Goal: Information Seeking & Learning: Compare options

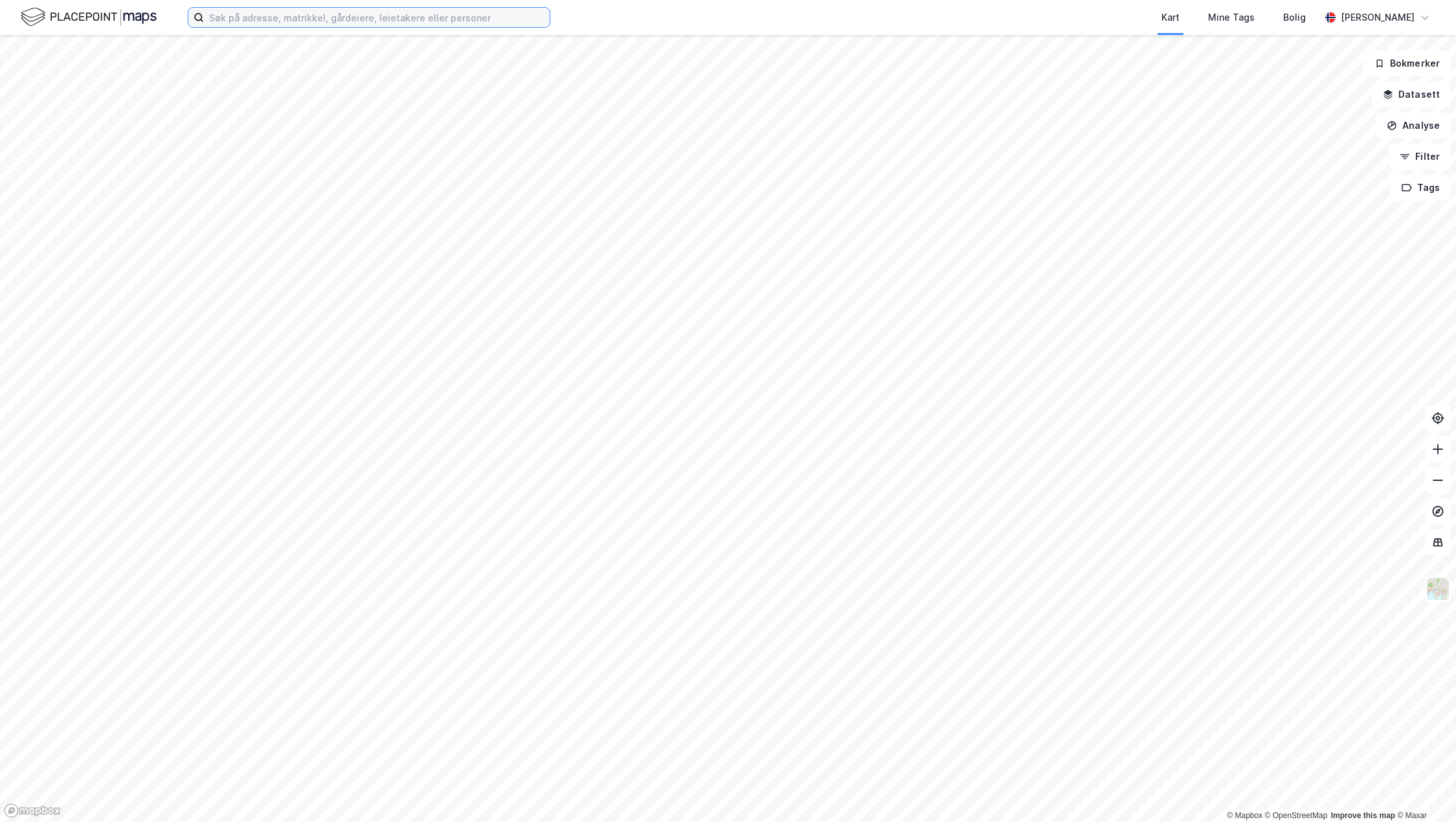
click at [315, 17] on input at bounding box center [377, 17] width 346 height 19
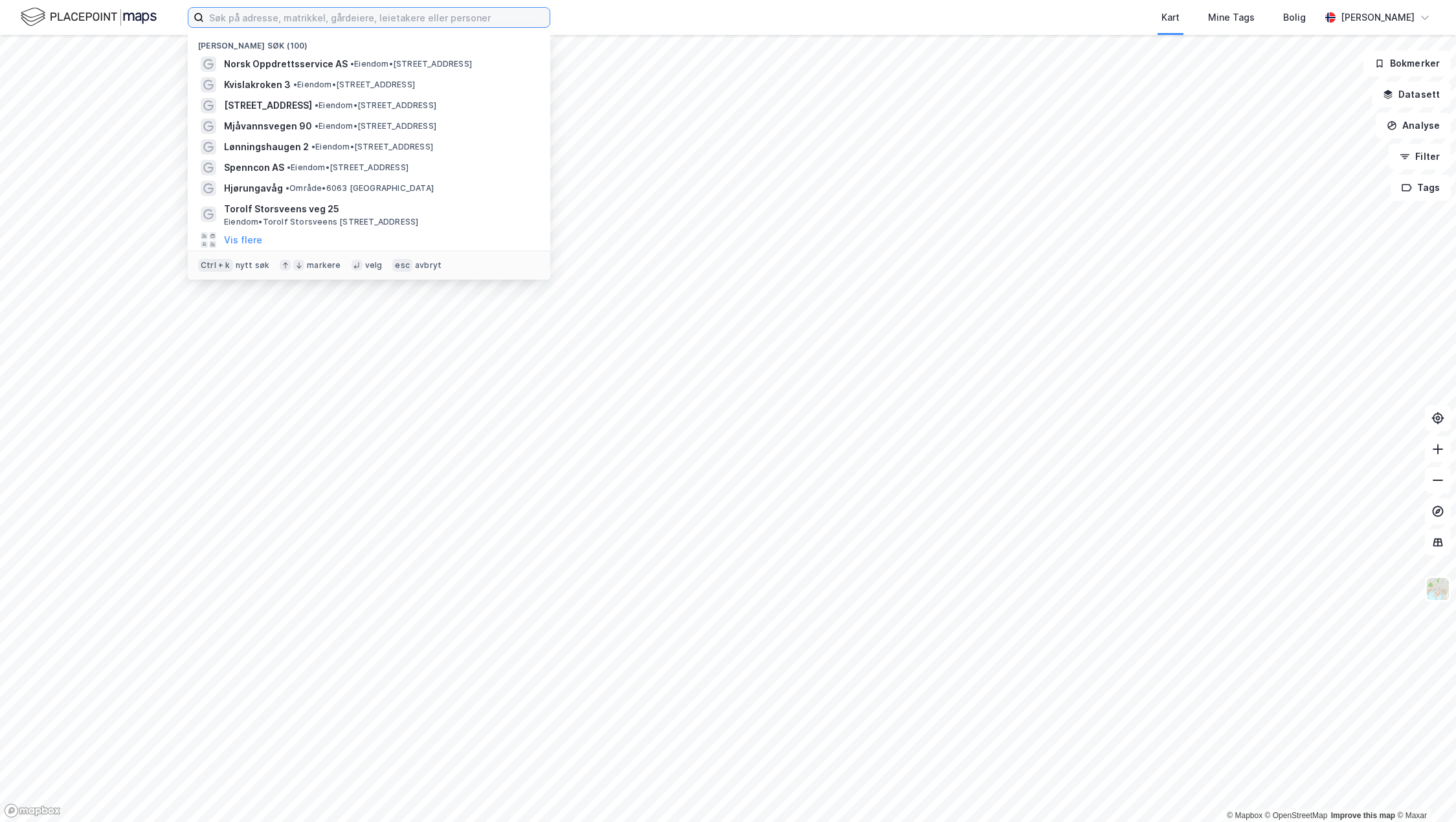
paste input "BOSS INDUSTRI OG MEK VERKSTED AS"
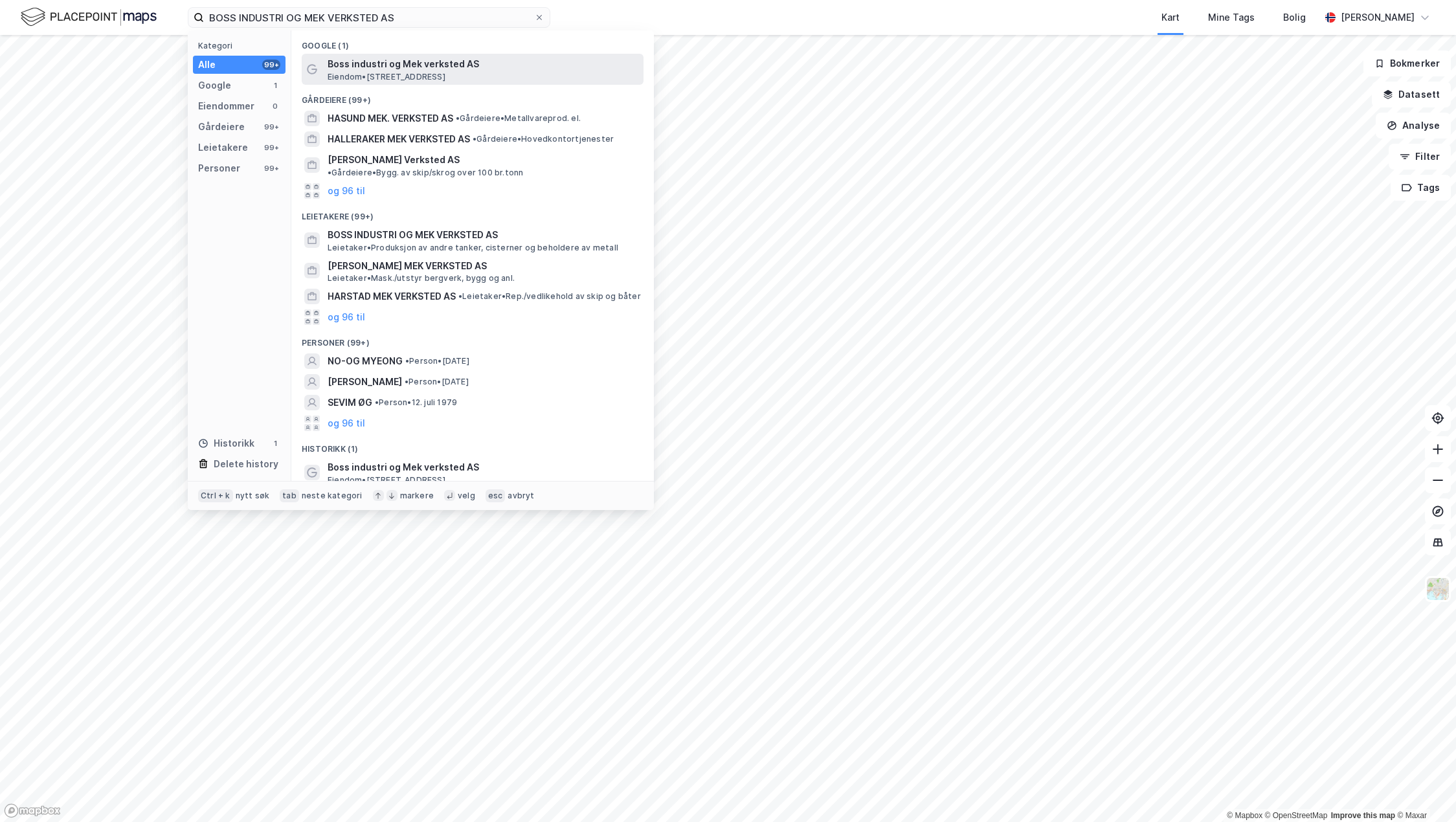
click at [422, 63] on span "Boss industri og Mek verksted AS" at bounding box center [483, 64] width 311 height 15
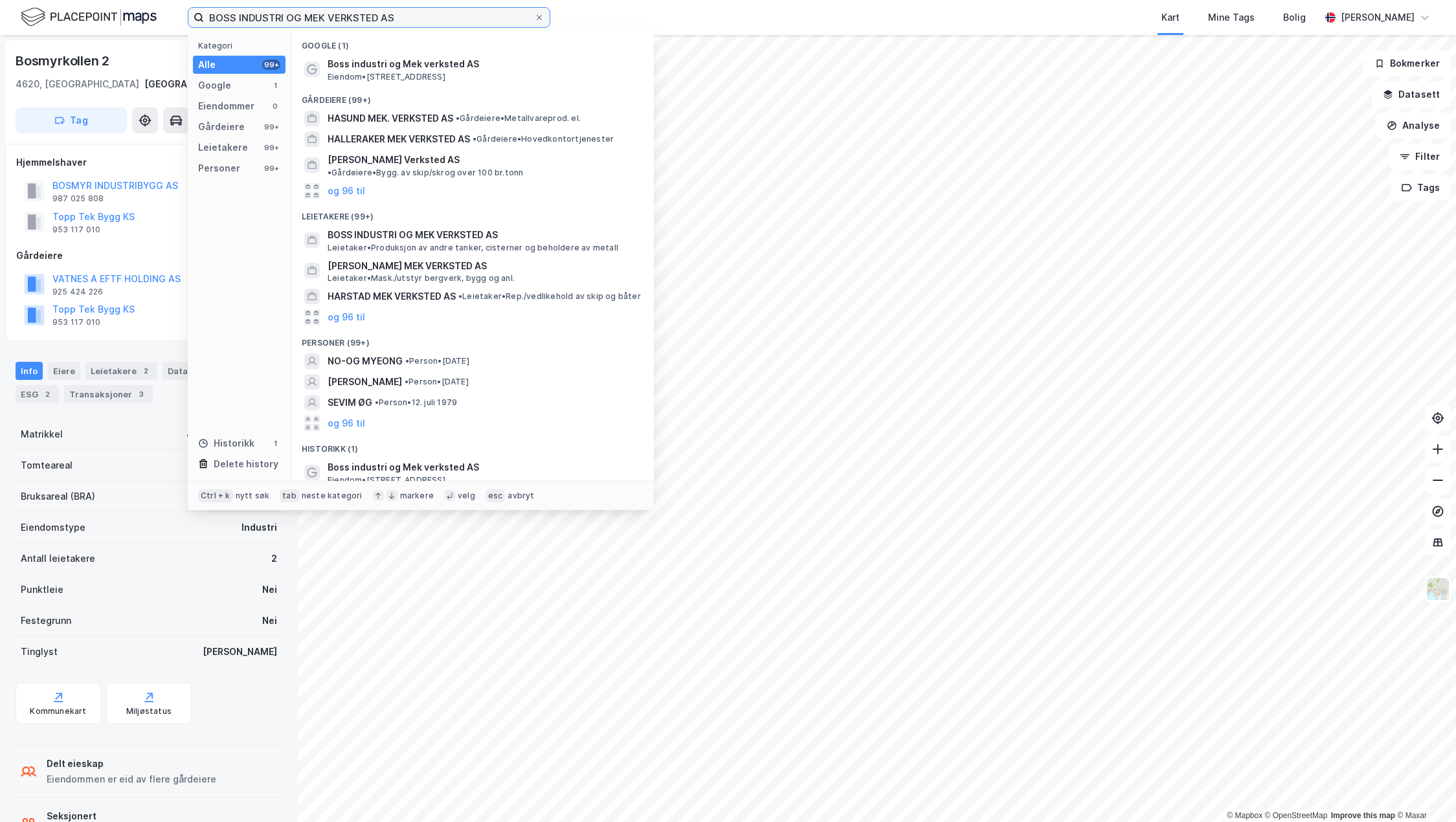
click at [402, 15] on input "BOSS INDUSTRI OG MEK VERKSTED AS" at bounding box center [369, 17] width 330 height 19
drag, startPoint x: 58, startPoint y: 13, endPoint x: 48, endPoint y: 14, distance: 10.0
click at [48, 14] on div "BOSS INDUSTRI OG MEK VERKSTED AS Kategori Alle 99+ Google 1 Eiendommer 0 Gårdei…" at bounding box center [728, 17] width 1456 height 35
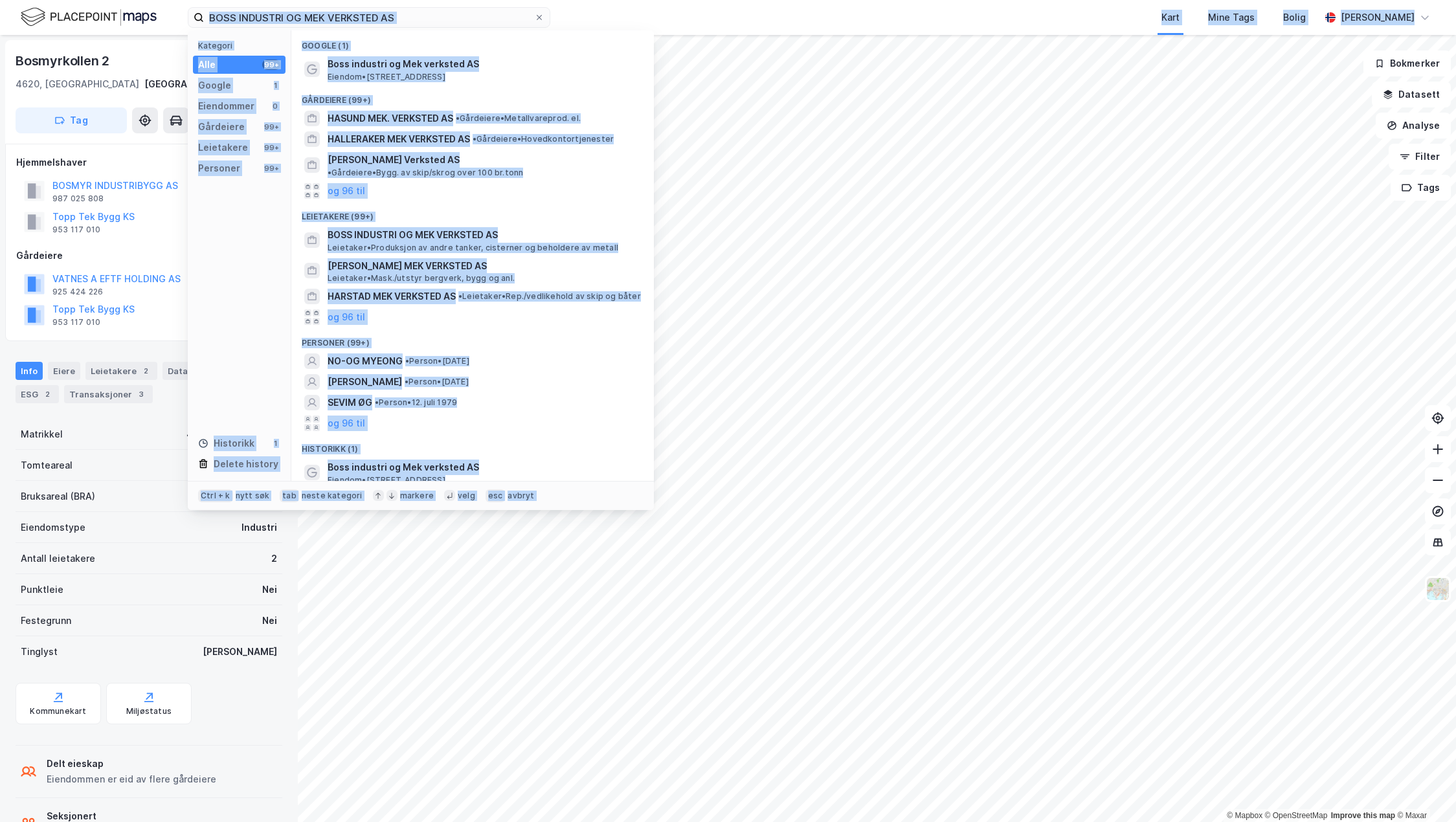
click at [514, 0] on html "BOSS INDUSTRI OG MEK VERKSTED AS Kategori Alle 99+ Google 1 Eiendommer 0 Gårdei…" at bounding box center [728, 411] width 1456 height 822
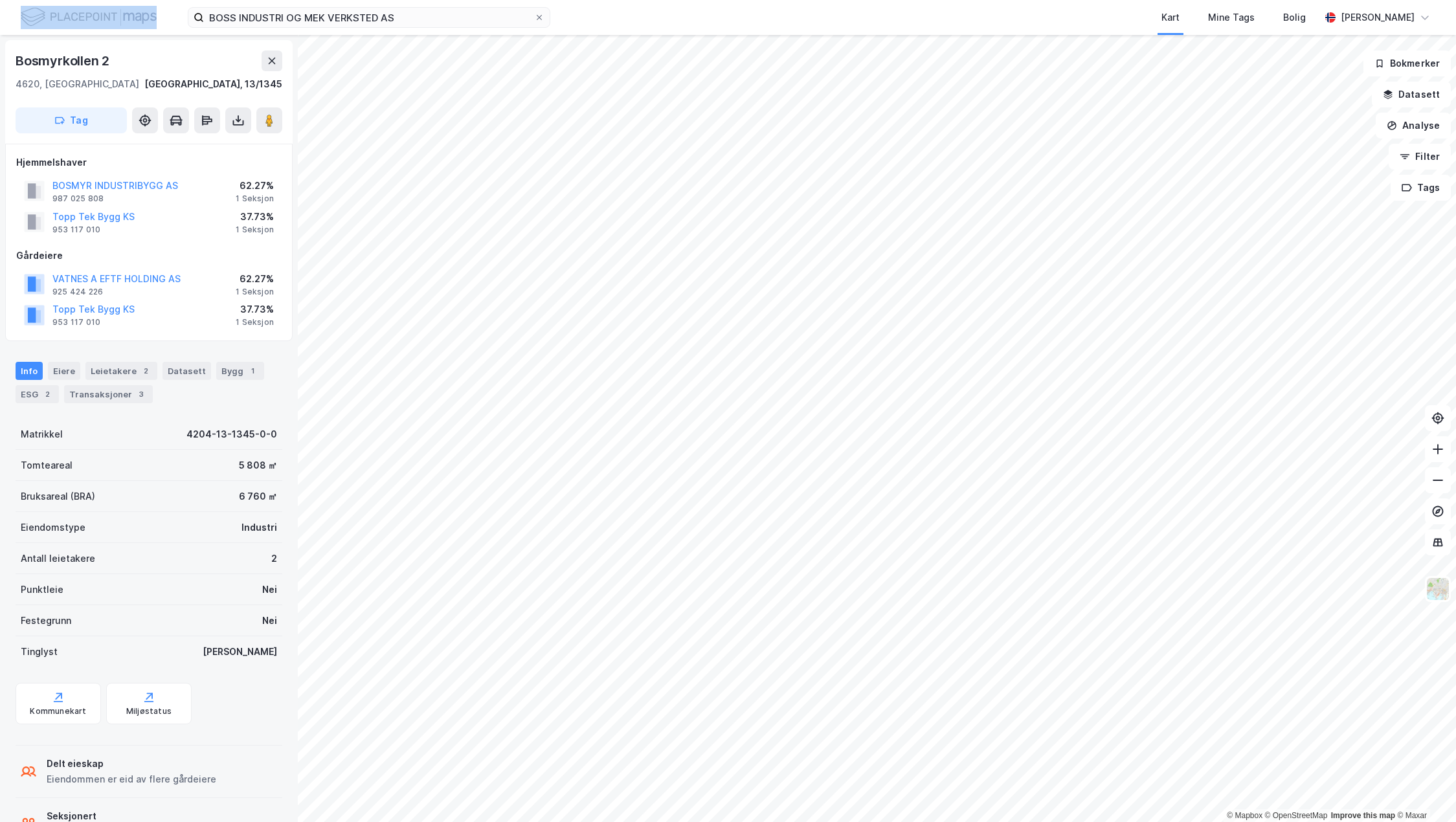
drag, startPoint x: 461, startPoint y: 1, endPoint x: 157, endPoint y: 6, distance: 304.0
click at [157, 6] on div "BOSS INDUSTRI OG MEK VERKSTED AS Kart Mine Tags Bolig [PERSON_NAME]" at bounding box center [728, 17] width 1456 height 35
click at [397, 19] on input "BOSS INDUSTRI OG MEK VERKSTED AS" at bounding box center [369, 17] width 330 height 19
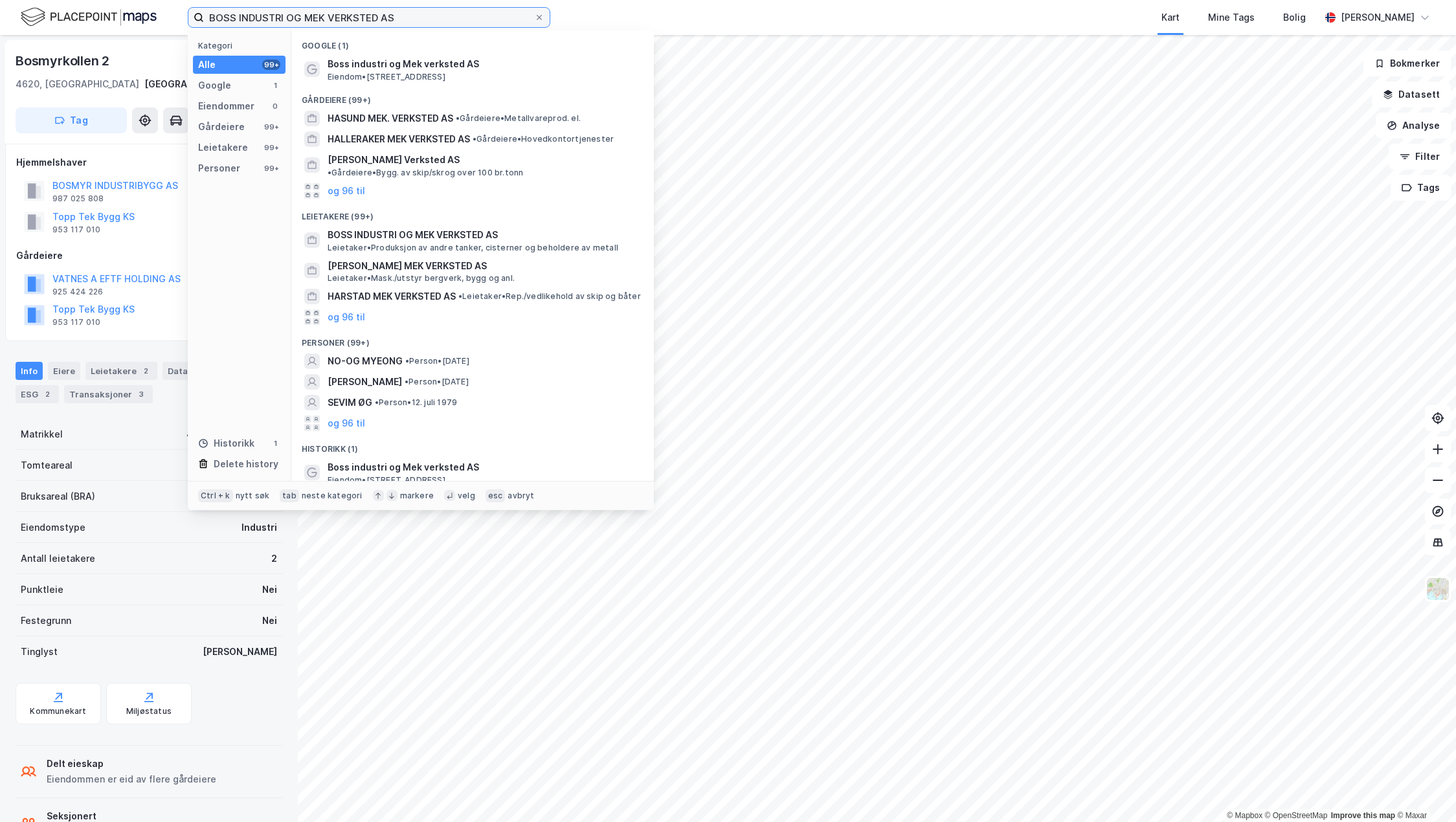
drag, startPoint x: 414, startPoint y: 17, endPoint x: 267, endPoint y: 24, distance: 147.2
click at [267, 24] on input "BOSS INDUSTRI OG MEK VERKSTED AS" at bounding box center [369, 17] width 330 height 19
click at [404, 15] on input "BOSS INDUSTRI OG MEK VERKSTED AS" at bounding box center [369, 17] width 330 height 19
drag, startPoint x: 414, startPoint y: 15, endPoint x: 175, endPoint y: 25, distance: 239.2
click at [175, 25] on div "BOSS INDUSTRI OG MEK VERKSTED AS Kategori Alle 99+ Google 1 Eiendommer 0 Gårdei…" at bounding box center [728, 17] width 1456 height 35
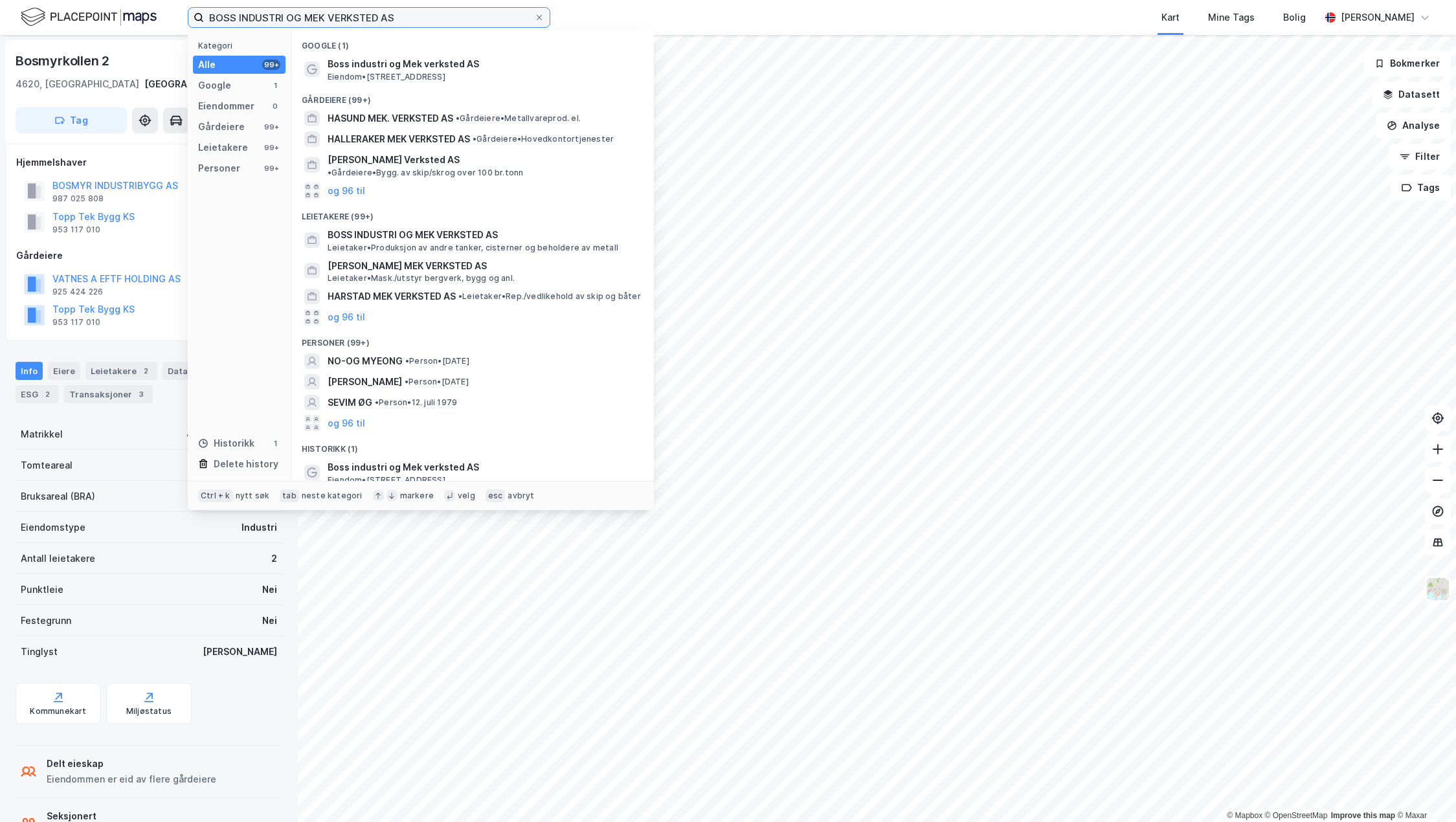
paste input "OTECHOS"
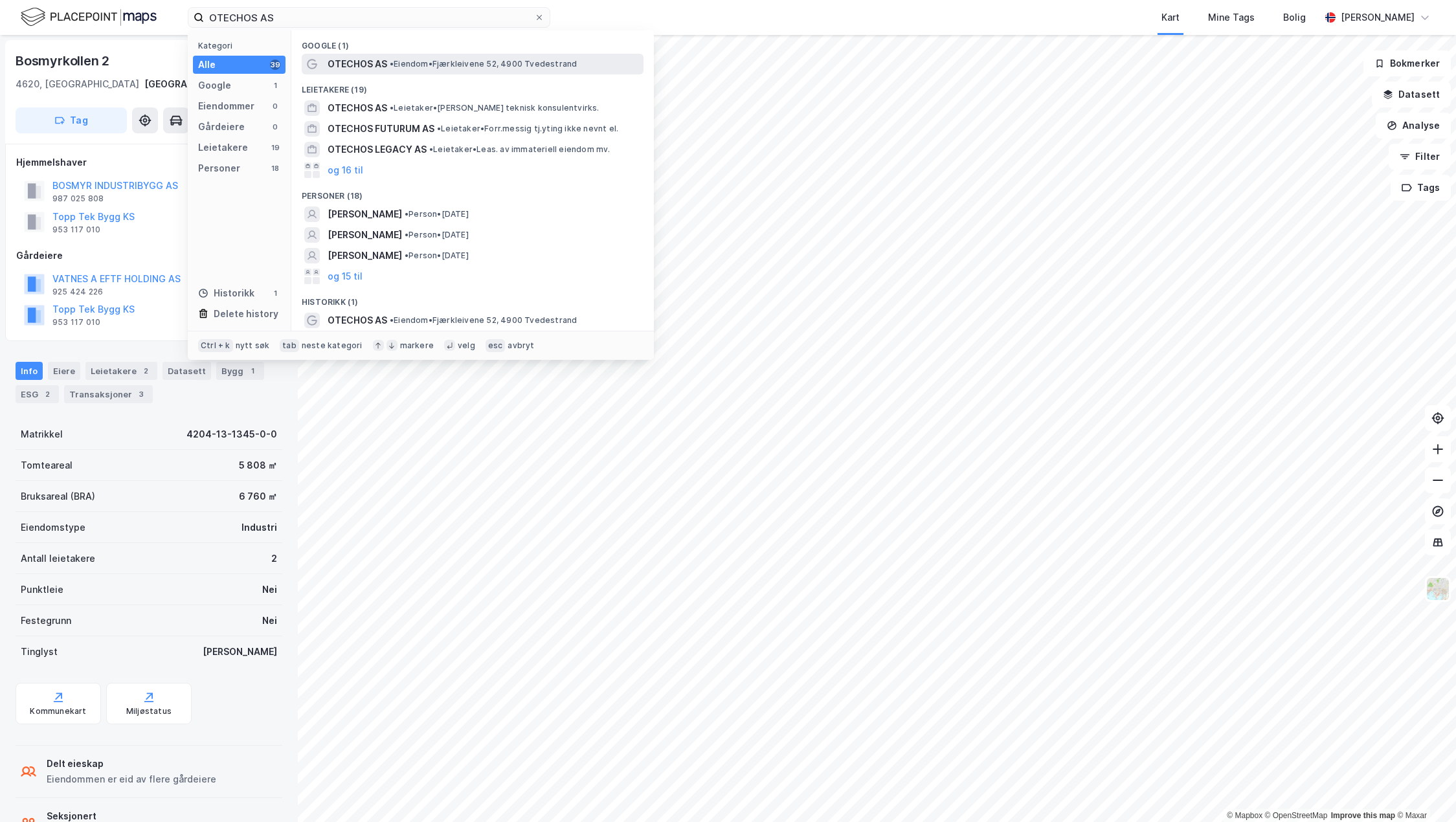
click at [386, 62] on span "OTECHOS AS" at bounding box center [358, 64] width 60 height 15
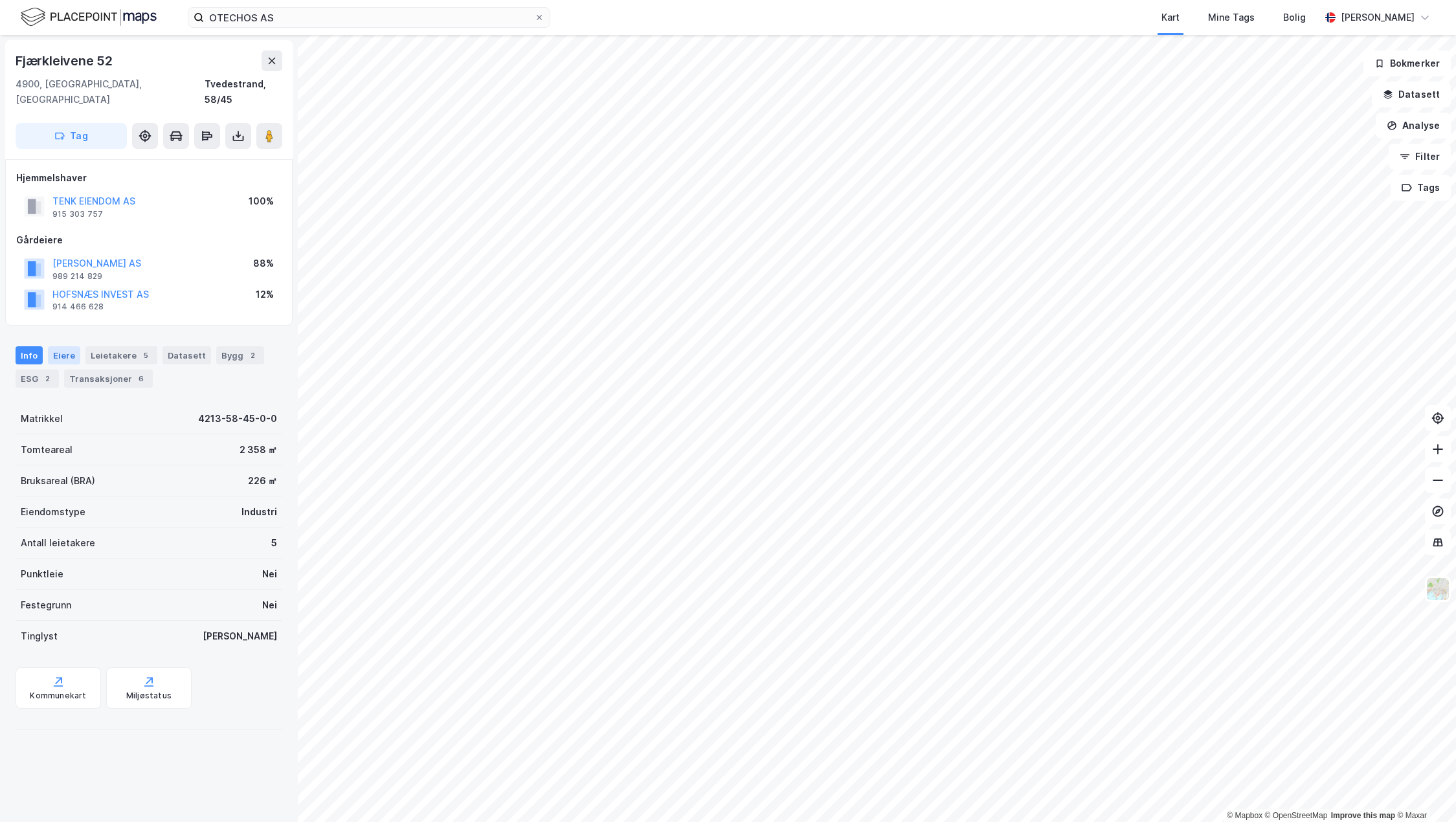
click at [65, 347] on div "Eiere" at bounding box center [64, 356] width 33 height 18
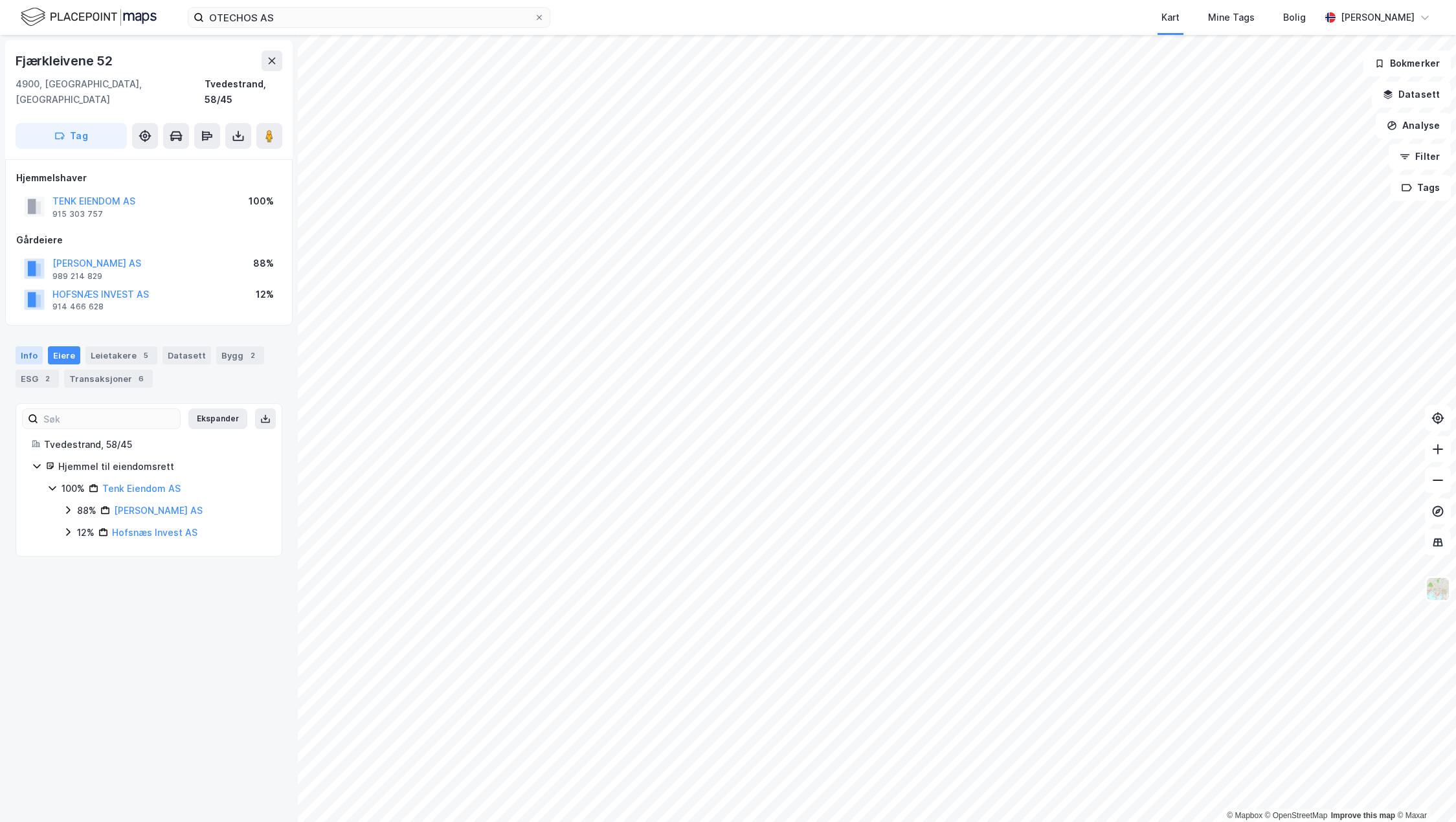
click at [17, 347] on div "Info" at bounding box center [29, 356] width 27 height 18
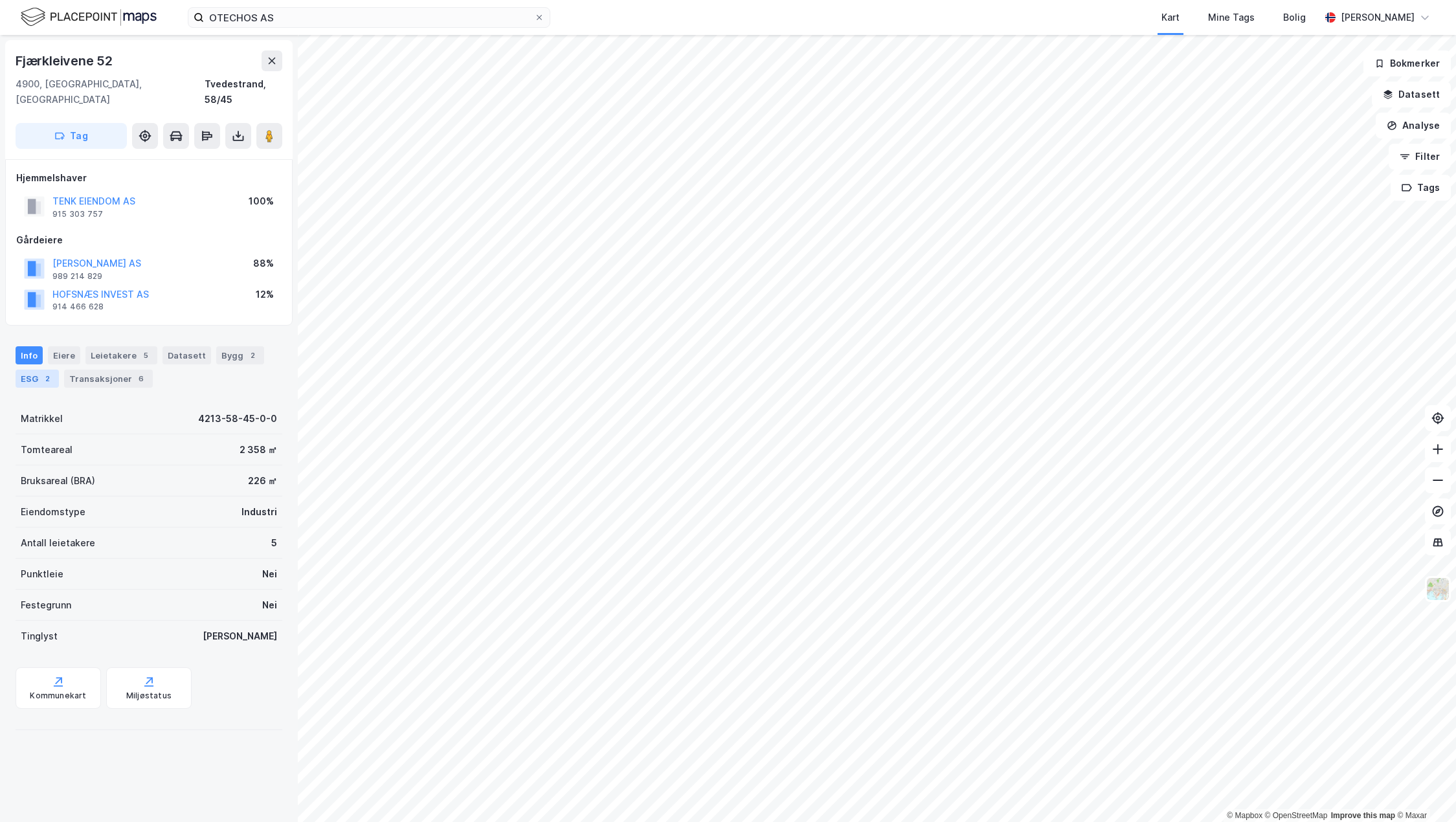
click at [38, 370] on div "ESG 2" at bounding box center [37, 379] width 43 height 18
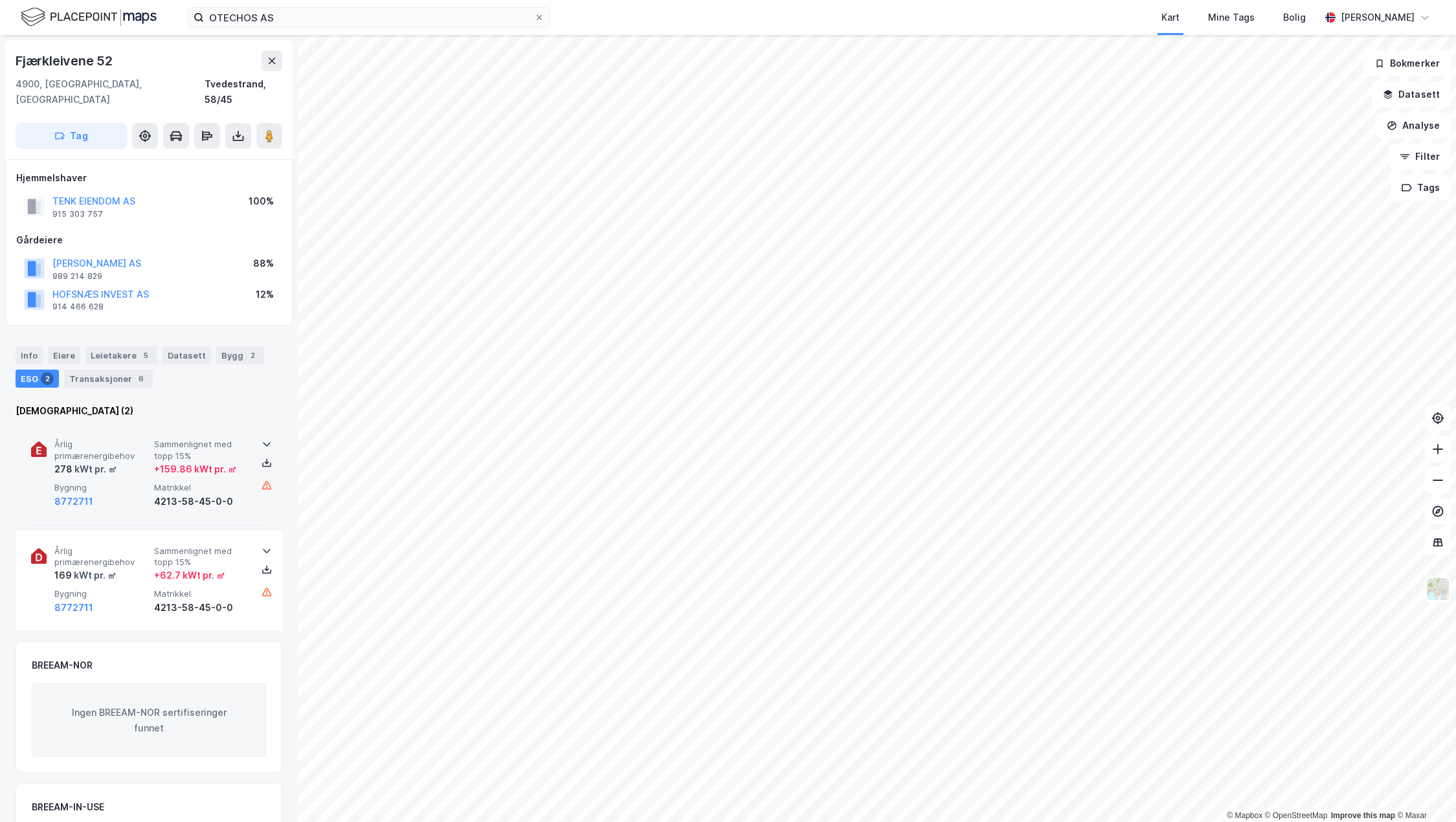
click at [102, 444] on span "Årlig primærenergibehov" at bounding box center [102, 450] width 95 height 23
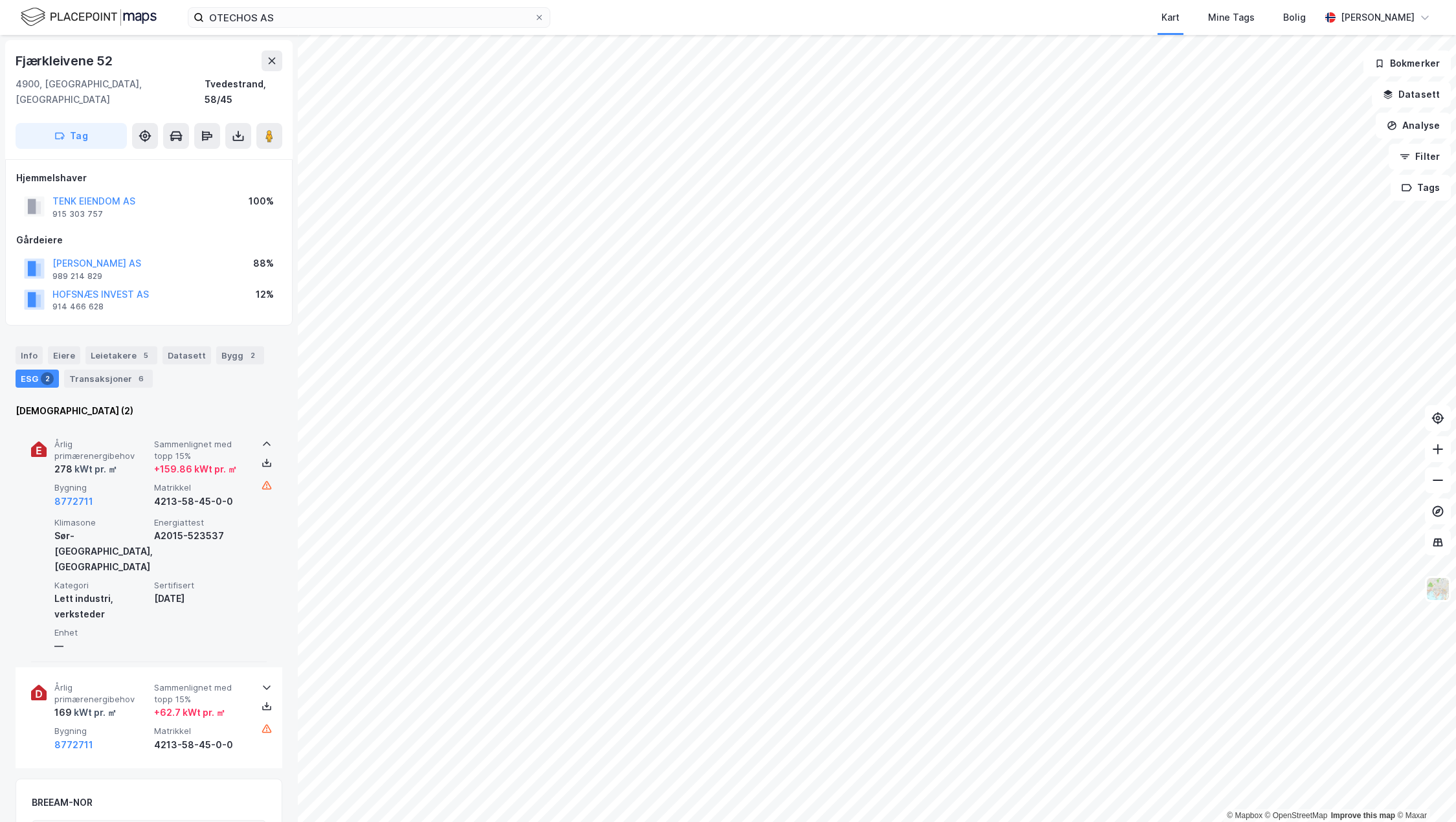
click at [154, 443] on span "Sammenlignet med topp 15%" at bounding box center [201, 450] width 95 height 23
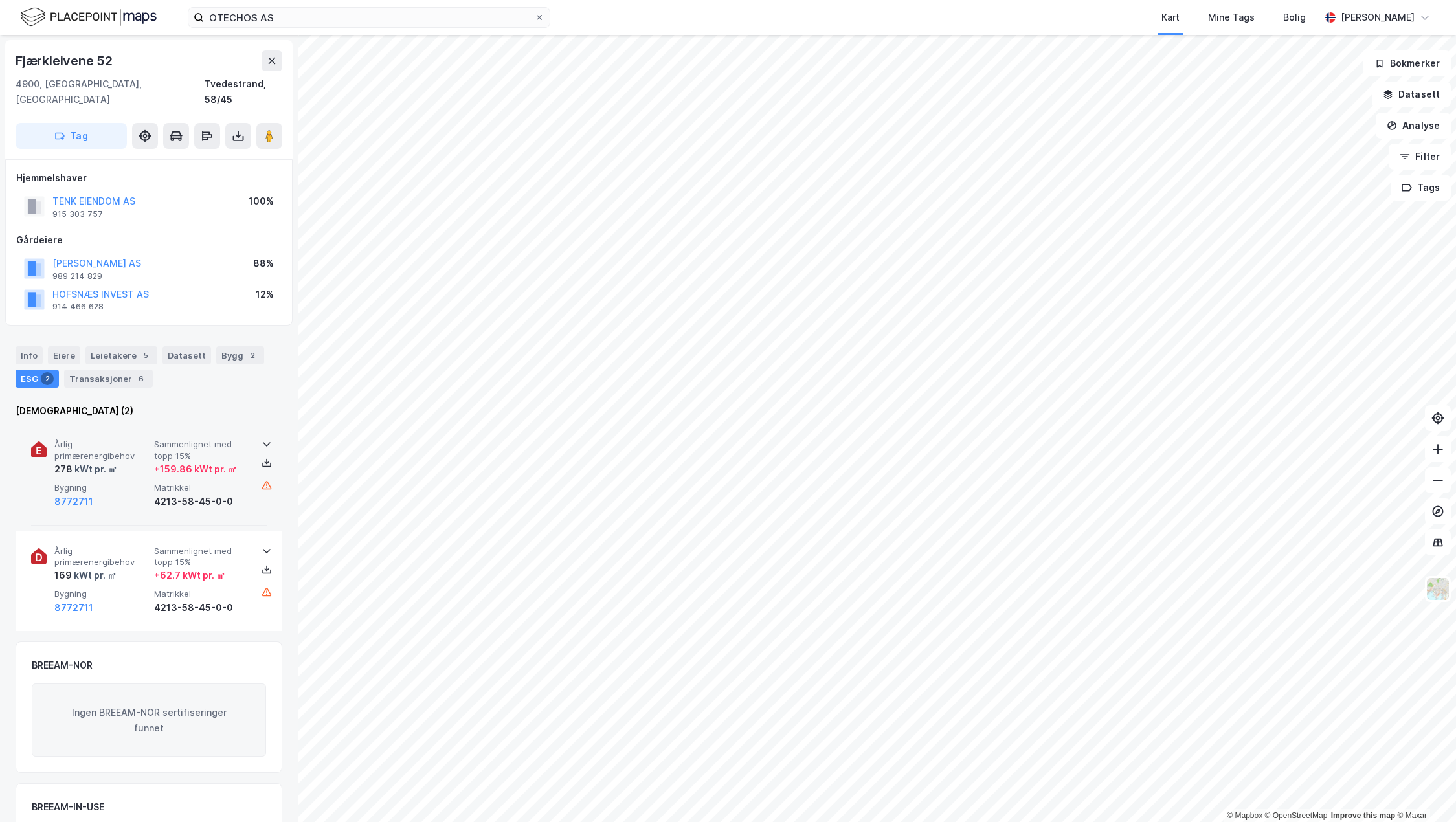
click at [161, 439] on span "Sammenlignet med topp 15%" at bounding box center [201, 450] width 95 height 23
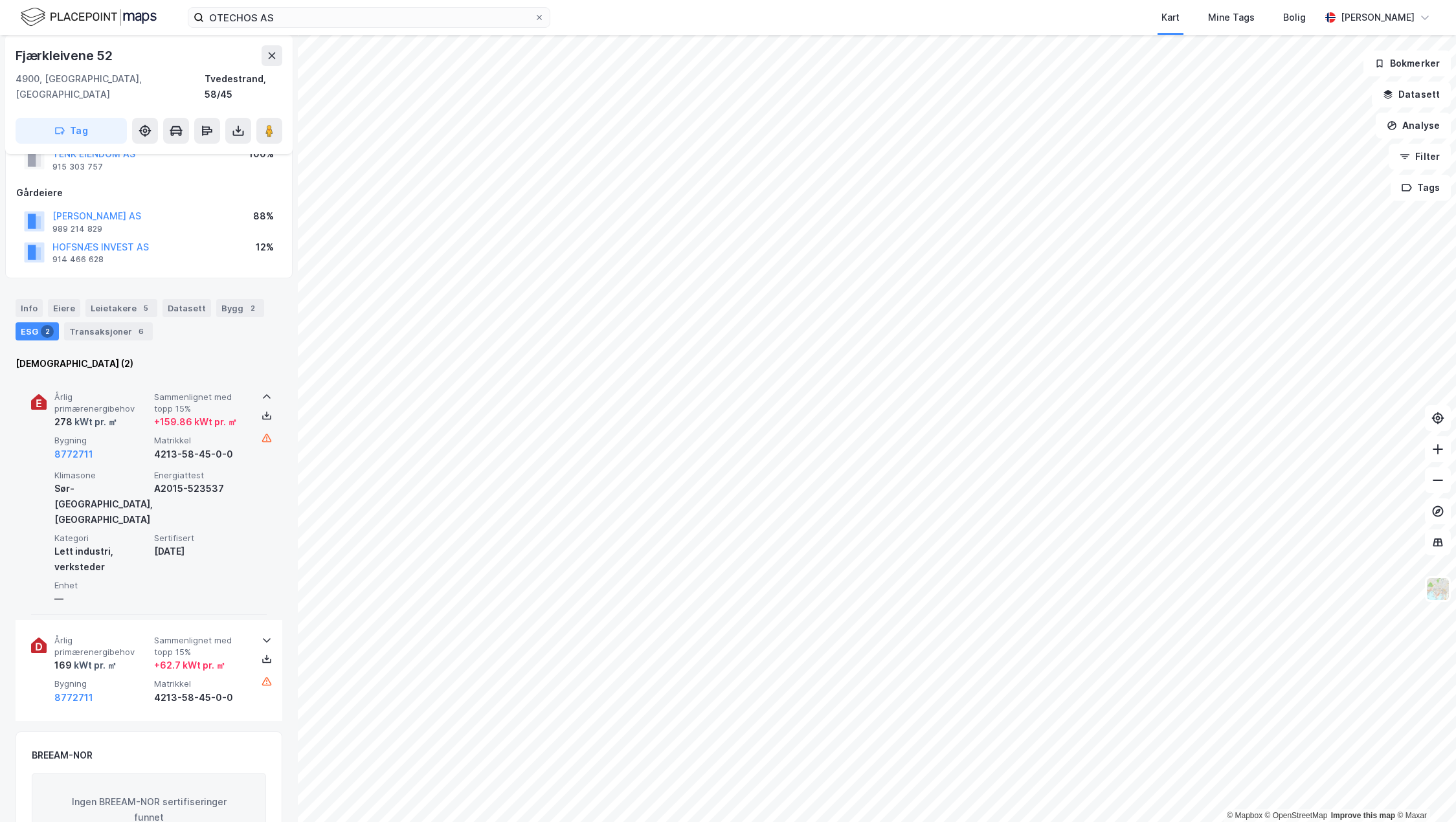
scroll to position [65, 0]
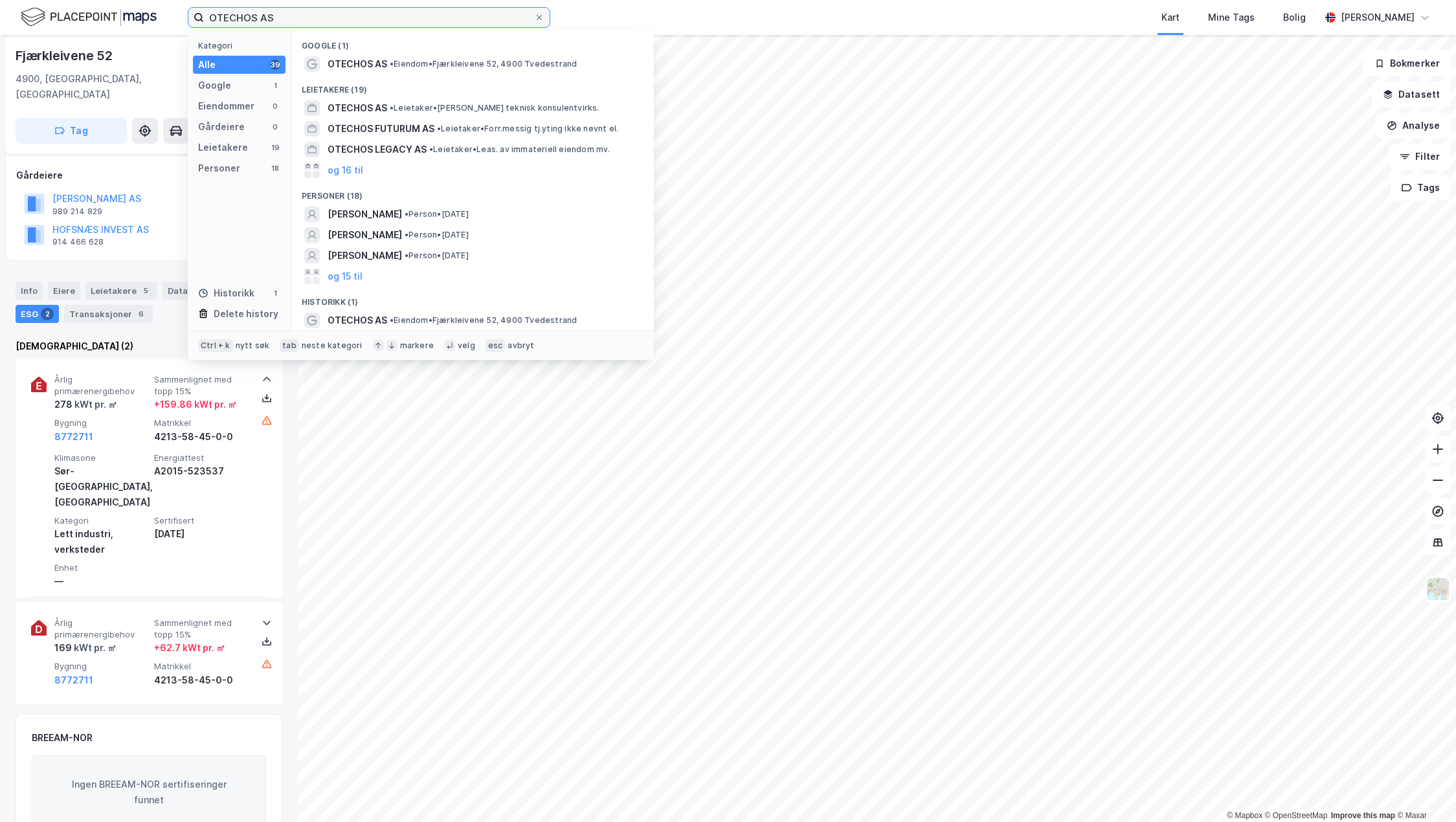
click at [301, 10] on input "OTECHOS AS" at bounding box center [369, 17] width 330 height 19
drag, startPoint x: 294, startPoint y: 15, endPoint x: 180, endPoint y: 15, distance: 114.0
click at [183, 15] on div "OTECHOS AS Kategori Alle 39 Google 1 Eiendommer 0 Gårdeiere 0 Leietakere 19 Per…" at bounding box center [728, 17] width 1456 height 35
paste input "[STREET_ADDRESS] 1894 [GEOGRAPHIC_DATA]"
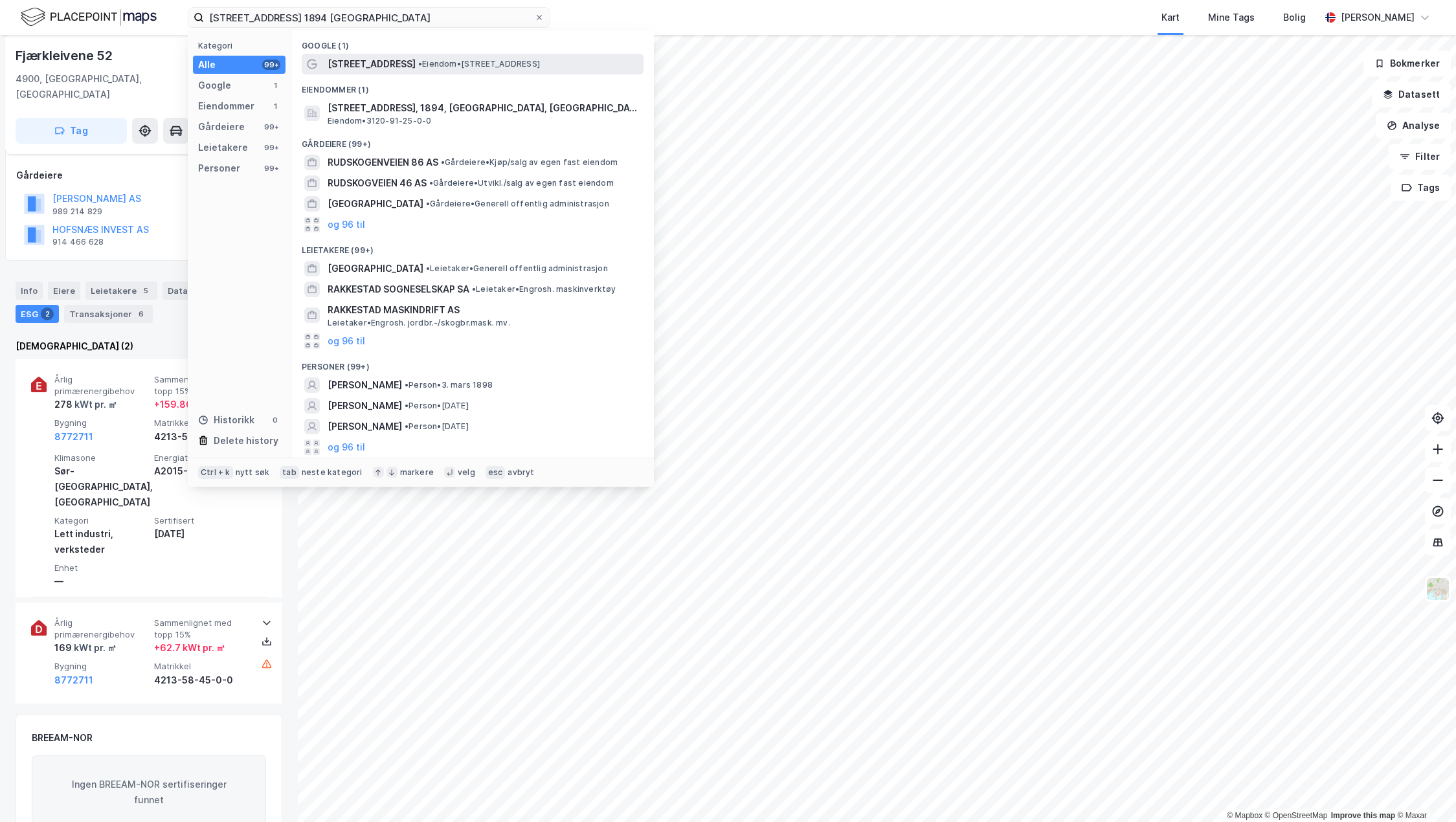
click at [409, 66] on span "[STREET_ADDRESS]" at bounding box center [372, 64] width 88 height 15
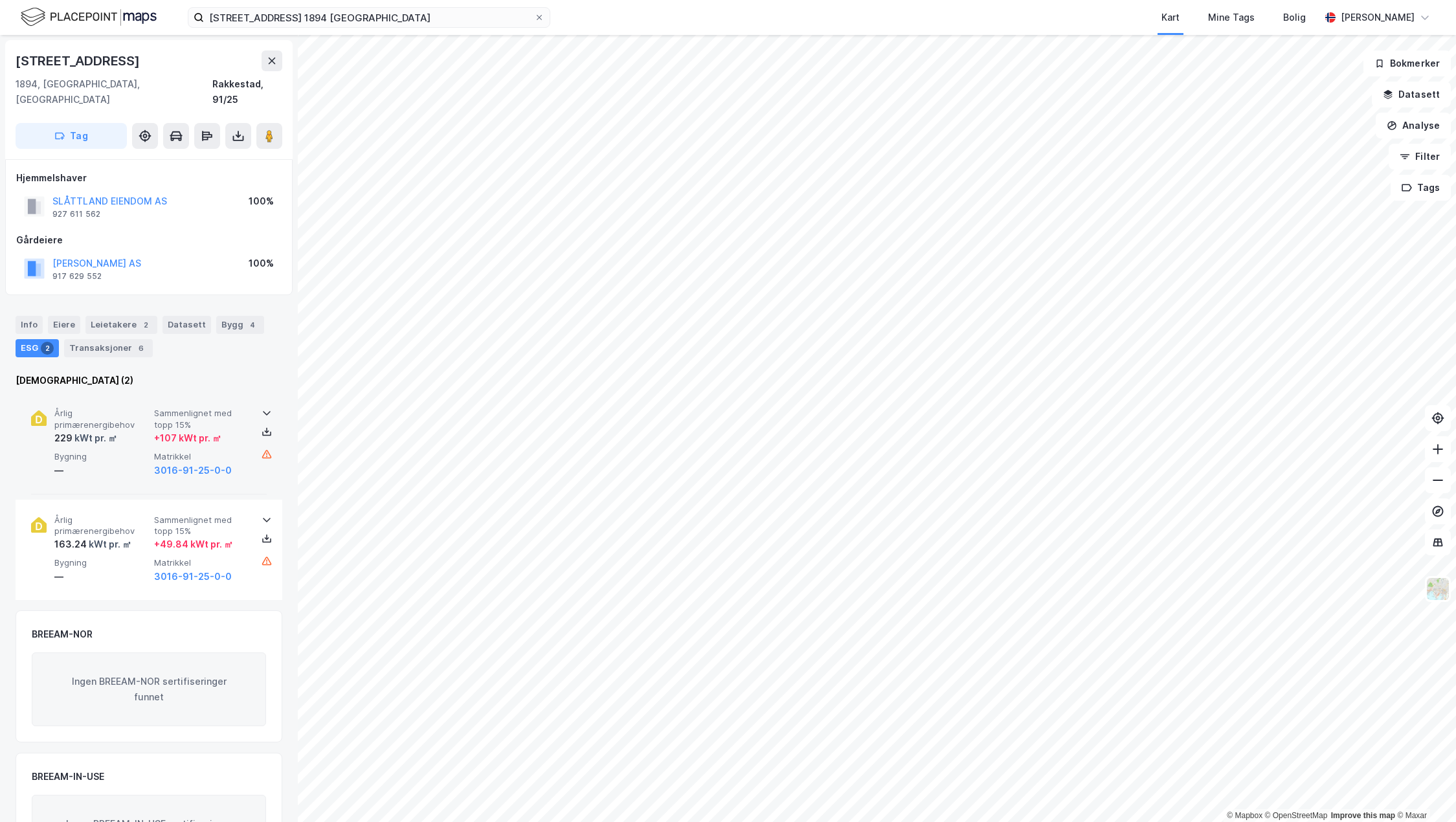
drag, startPoint x: 100, startPoint y: 427, endPoint x: 120, endPoint y: 429, distance: 20.1
click at [100, 431] on div "kWt pr. ㎡" at bounding box center [95, 438] width 45 height 15
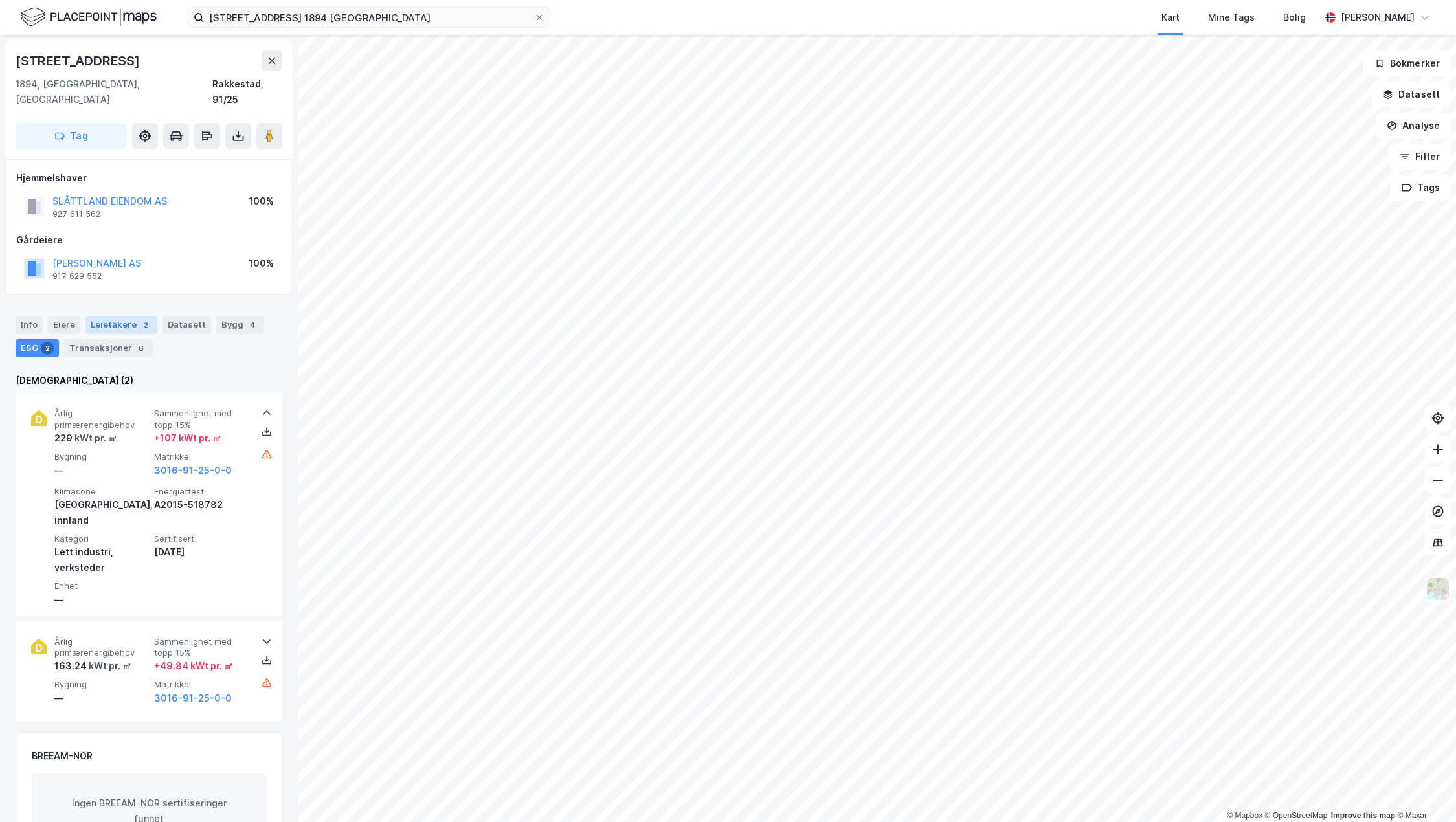
click at [116, 316] on div "Leietakere 2" at bounding box center [121, 325] width 72 height 18
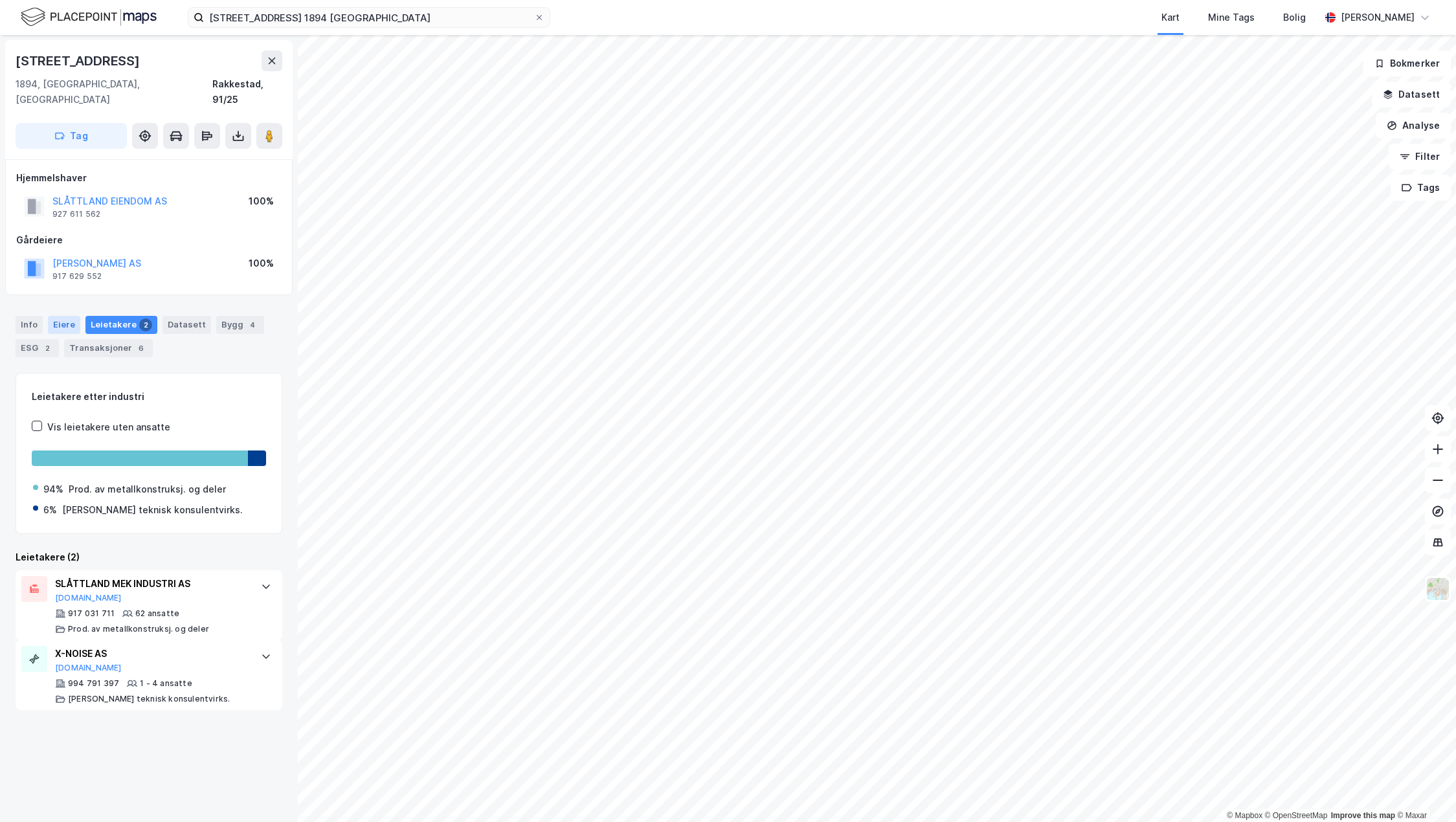
click at [74, 316] on div "Eiere" at bounding box center [64, 325] width 33 height 18
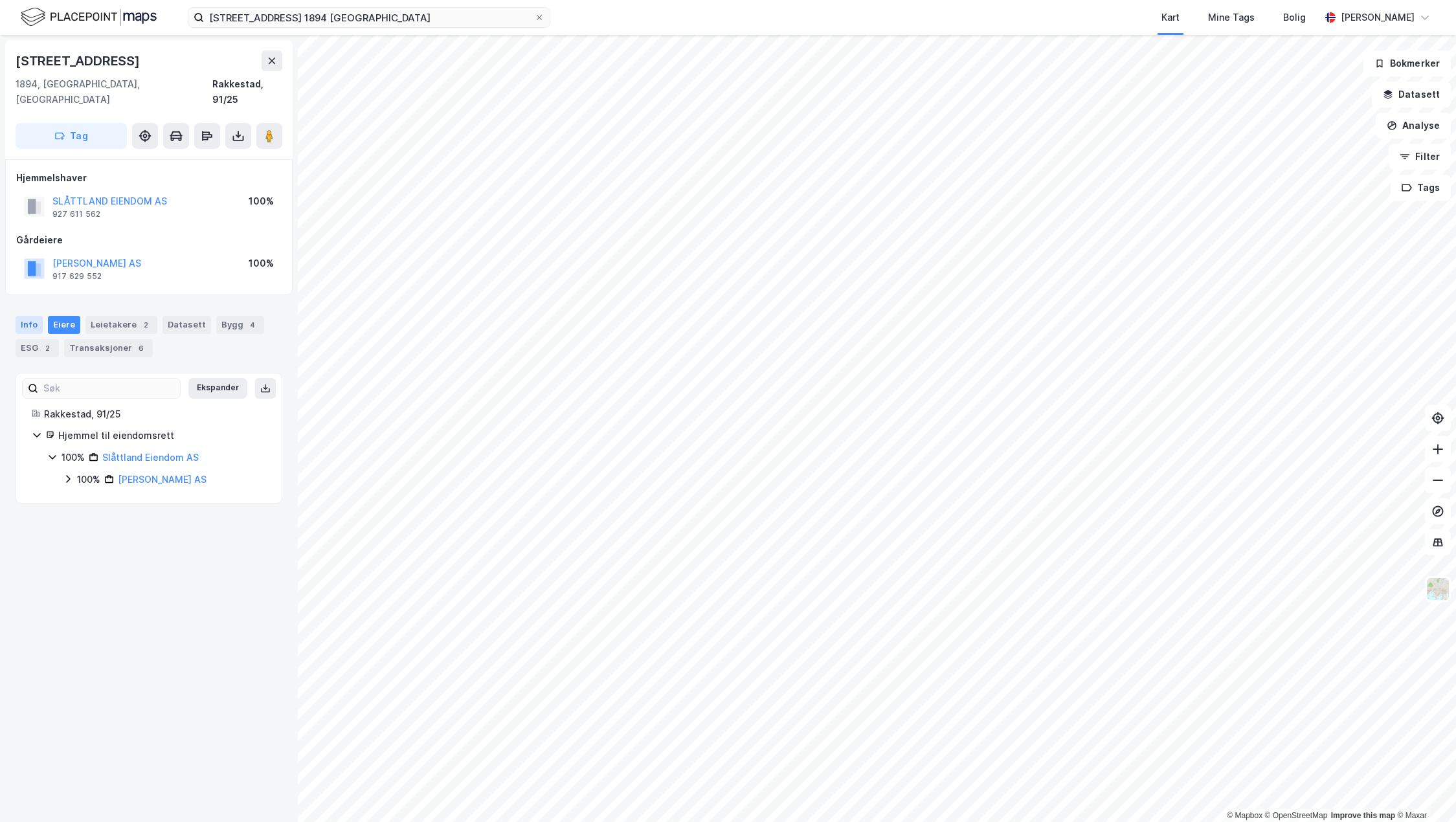
click at [32, 316] on div "Info" at bounding box center [29, 325] width 27 height 18
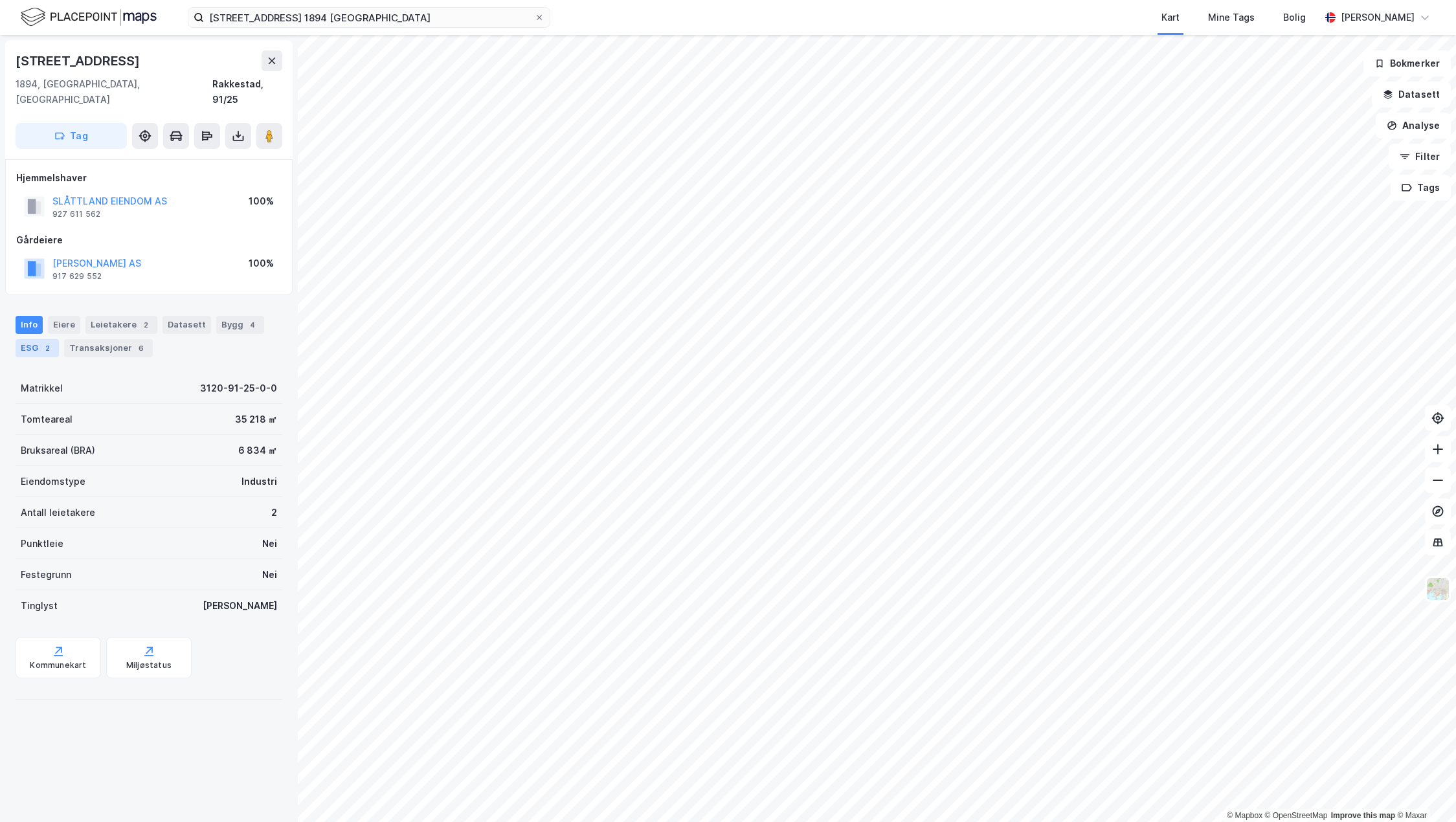
click at [39, 339] on div "ESG 2" at bounding box center [37, 348] width 43 height 18
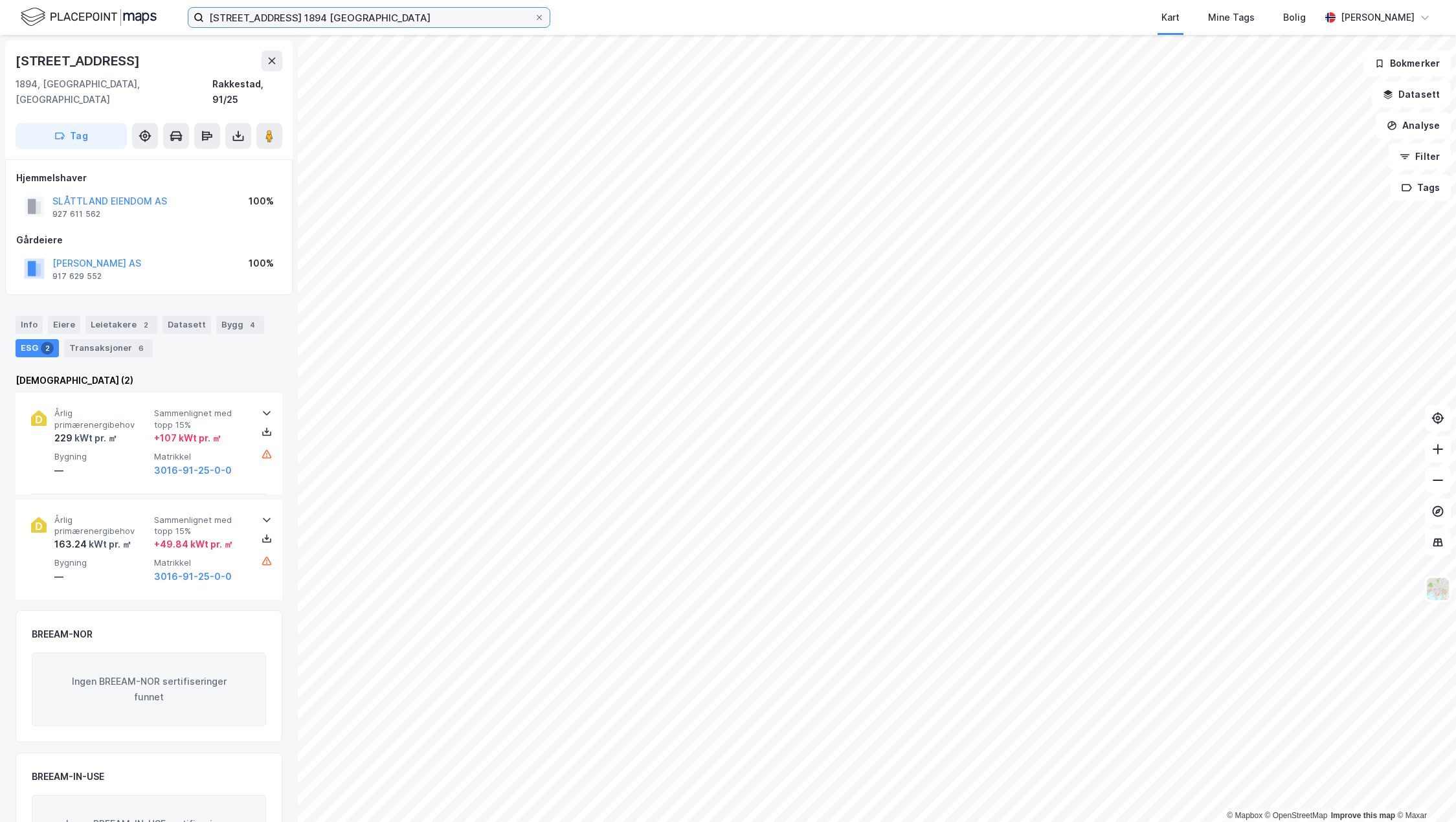
click at [392, 13] on input "[STREET_ADDRESS] 1894 [GEOGRAPHIC_DATA]" at bounding box center [369, 17] width 330 height 19
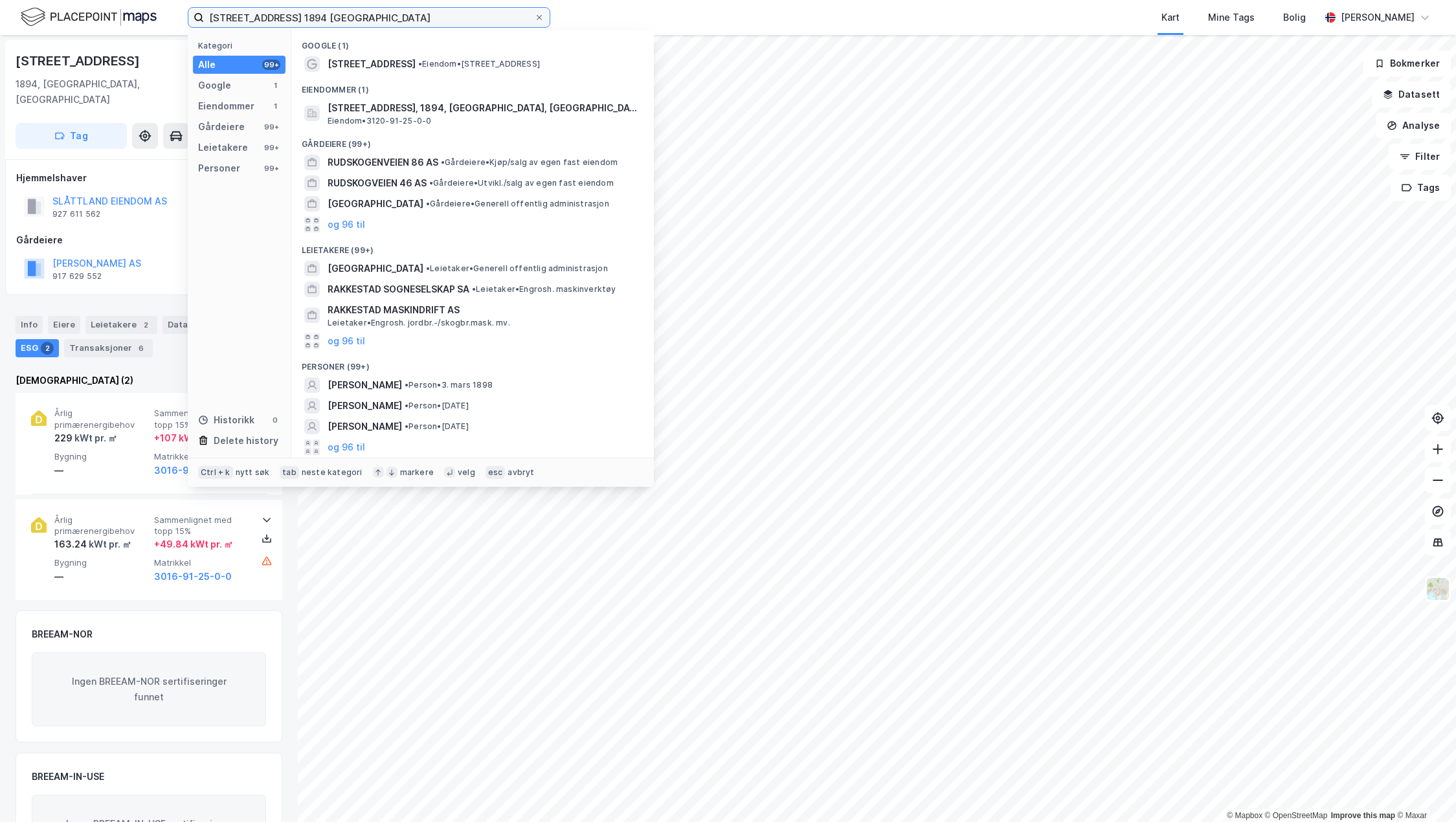
drag, startPoint x: 329, startPoint y: 7, endPoint x: 140, endPoint y: 9, distance: 189.0
click at [140, 9] on div "[STREET_ADDRESS] 1894 RAKKESTAD Kategori Alle 99+ Google 1 Eiendommer 1 Gårdeie…" at bounding box center [728, 17] width 1456 height 35
paste input "Produksjonsveien 12 1618 [GEOGRAPHIC_DATA]"
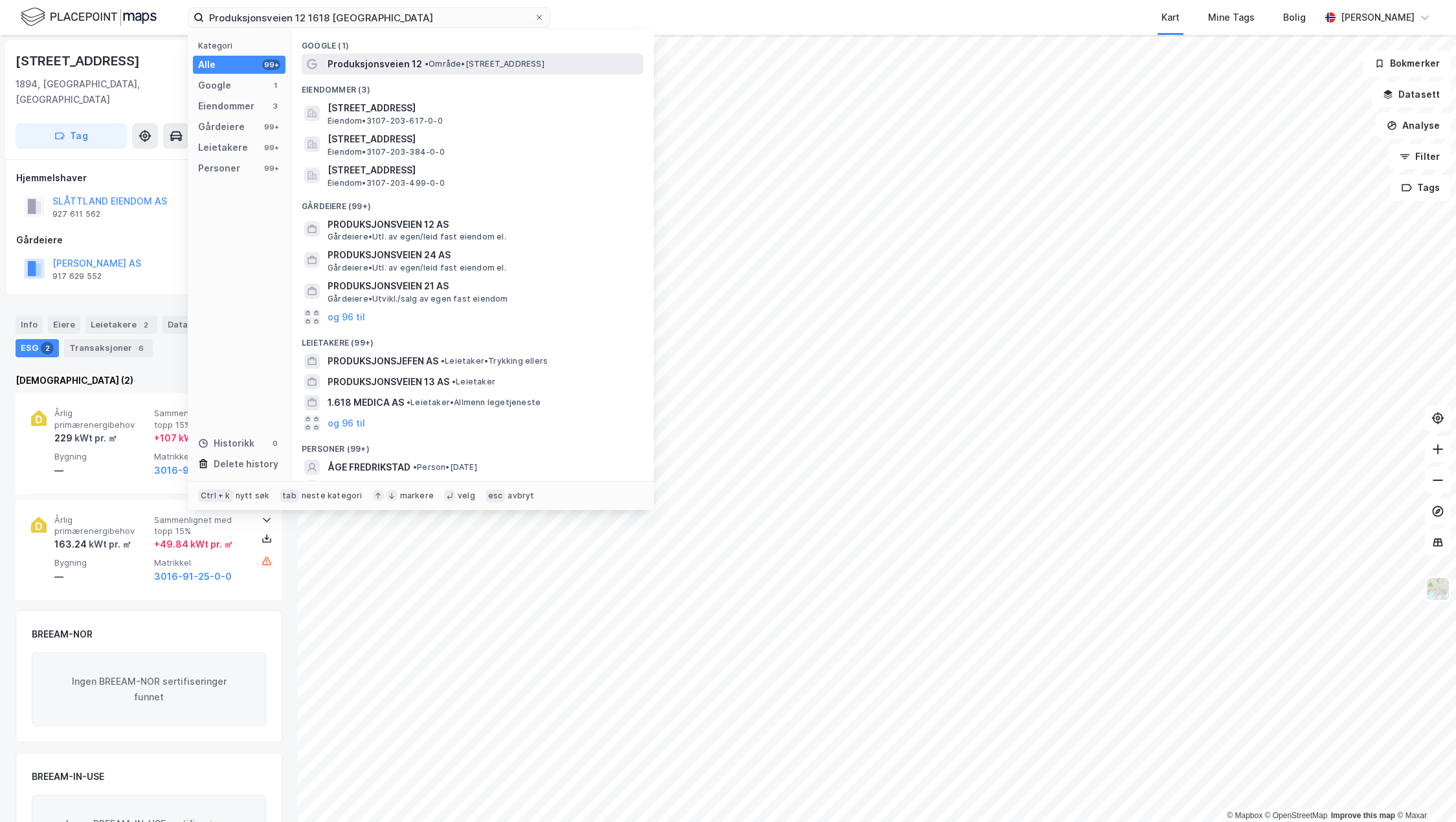
click at [411, 66] on span "Produksjonsveien 12" at bounding box center [375, 64] width 95 height 15
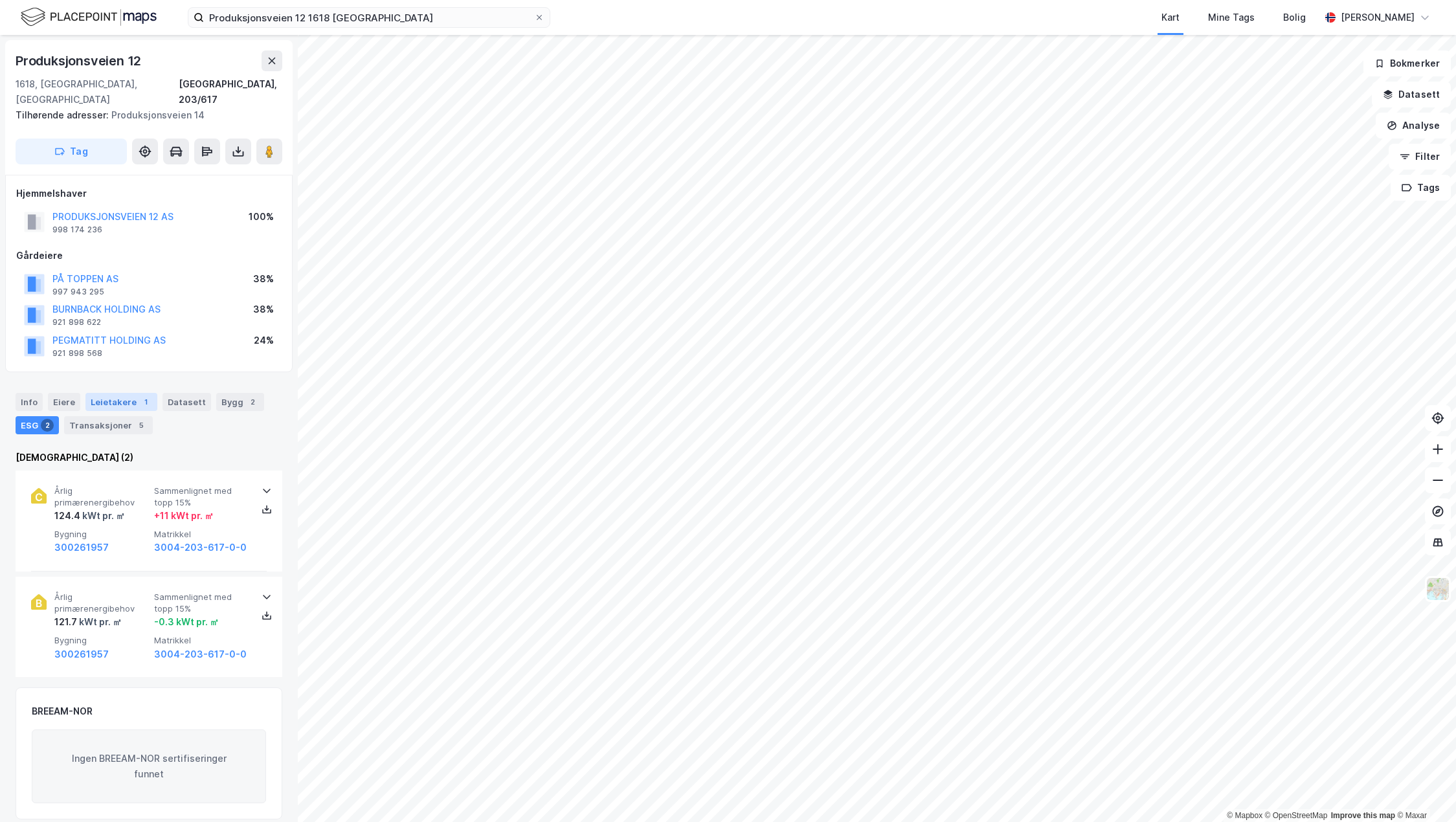
click at [122, 393] on div "Leietakere 1" at bounding box center [121, 402] width 72 height 18
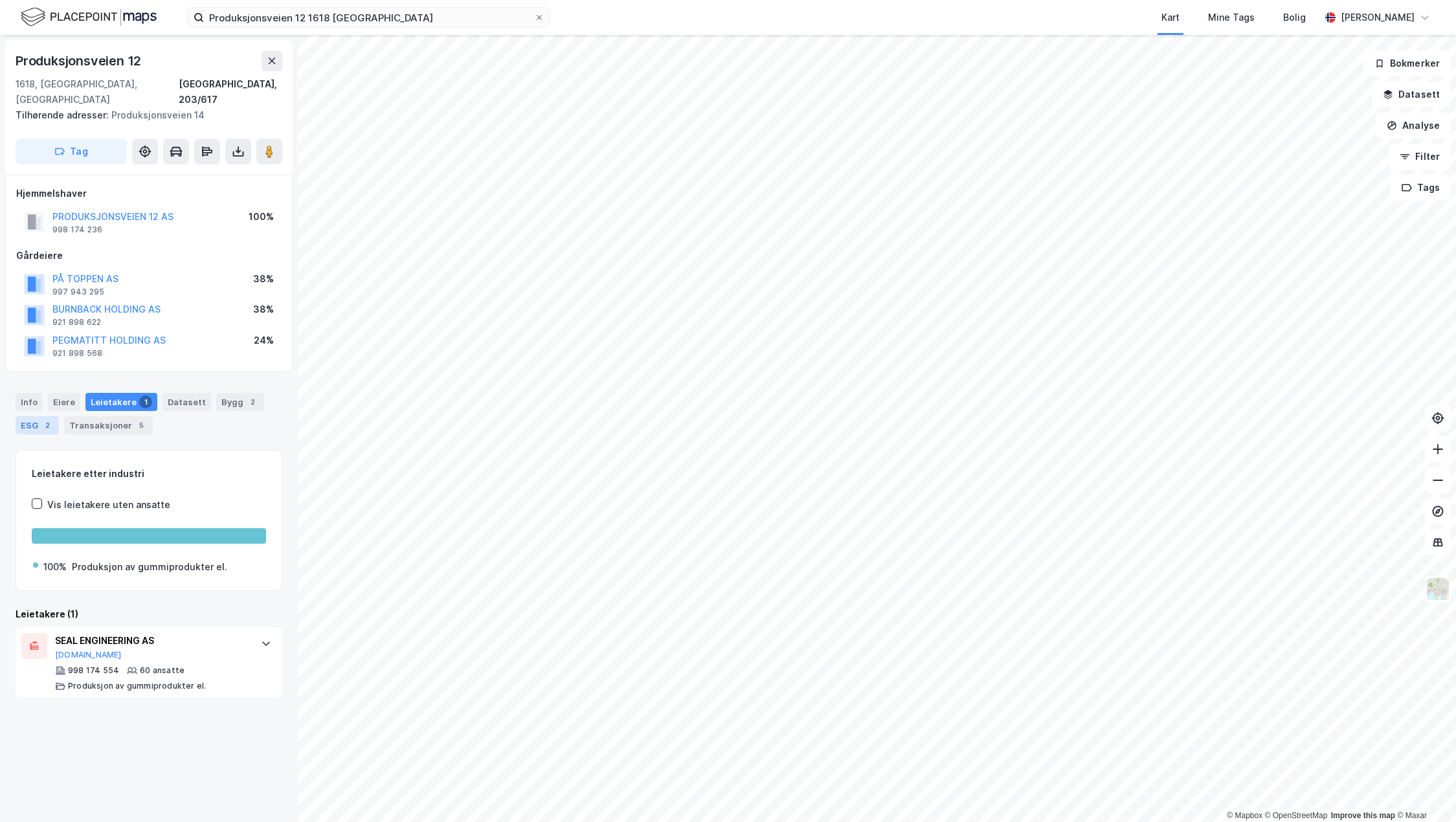
click at [52, 419] on div "2" at bounding box center [47, 425] width 13 height 13
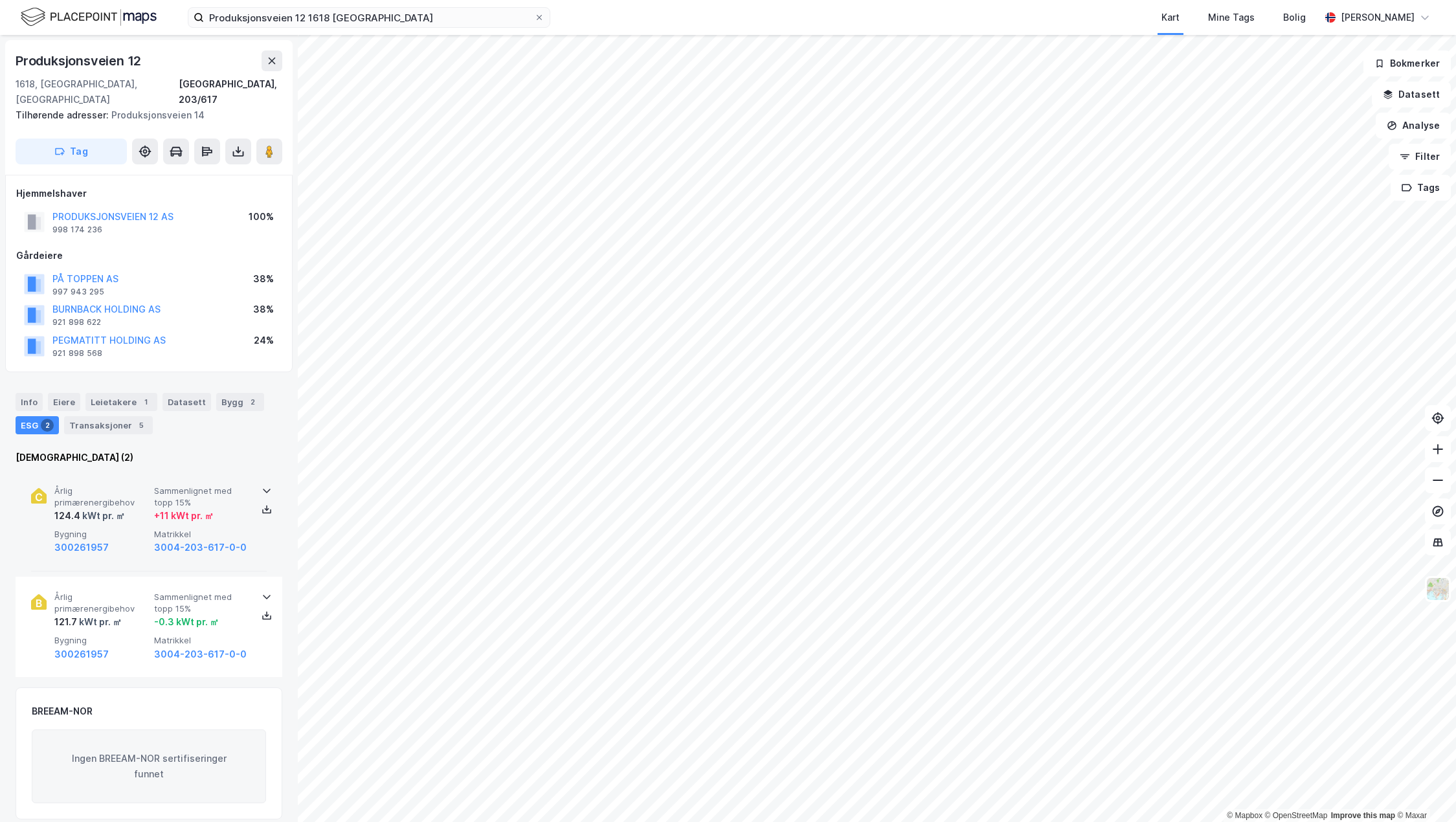
click at [100, 529] on span "Bygning" at bounding box center [102, 535] width 95 height 11
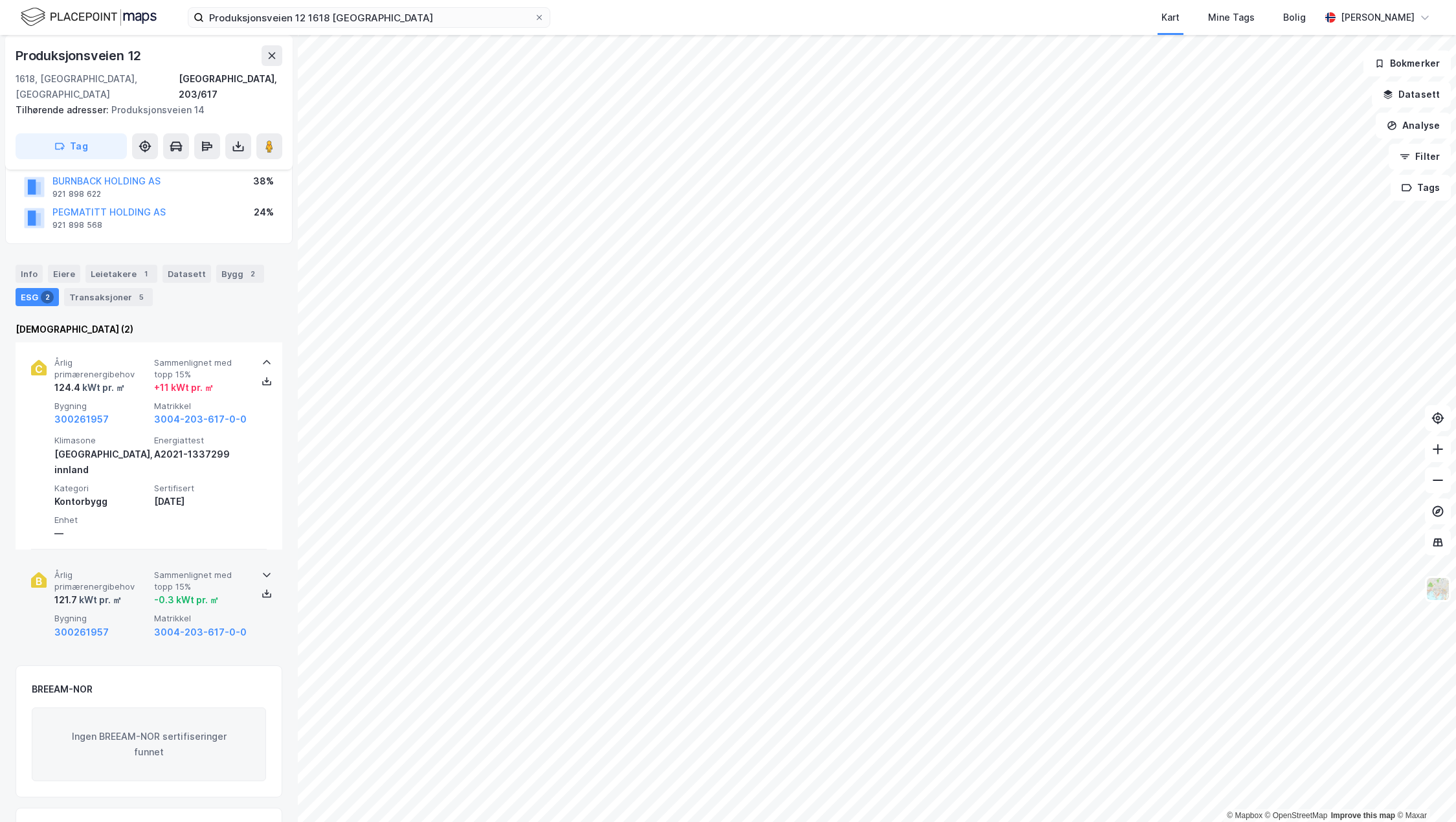
scroll to position [129, 0]
click at [106, 553] on div "Årlig primærenergibehov 121.7 kWt pr. ㎡ Sammenlignet med topp 15% -0.3 kWt pr. …" at bounding box center [149, 603] width 236 height 100
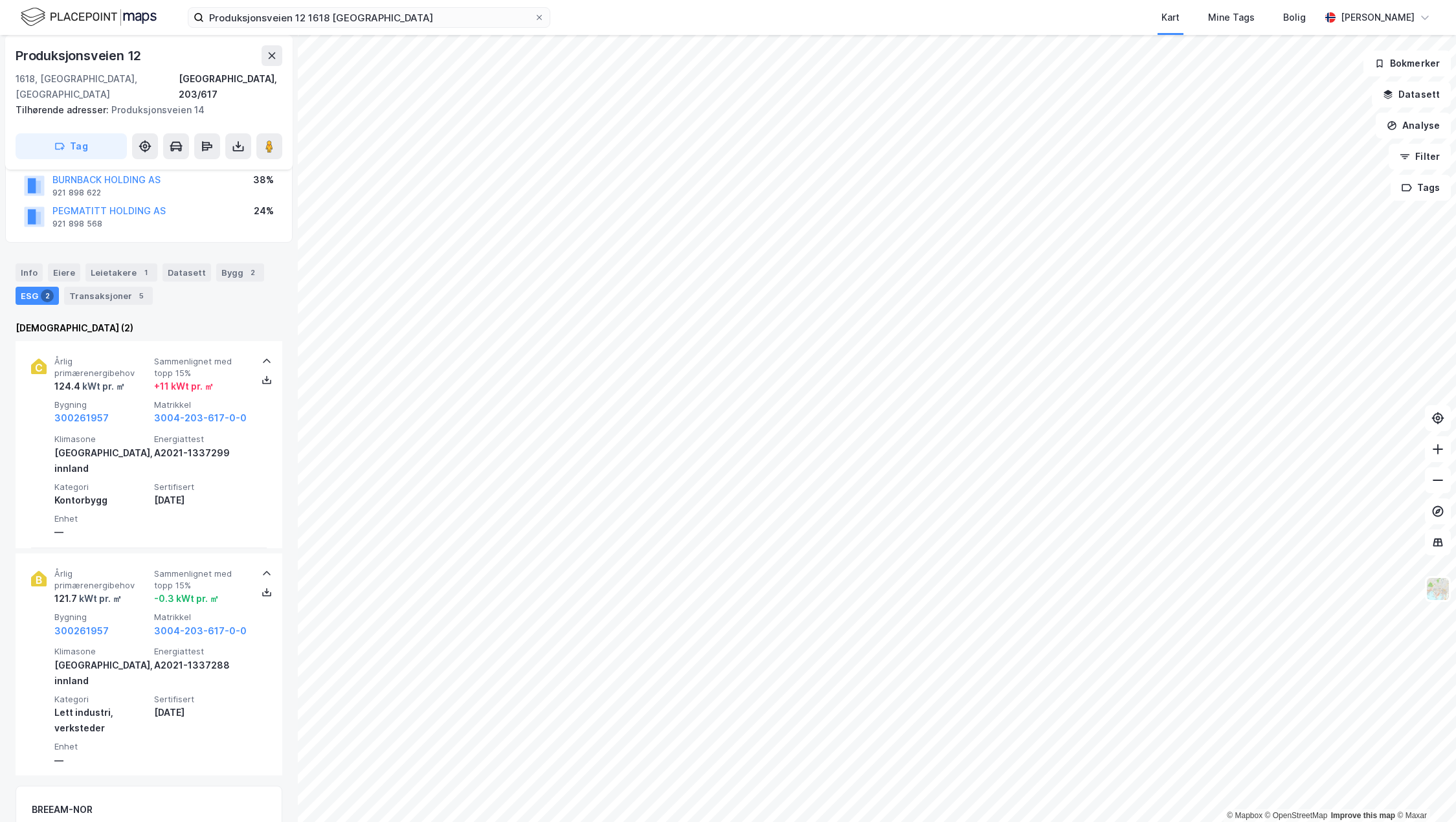
scroll to position [65, 0]
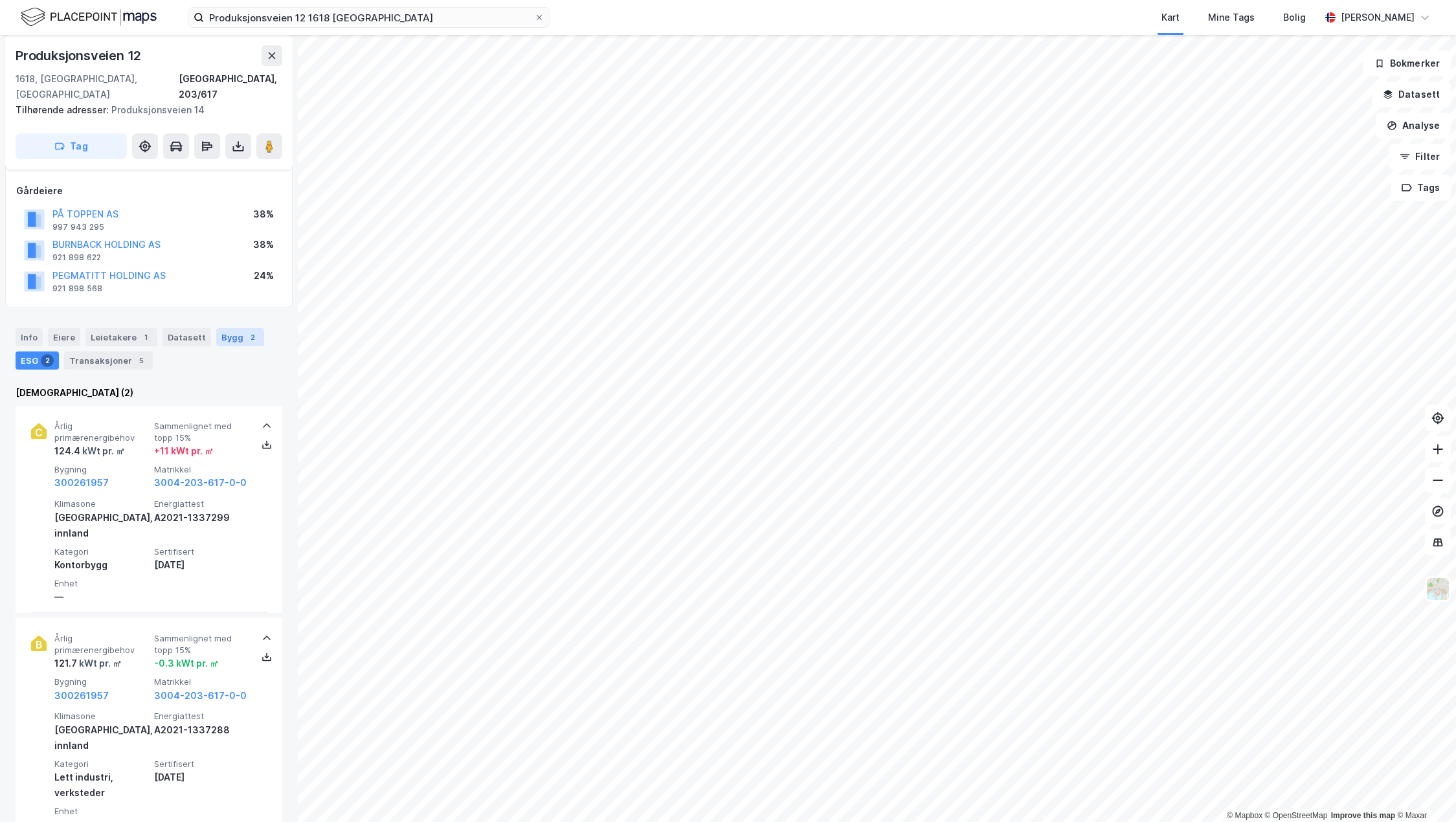
click at [218, 329] on div "Bygg 2" at bounding box center [240, 338] width 48 height 18
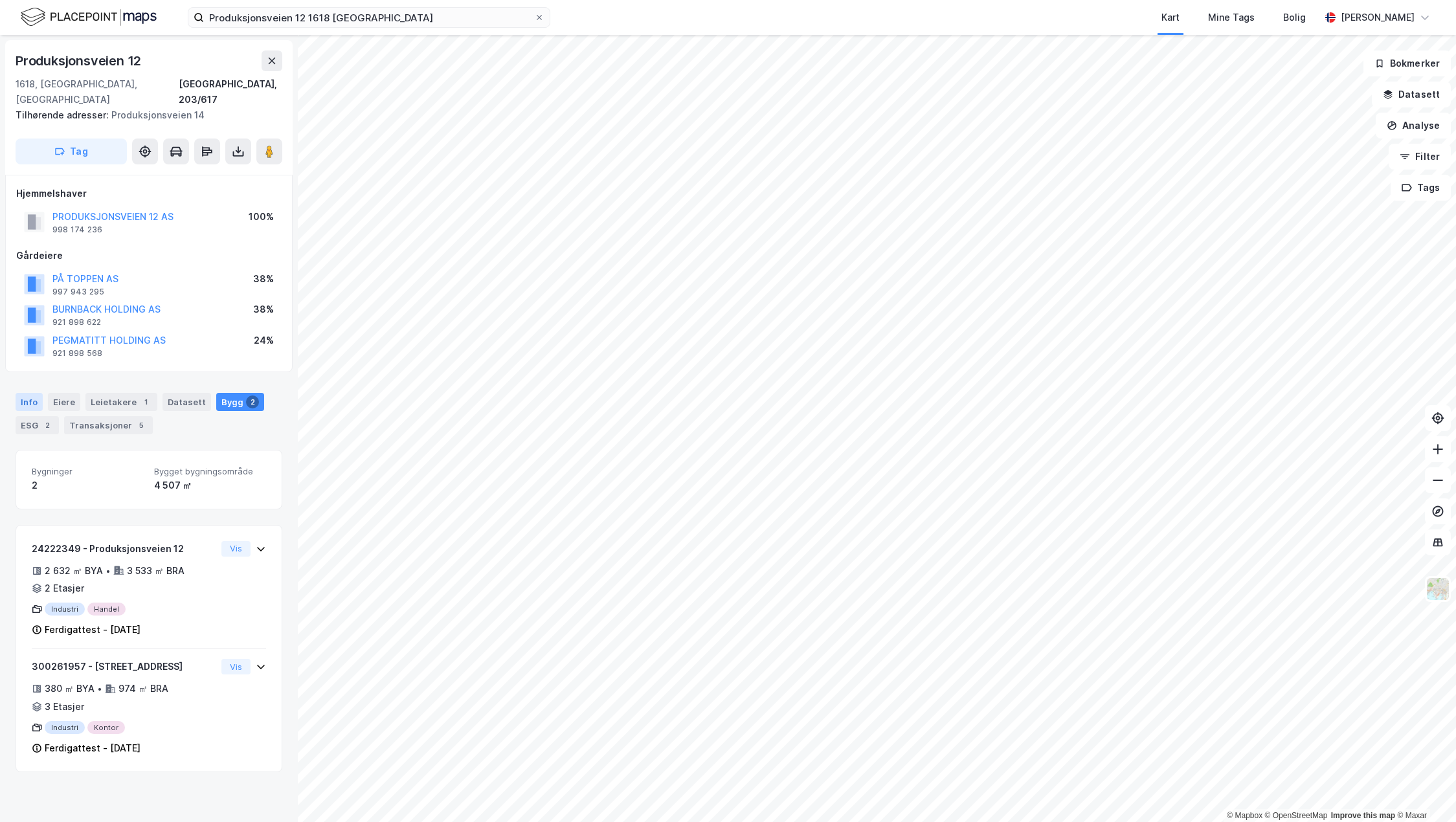
click at [26, 393] on div "Info" at bounding box center [29, 402] width 27 height 18
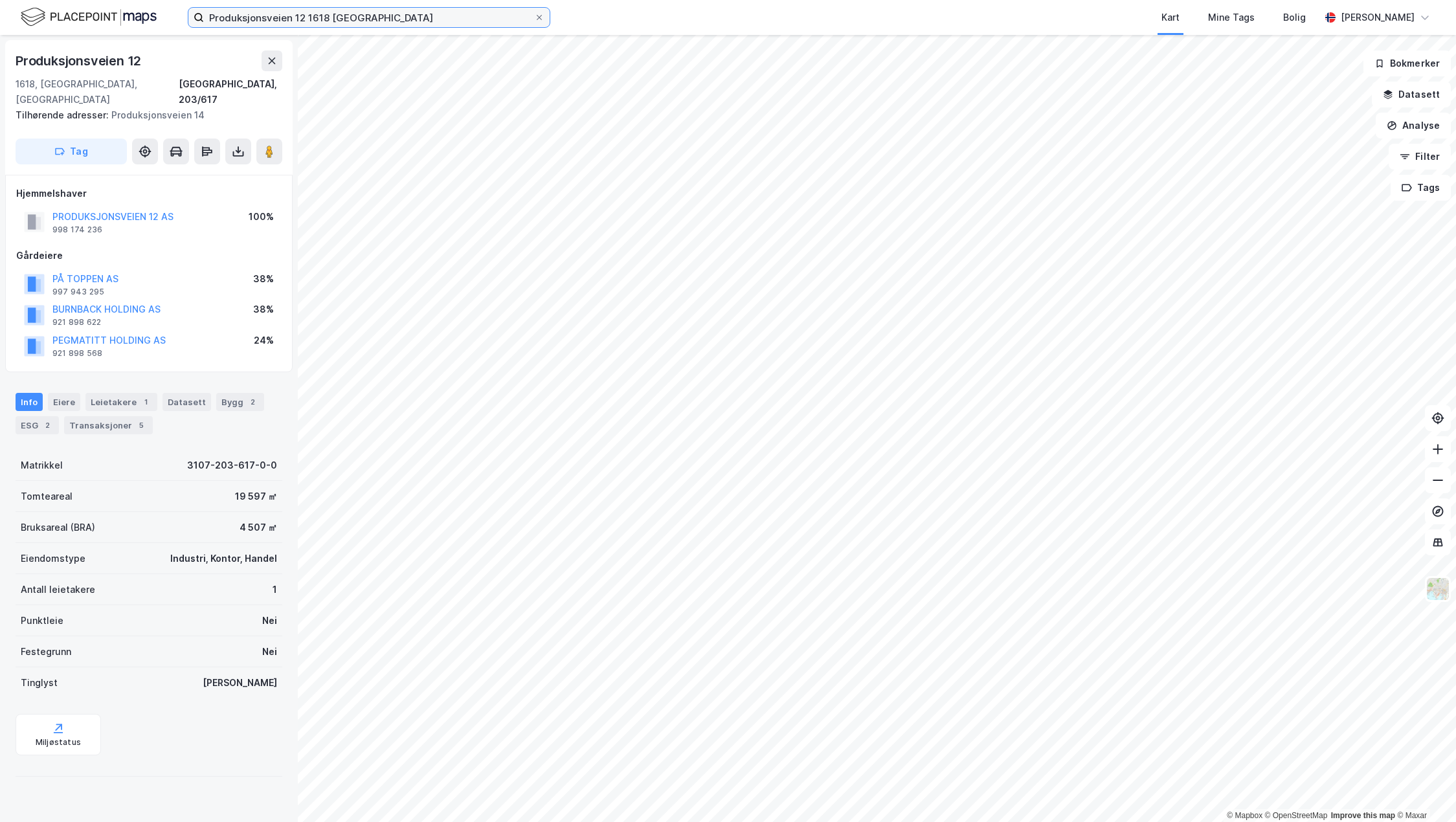
click at [422, 23] on input "Produksjonsveien 12 1618 [GEOGRAPHIC_DATA]" at bounding box center [369, 17] width 330 height 19
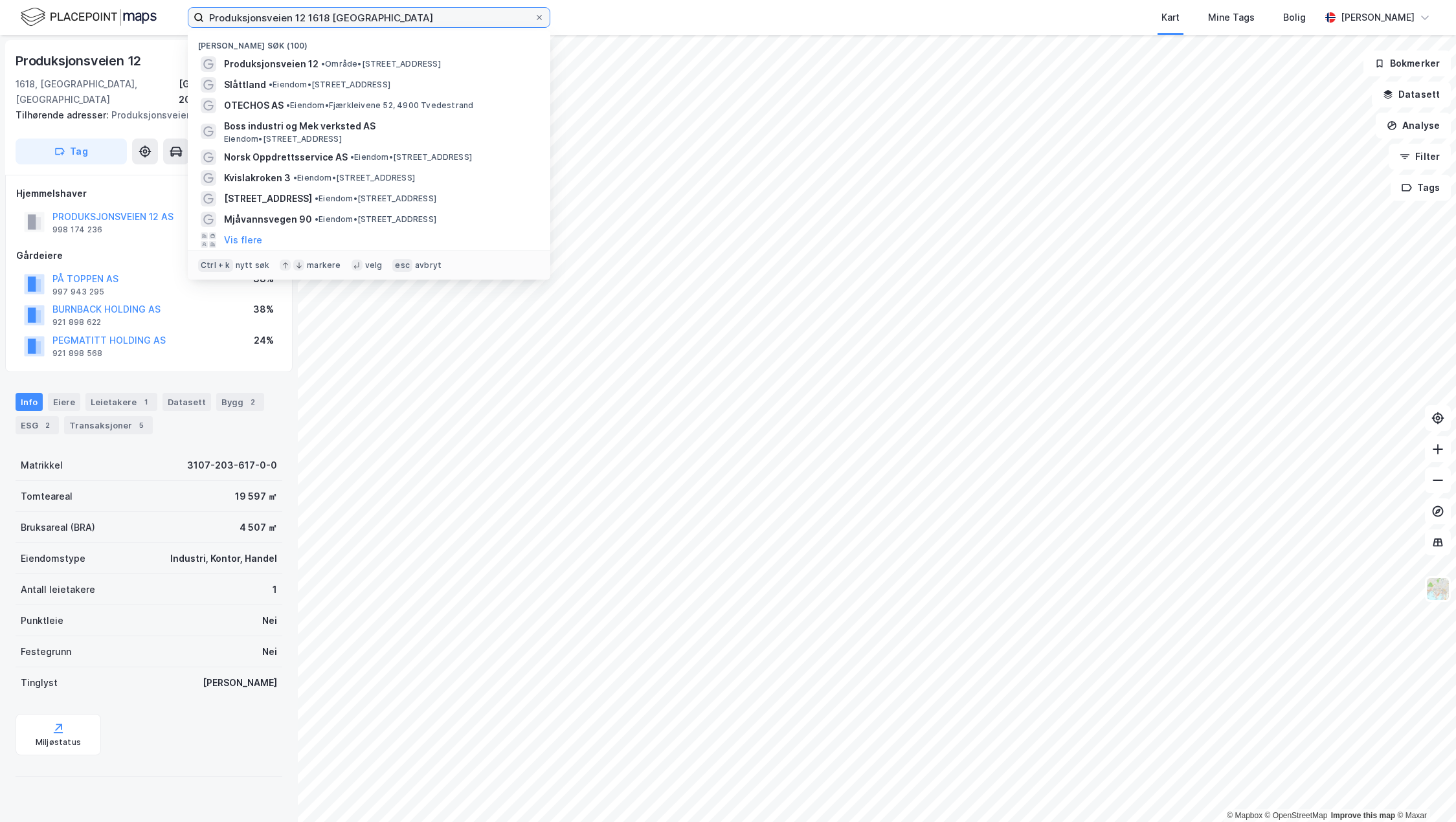
drag, startPoint x: 420, startPoint y: 21, endPoint x: 164, endPoint y: 6, distance: 256.4
click at [164, 6] on div "Produksjonsveien 12 1618 [GEOGRAPHIC_DATA] Nylige søk (100) Produksjonsveien 12…" at bounding box center [728, 17] width 1456 height 35
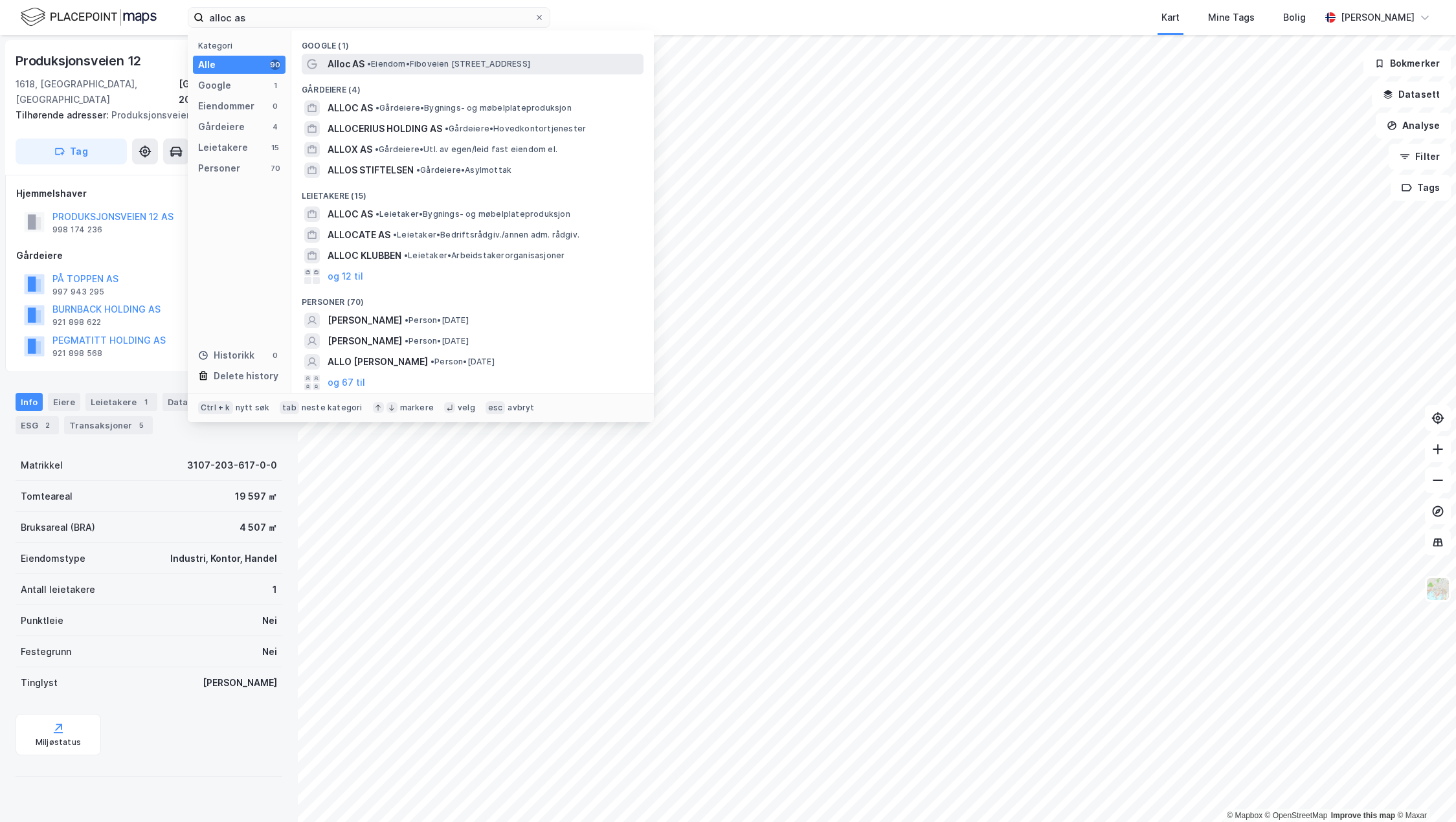
click at [379, 67] on span "• Eiendom • [STREET_ADDRESS]" at bounding box center [448, 64] width 163 height 10
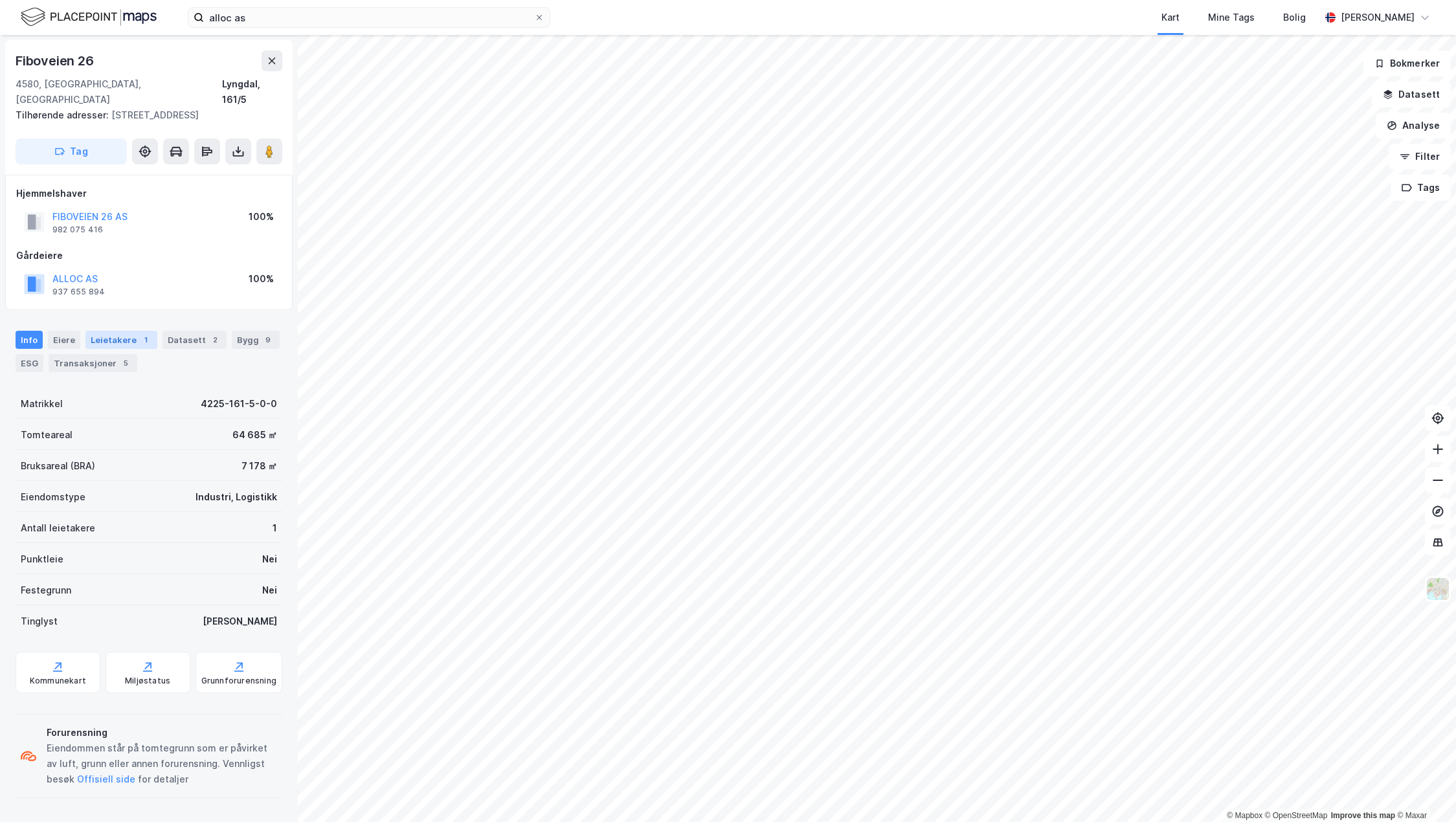
click at [132, 331] on div "Leietakere 1" at bounding box center [121, 340] width 72 height 18
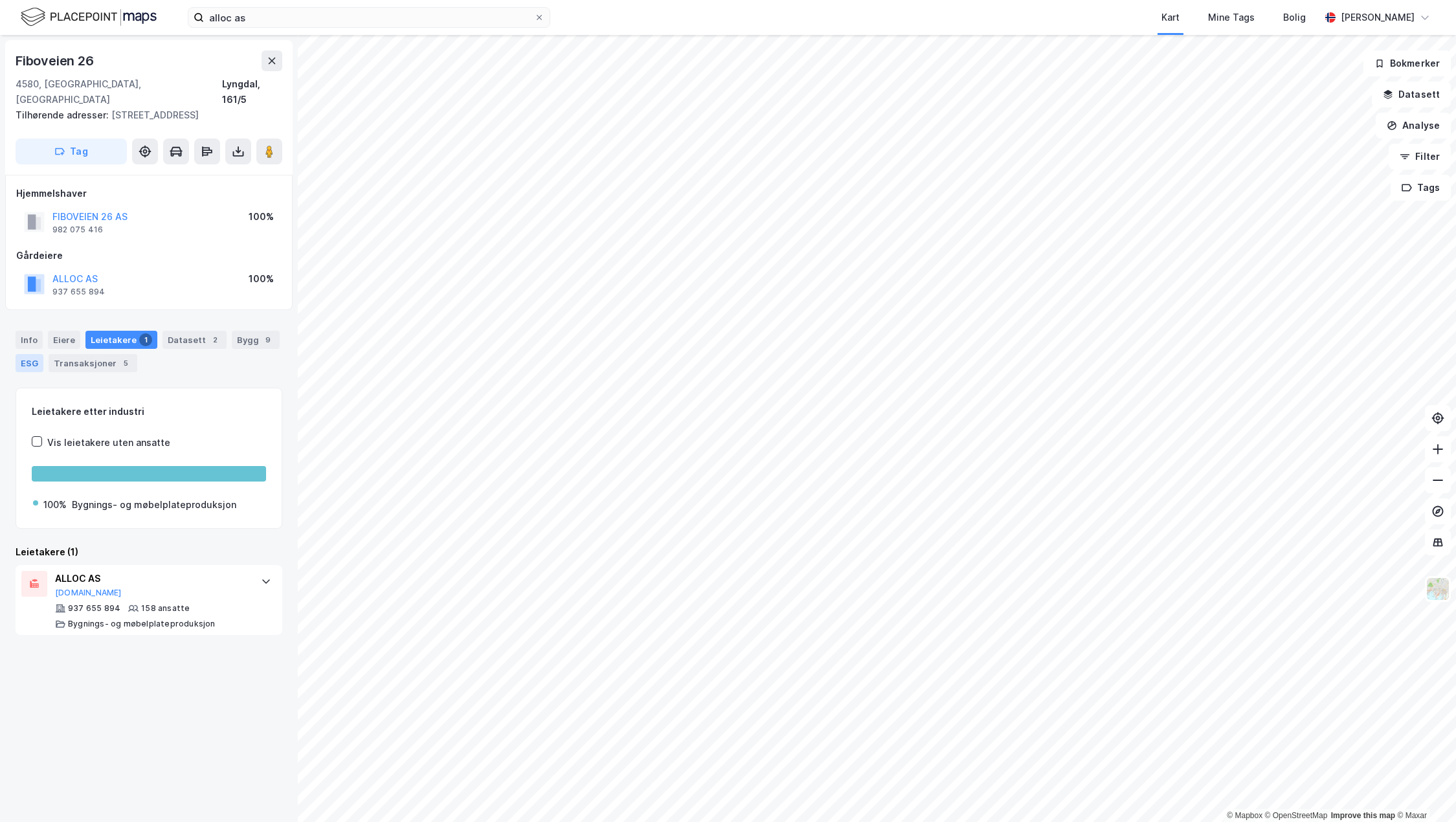
click at [26, 354] on div "ESG" at bounding box center [29, 363] width 28 height 18
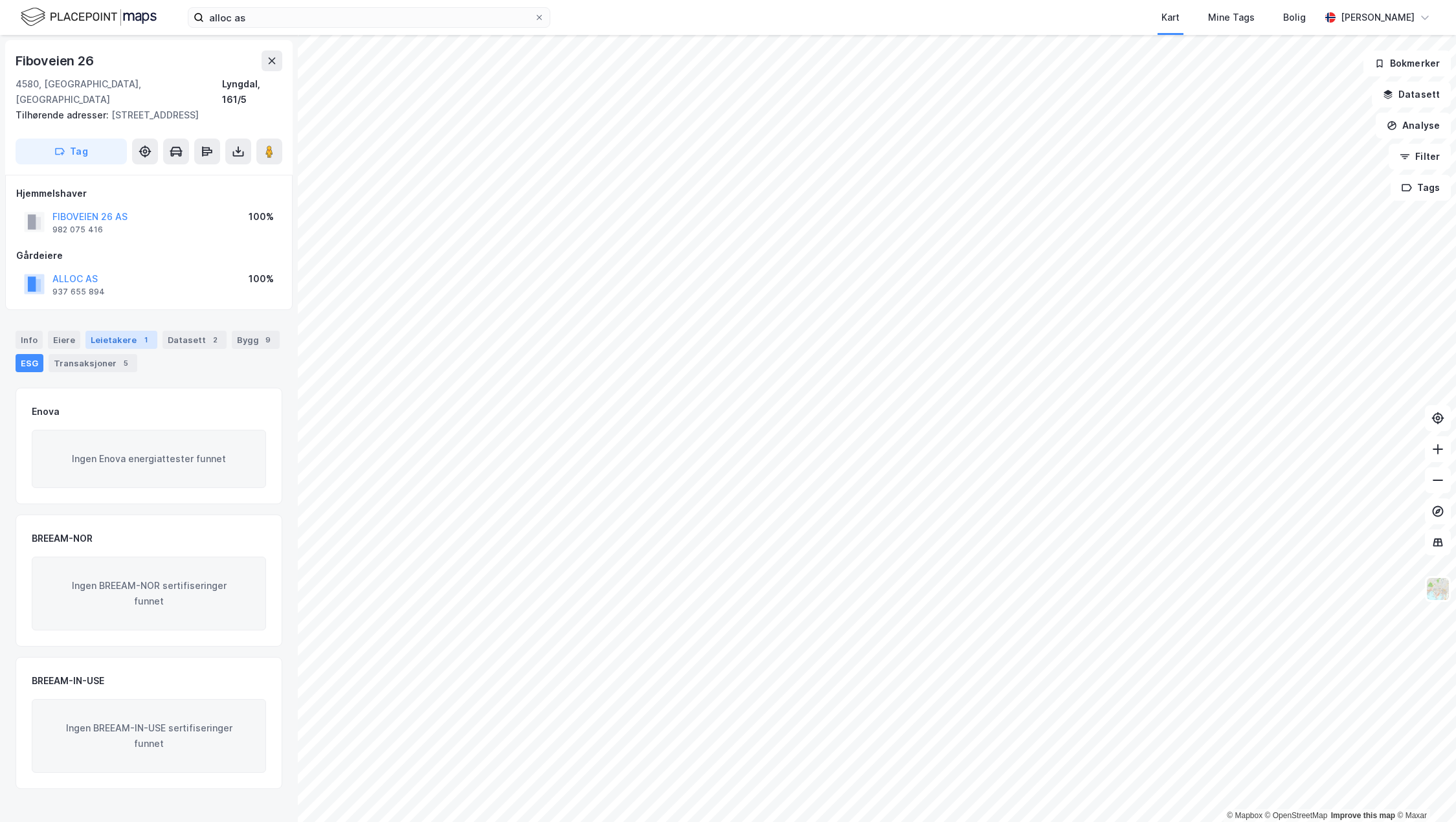
click at [99, 331] on div "Leietakere 1" at bounding box center [121, 340] width 72 height 18
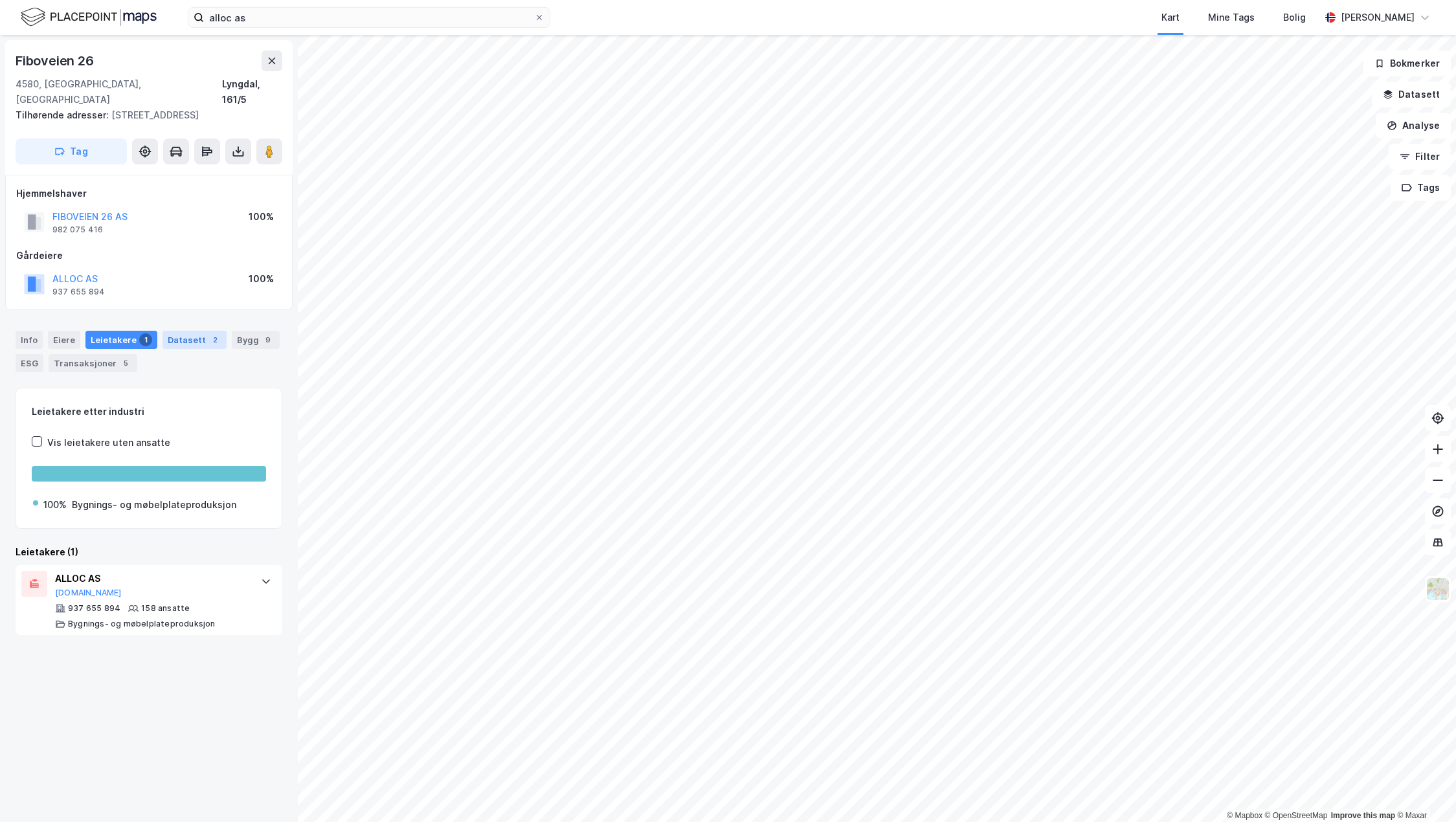
click at [182, 331] on div "Datasett 2" at bounding box center [194, 340] width 64 height 18
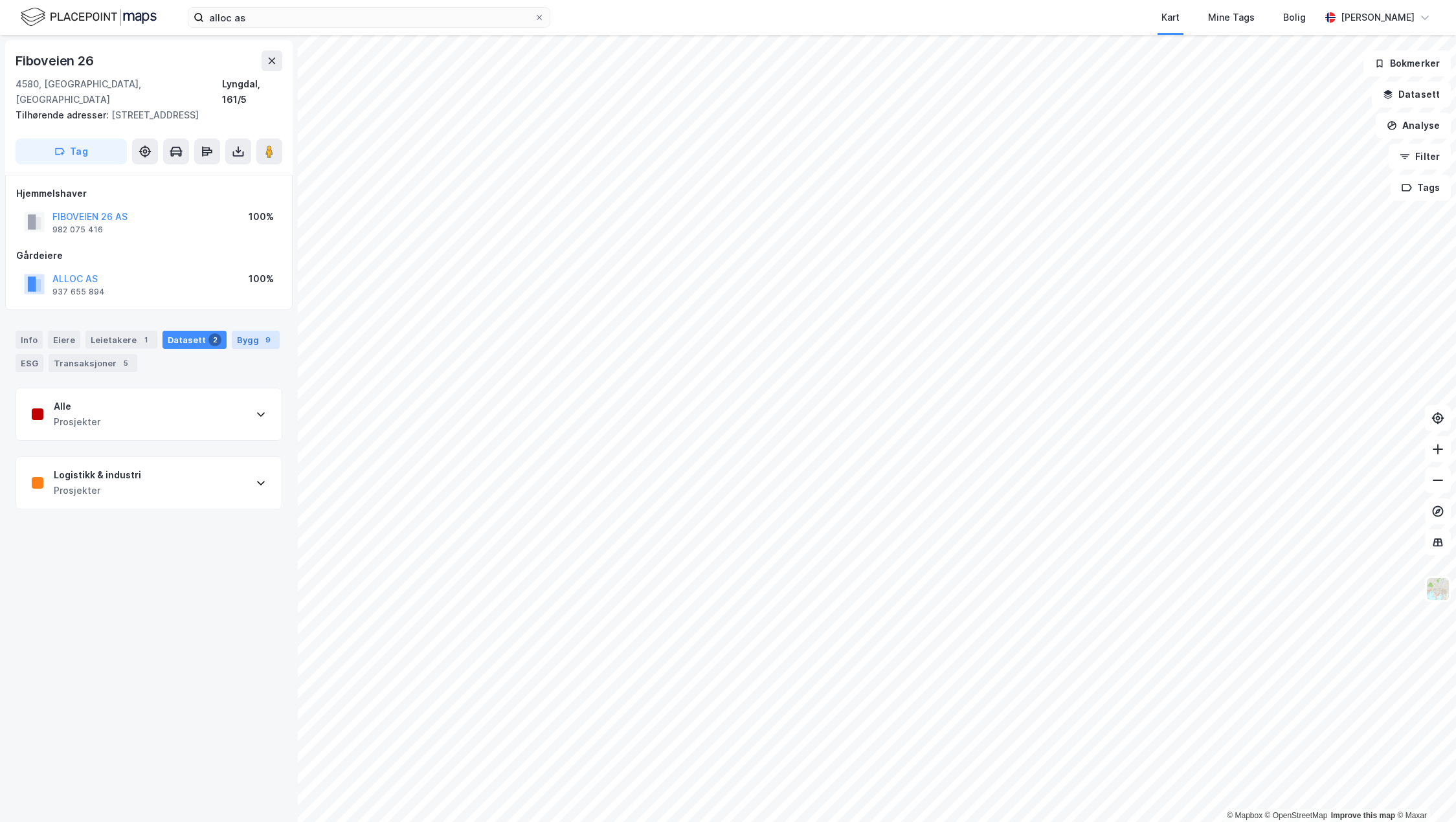
click at [248, 331] on div "Bygg 9" at bounding box center [255, 340] width 48 height 18
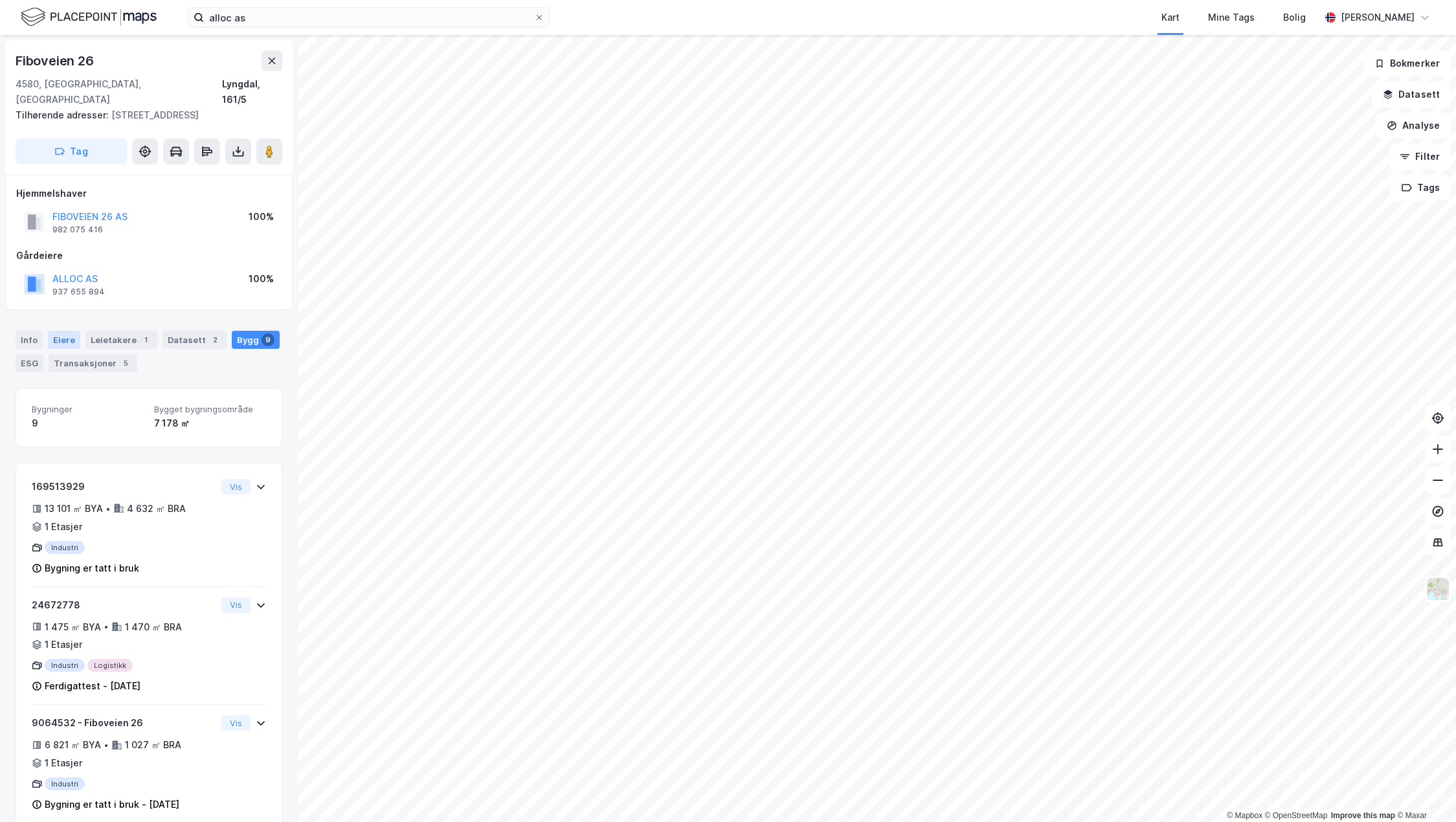
click at [63, 331] on div "Eiere" at bounding box center [64, 340] width 33 height 18
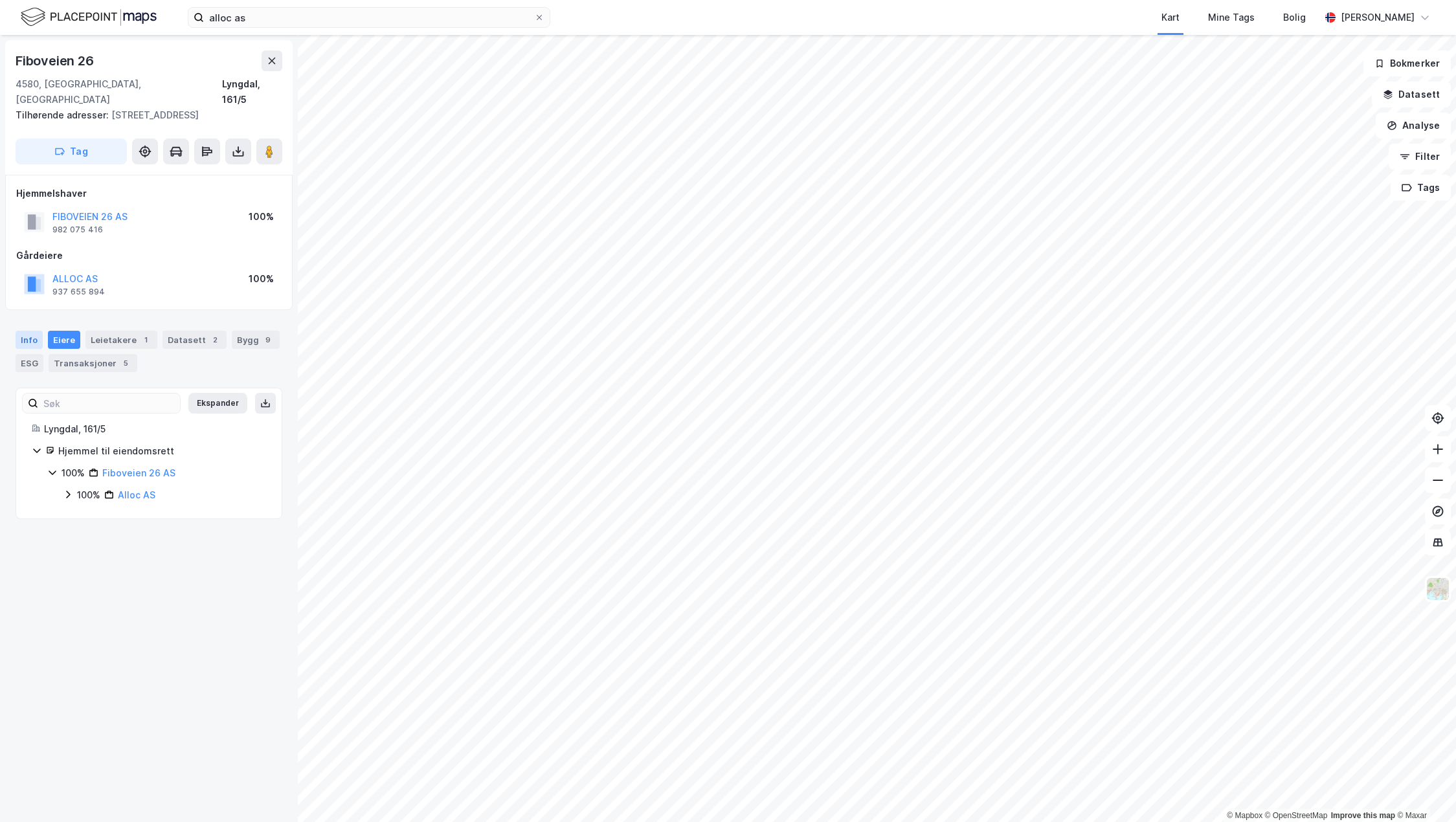
click at [31, 331] on div "Info" at bounding box center [29, 340] width 27 height 18
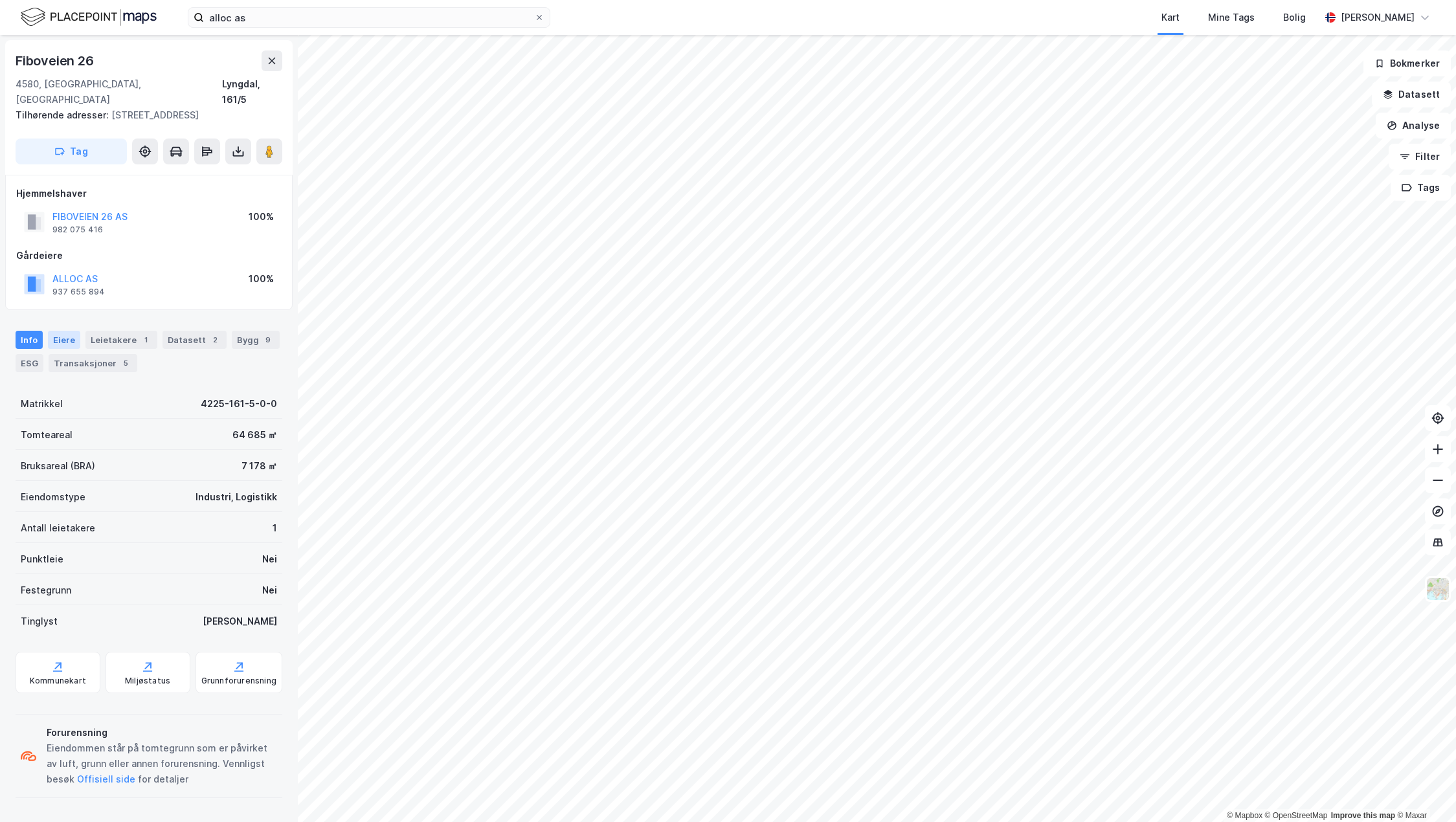
click at [60, 331] on div "Eiere" at bounding box center [64, 340] width 33 height 18
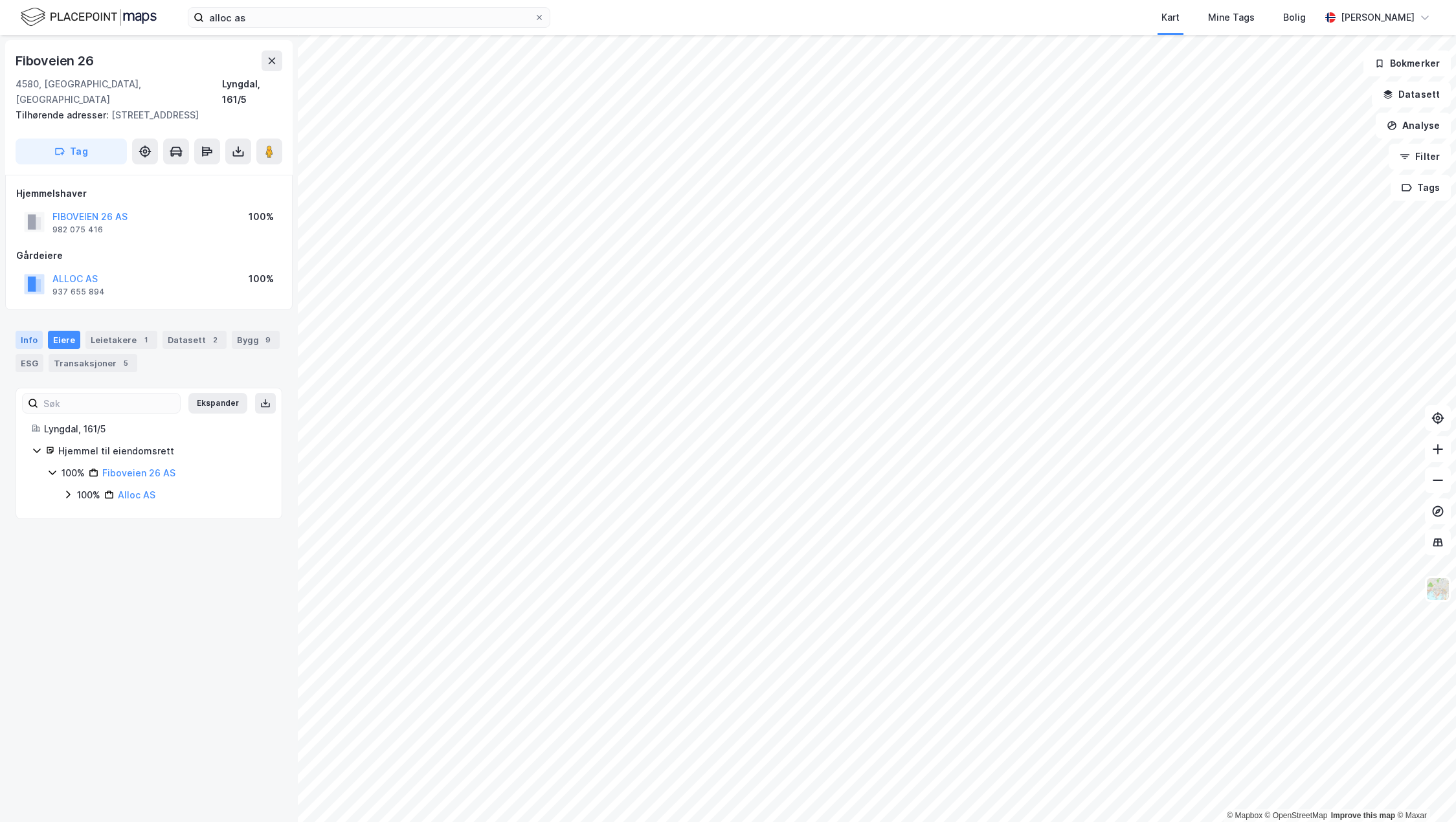
click at [28, 331] on div "Info" at bounding box center [29, 340] width 27 height 18
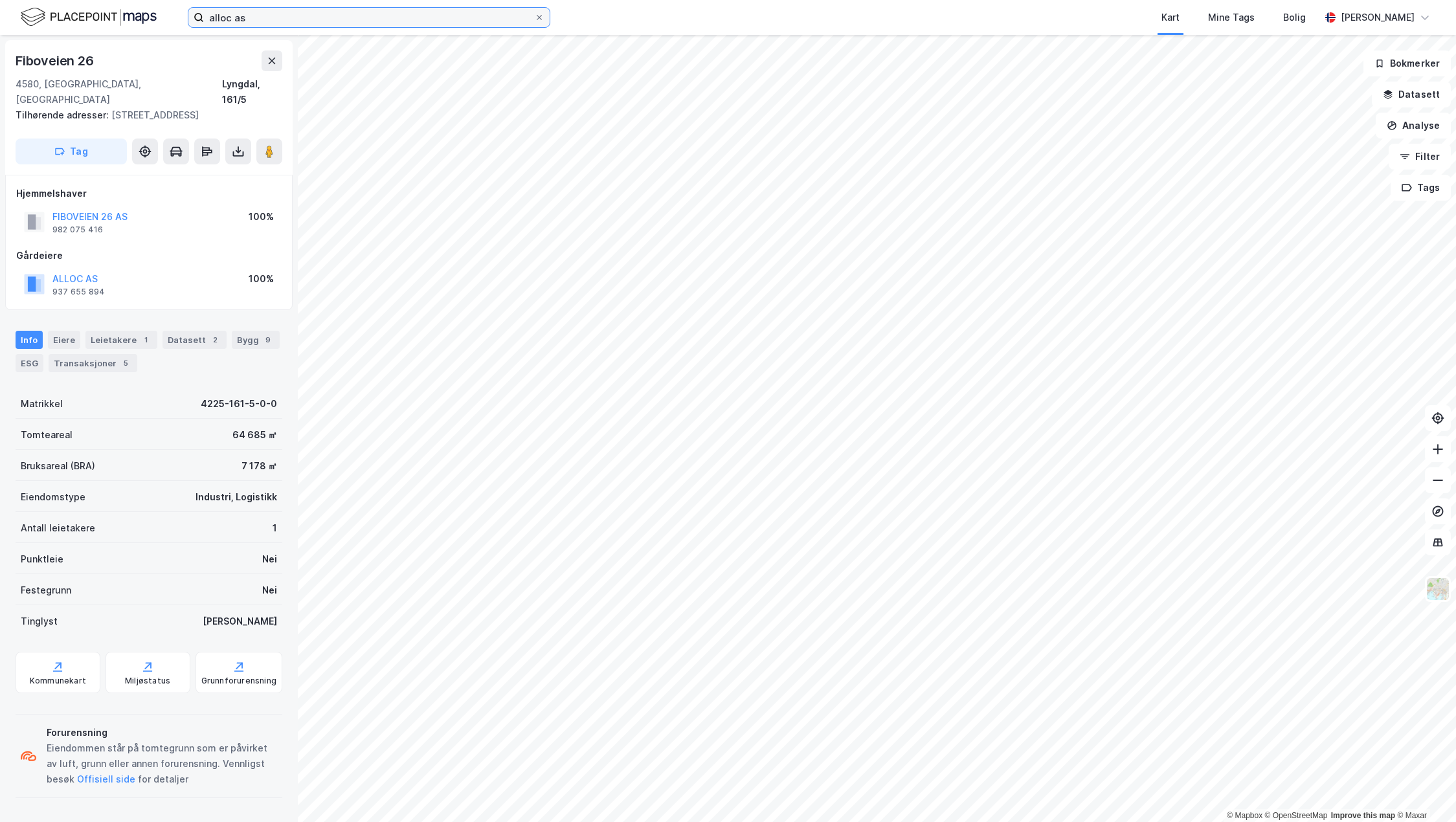
click at [288, 10] on input "alloc as" at bounding box center [369, 17] width 330 height 19
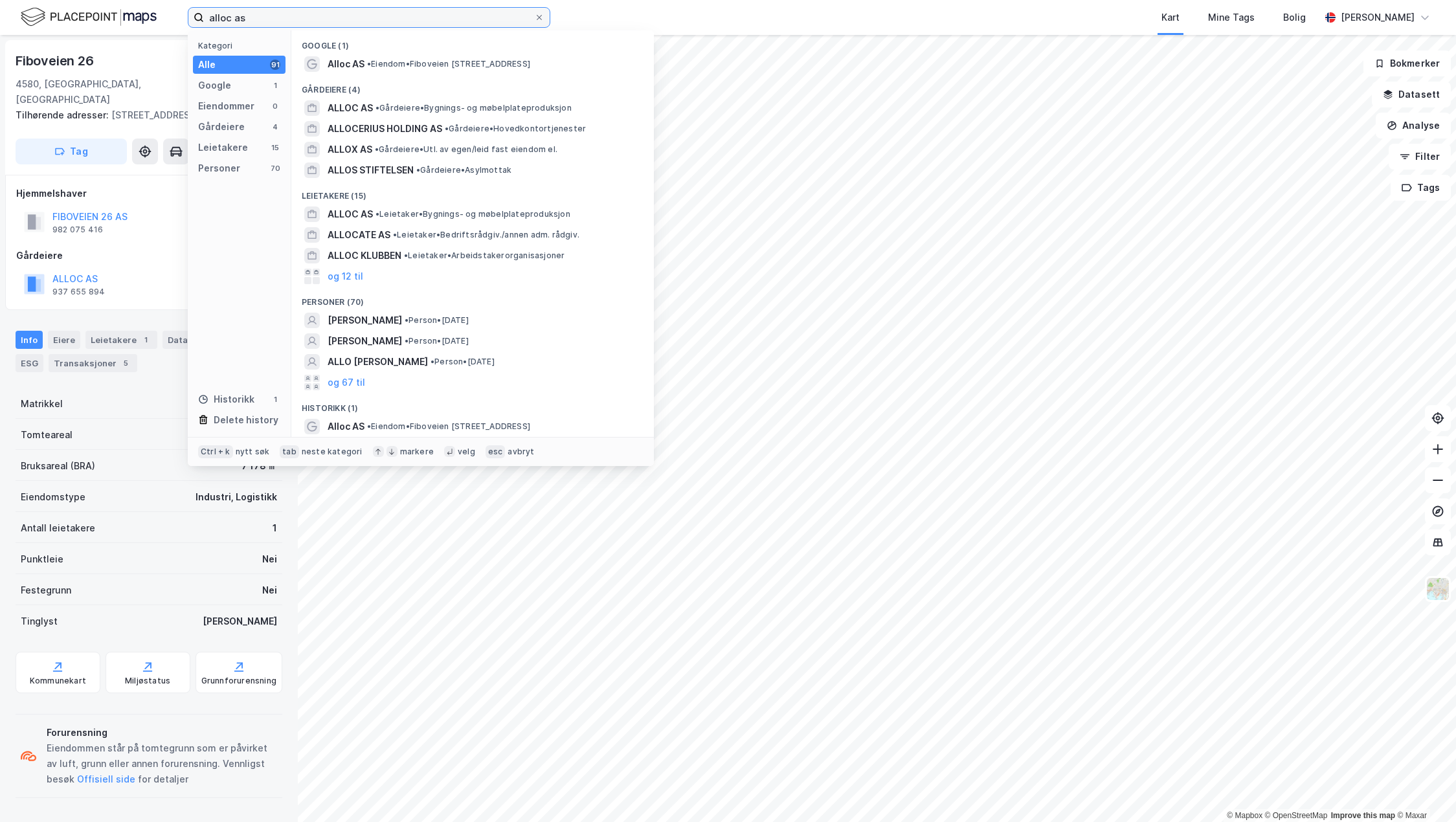
drag, startPoint x: 280, startPoint y: 10, endPoint x: 181, endPoint y: 12, distance: 99.0
click at [181, 12] on div "alloc as Kategori Alle 91 Google 1 Eiendommer 0 Gårdeiere 4 Leietakere 15 Perso…" at bounding box center [728, 17] width 1456 height 35
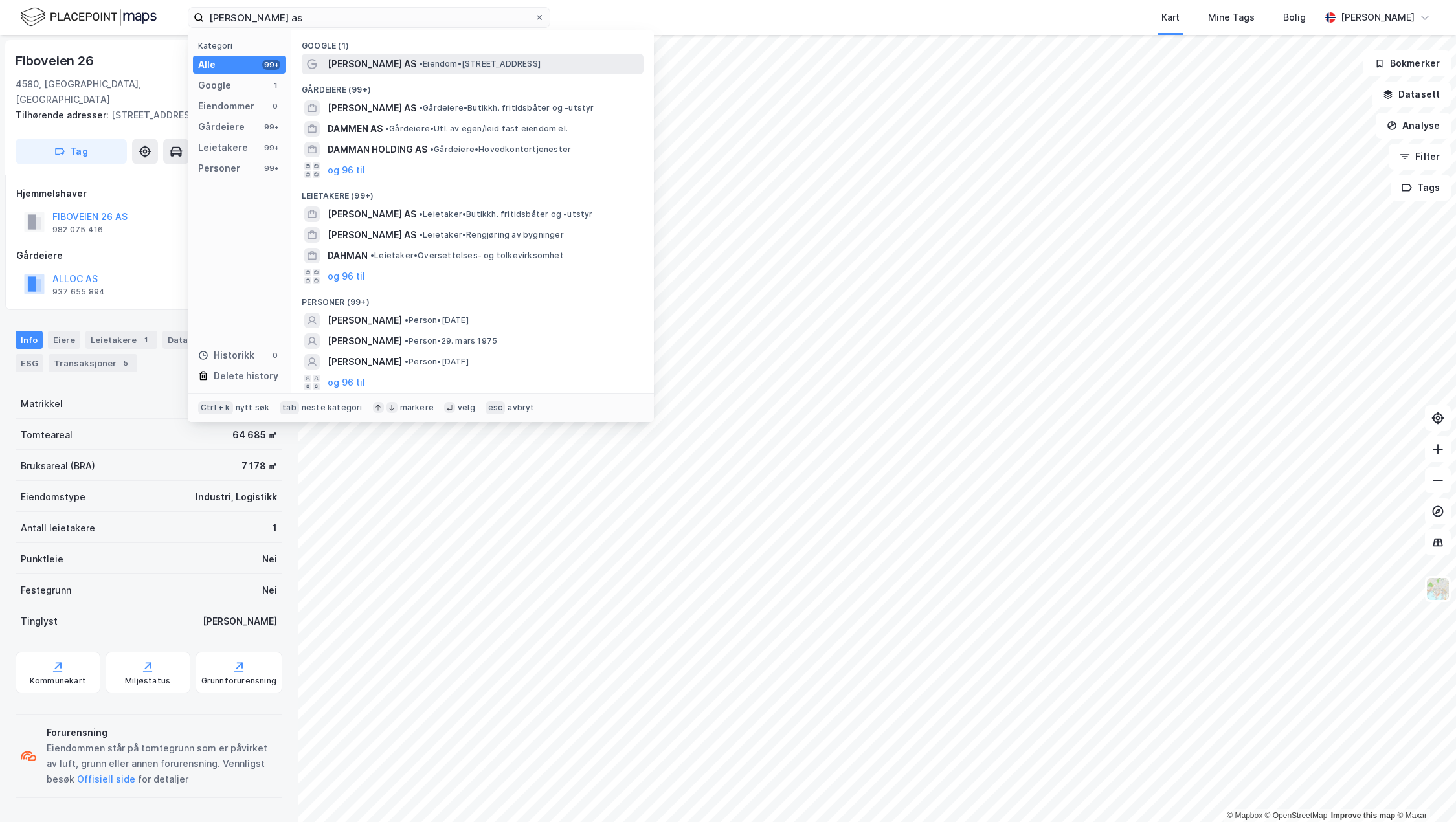
click at [375, 58] on span "[PERSON_NAME] AS" at bounding box center [372, 64] width 88 height 15
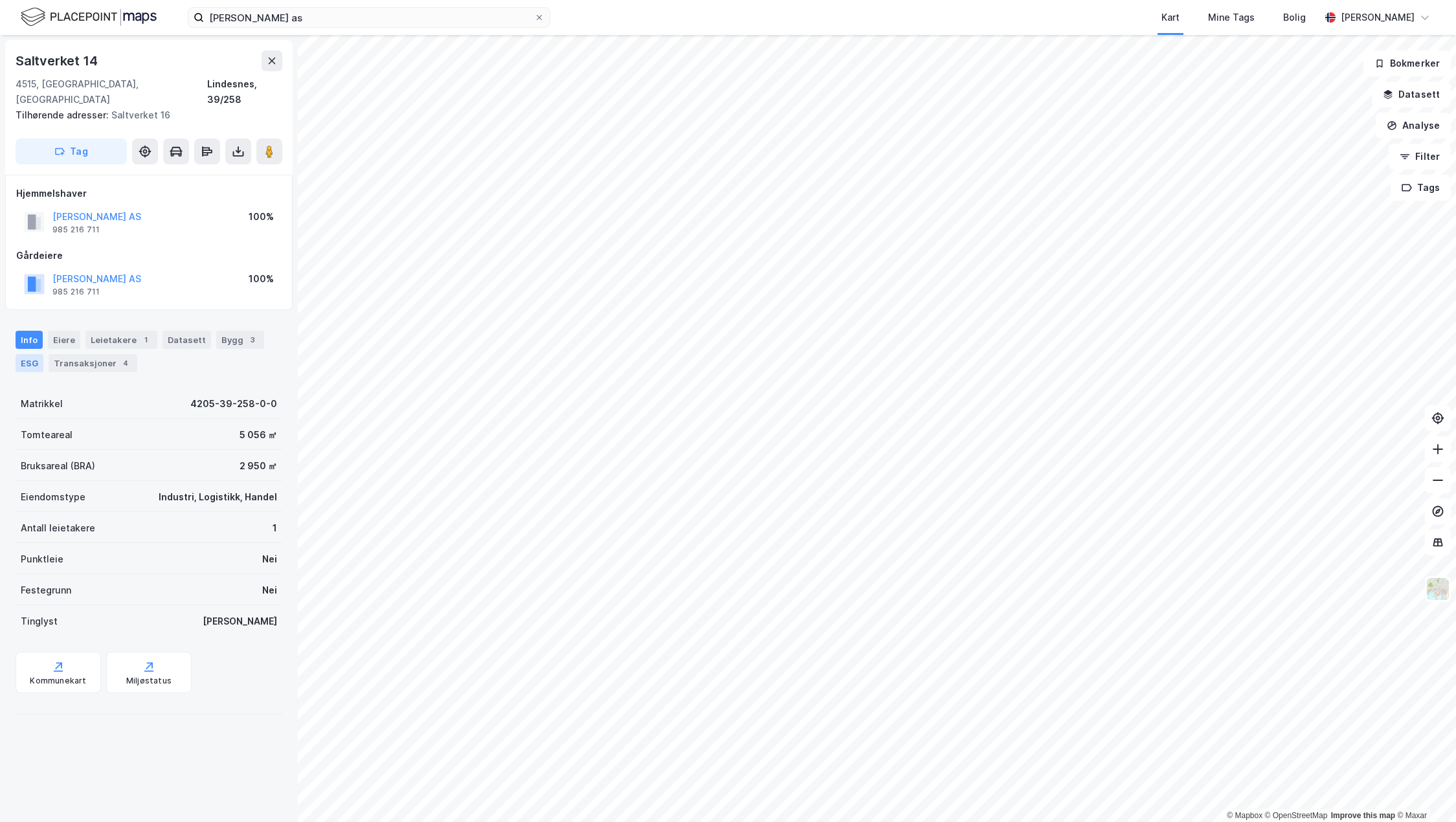
click at [29, 354] on div "ESG" at bounding box center [29, 363] width 28 height 18
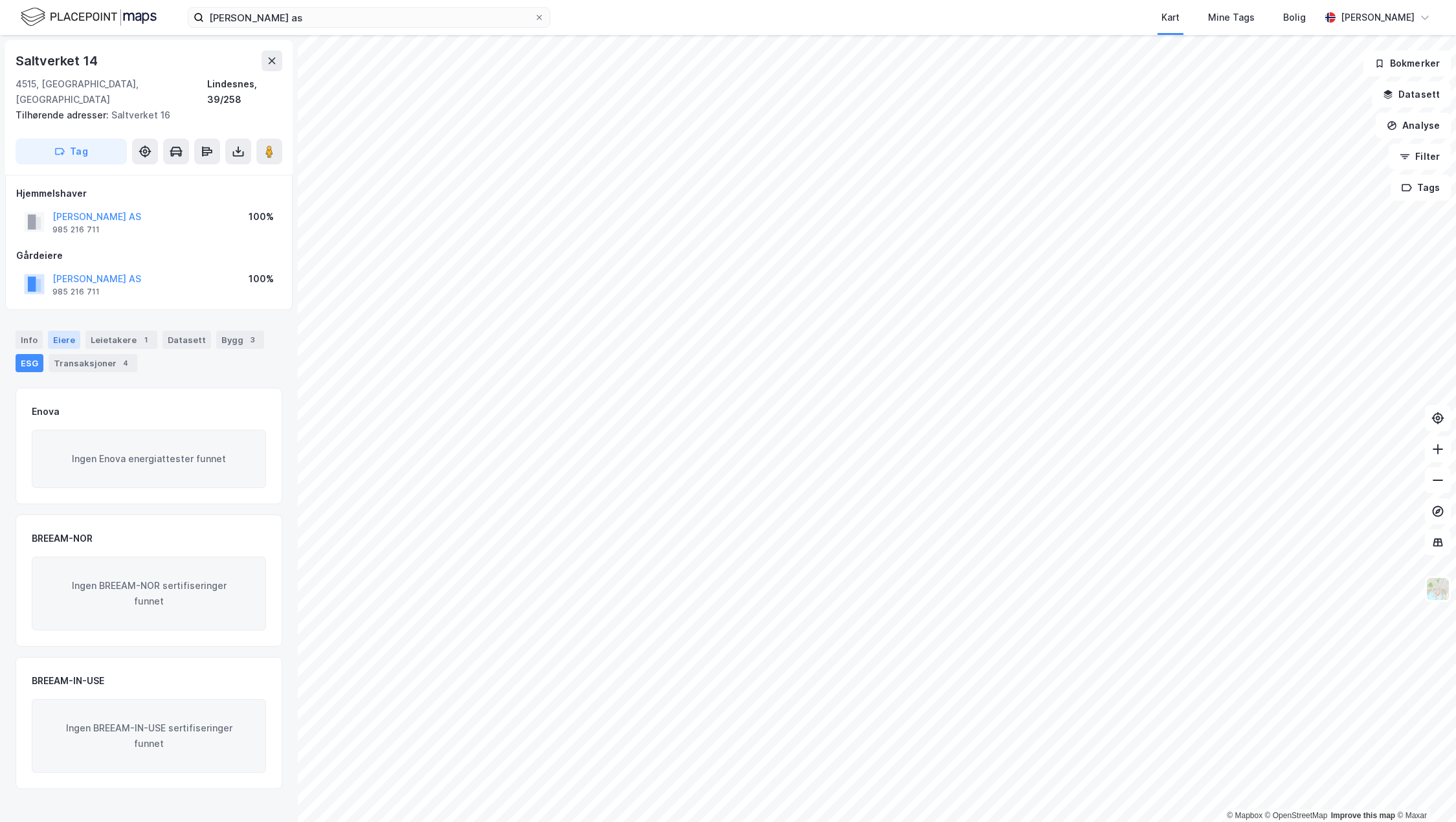
click at [70, 331] on div "Eiere" at bounding box center [64, 340] width 33 height 18
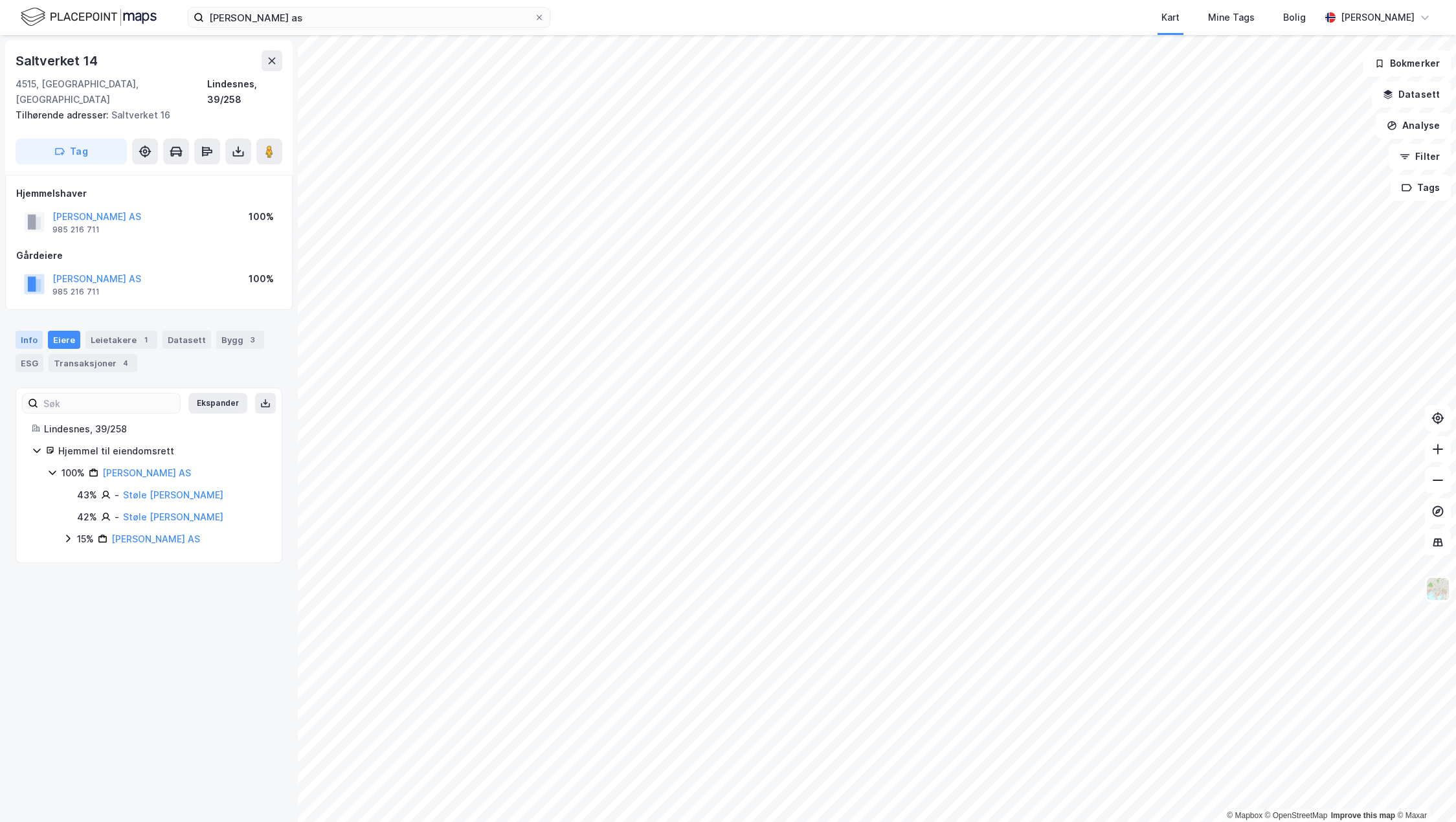
click at [31, 331] on div "Info" at bounding box center [29, 340] width 27 height 18
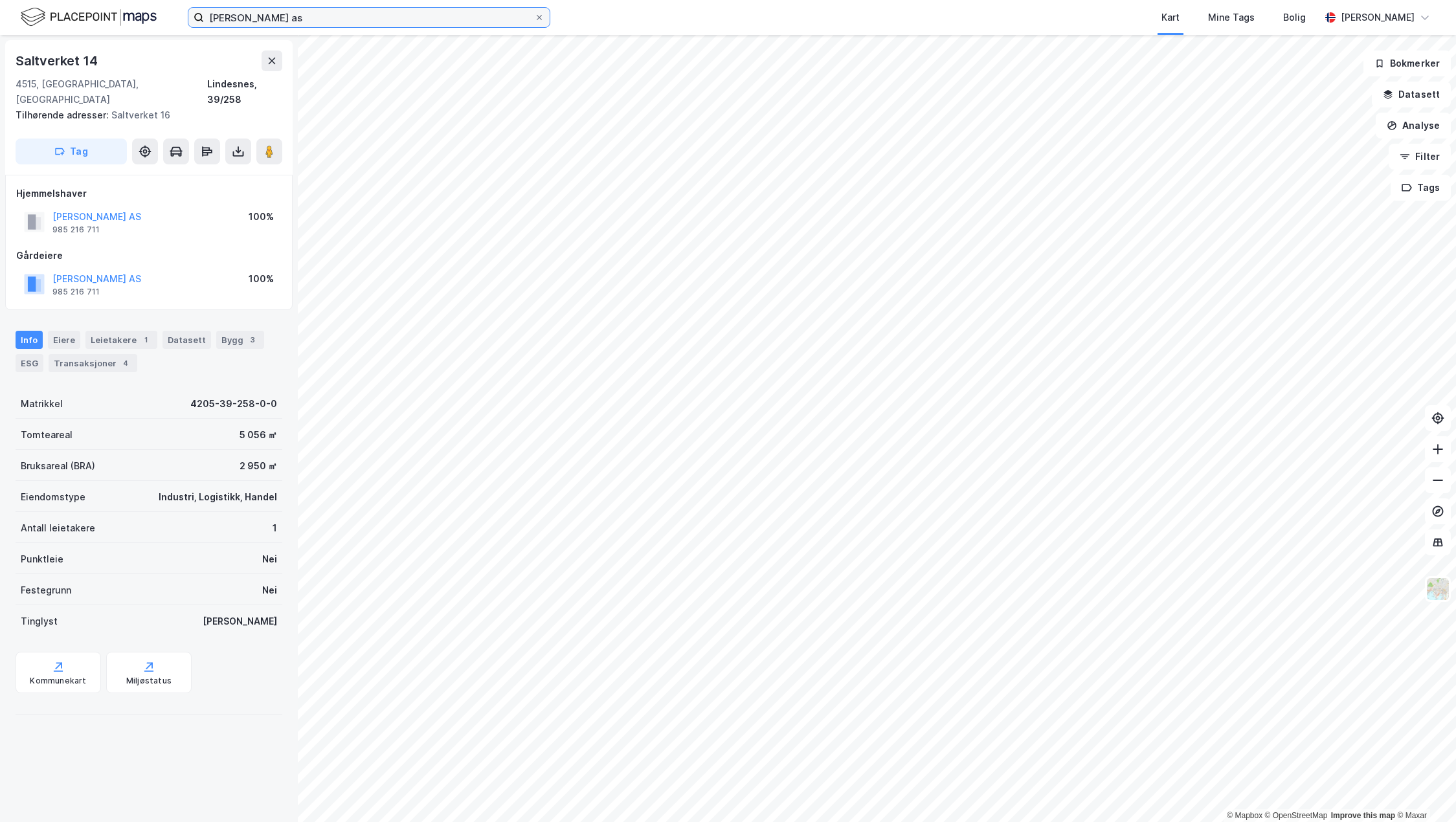
click at [305, 17] on input "[PERSON_NAME] as" at bounding box center [369, 17] width 330 height 19
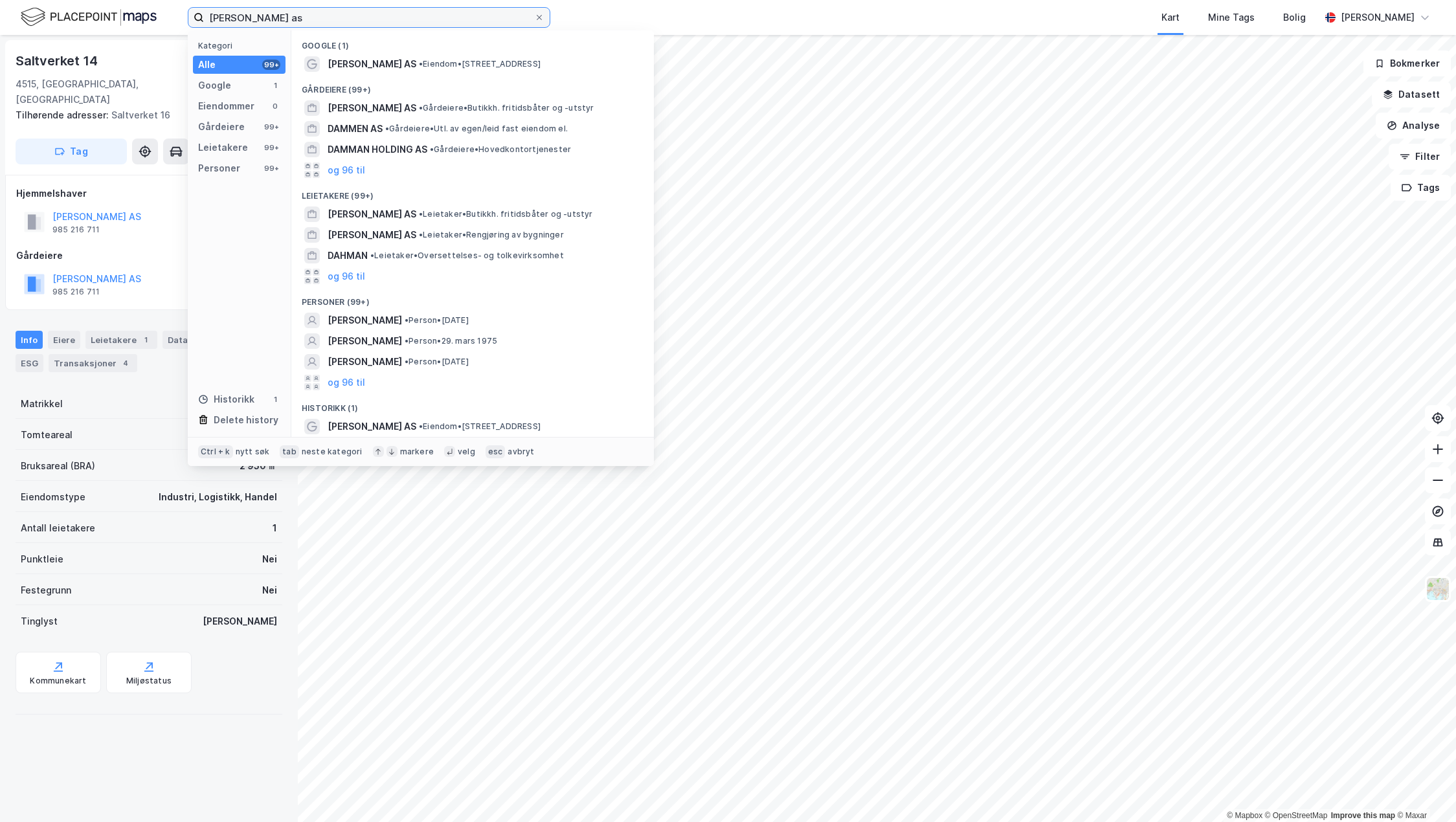
drag, startPoint x: 306, startPoint y: 18, endPoint x: 51, endPoint y: 10, distance: 255.1
click at [51, 10] on div "[PERSON_NAME] as Kategori Alle 99+ Google 1 Eiendommer 0 Gårdeiere 99+ Leietake…" at bounding box center [728, 17] width 1456 height 35
paste input "Abelnes 60 4404 [GEOGRAPHIC_DATA]"
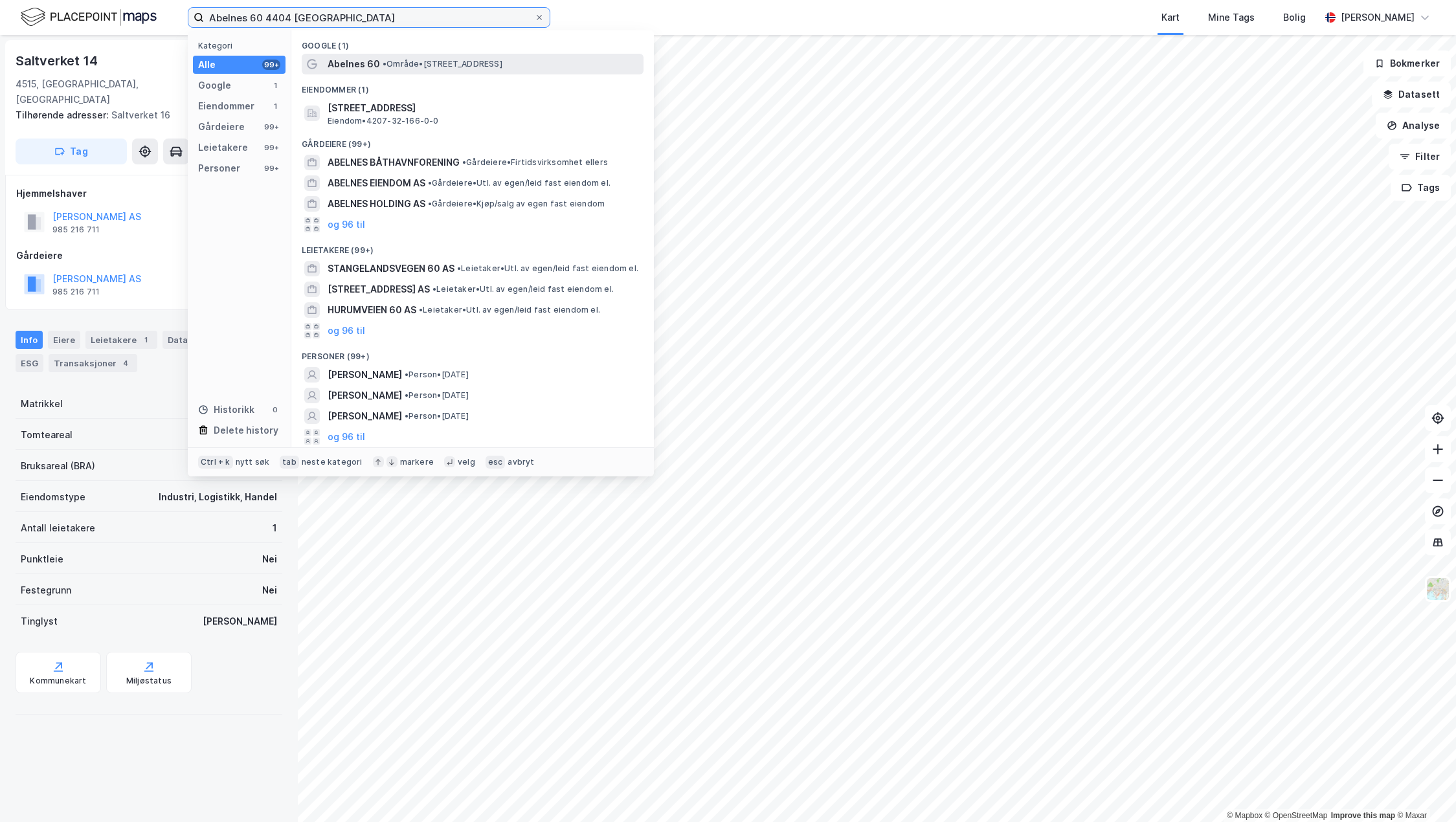
type input "Abelnes 60 4404 [GEOGRAPHIC_DATA]"
click at [399, 63] on span "• Område • [STREET_ADDRESS]" at bounding box center [443, 64] width 120 height 10
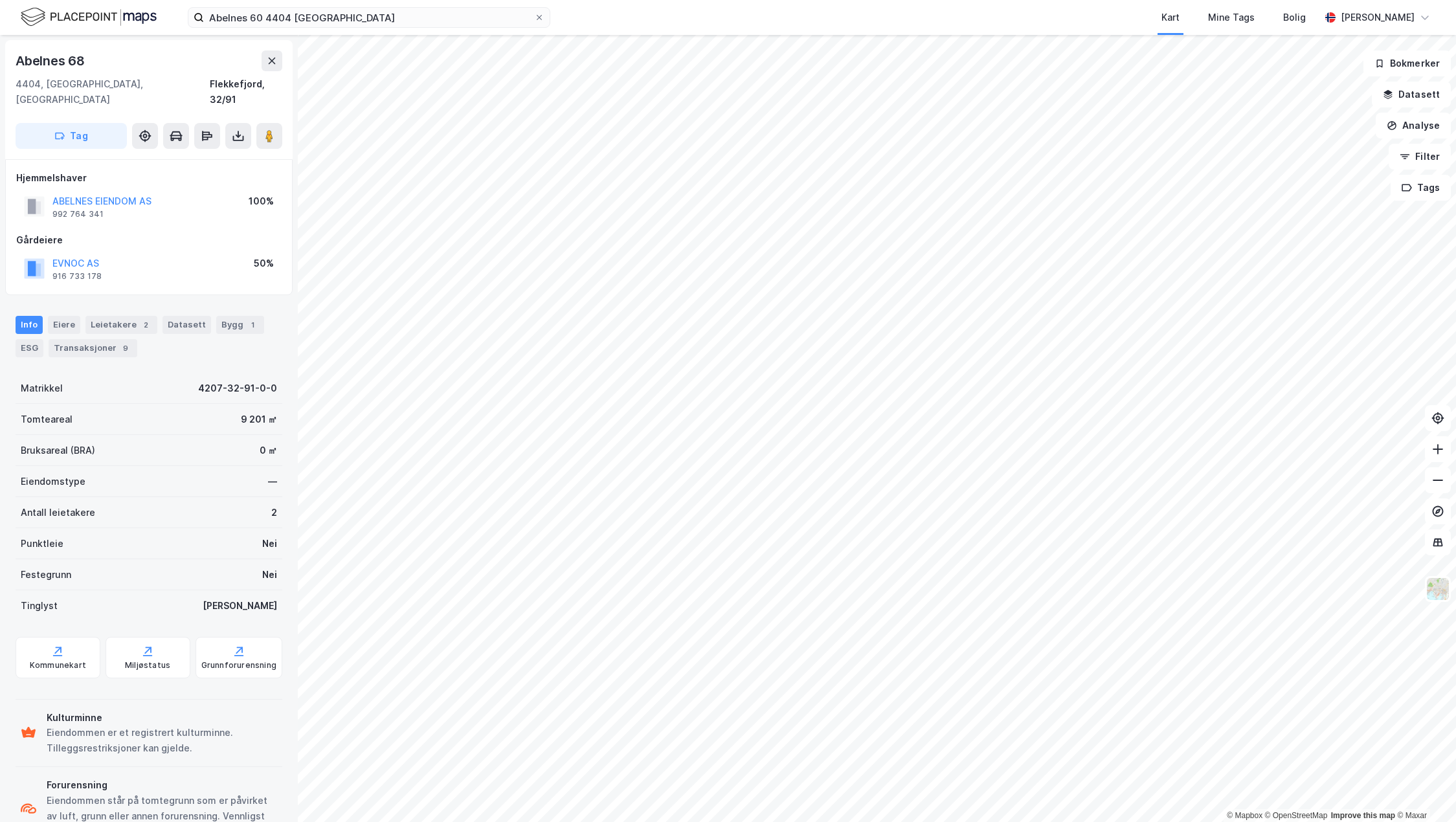
scroll to position [2, 0]
click at [118, 314] on div "Leietakere 2" at bounding box center [121, 323] width 72 height 18
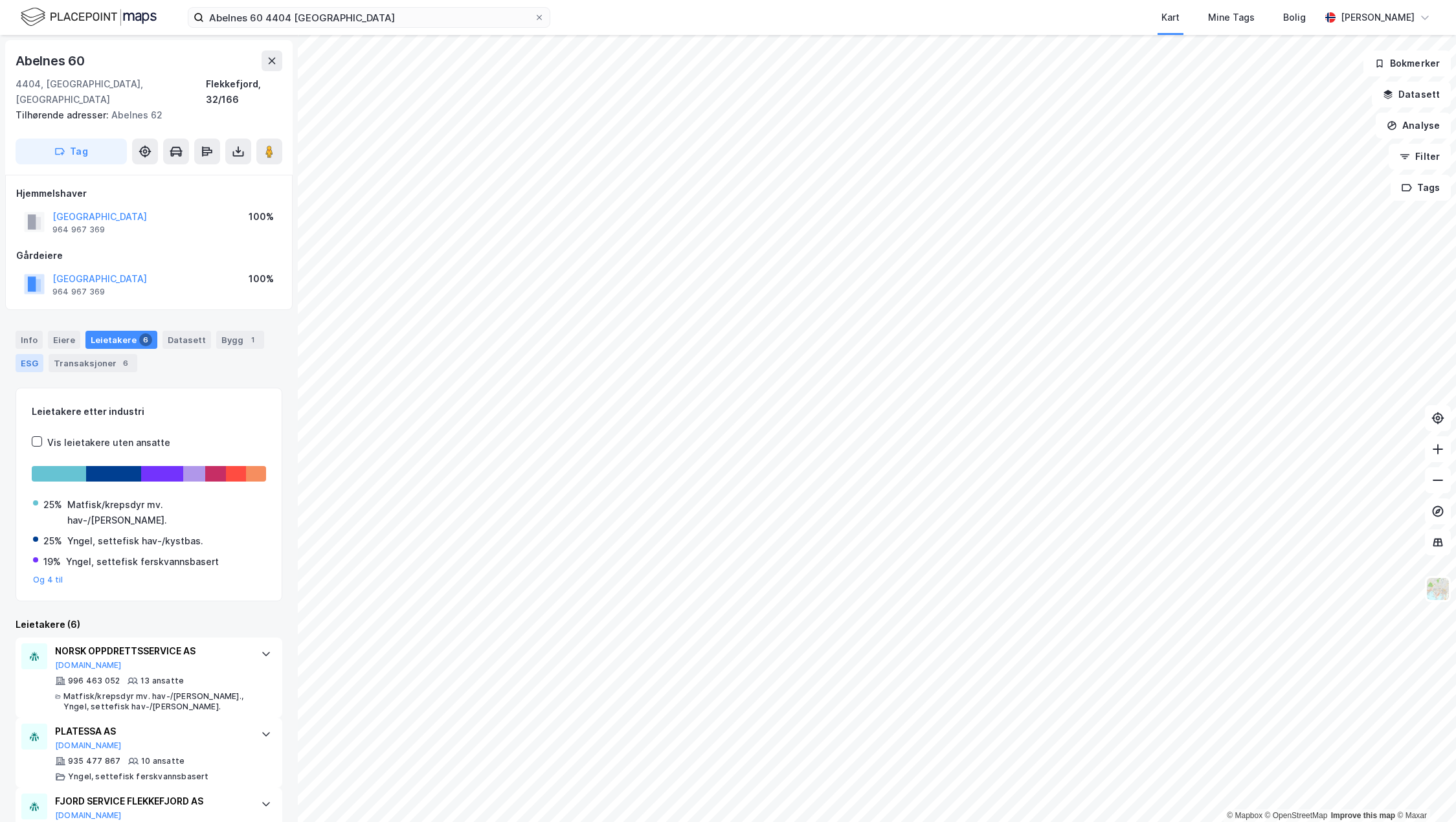
click at [23, 354] on div "ESG" at bounding box center [29, 363] width 28 height 18
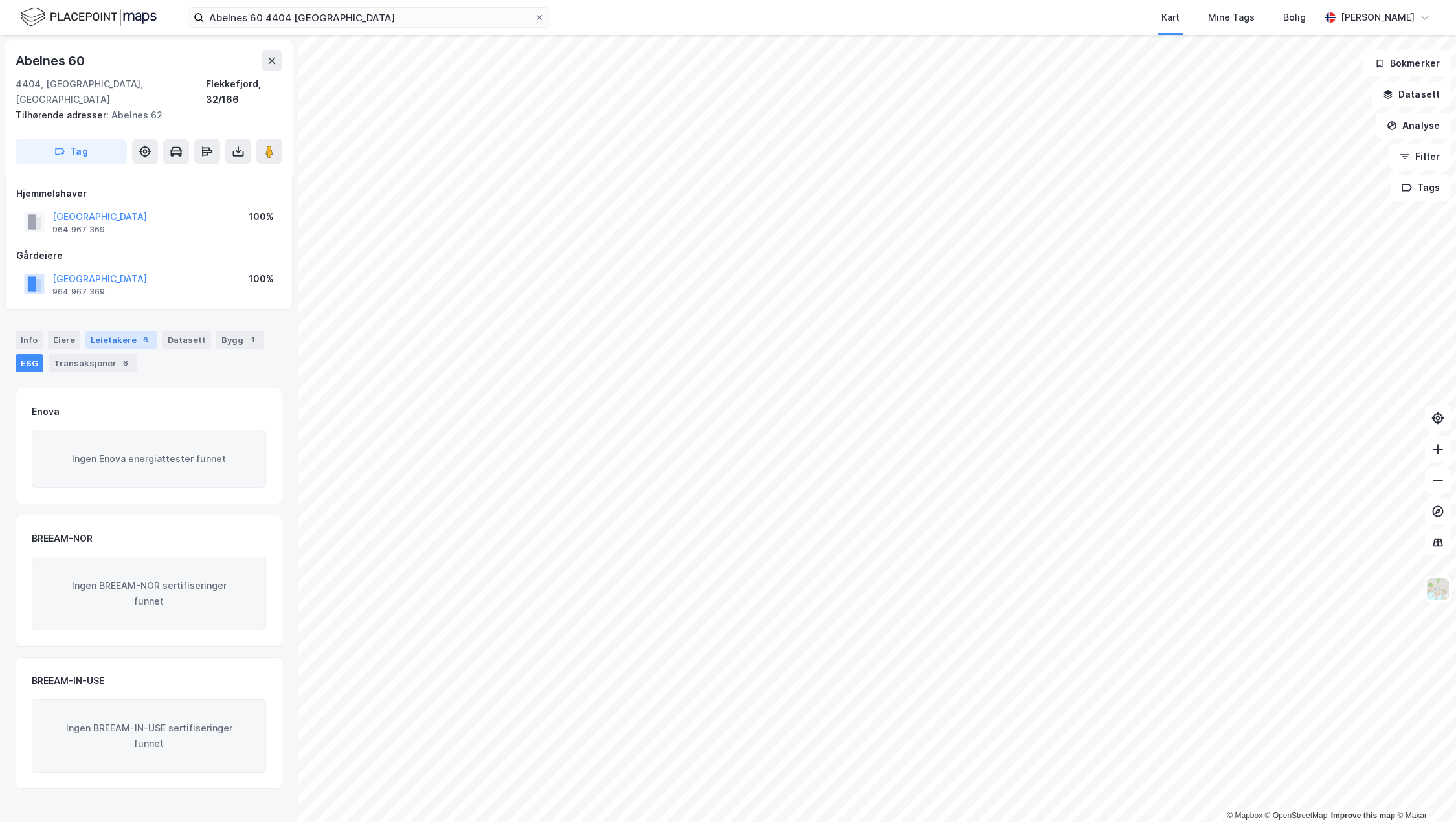
click at [102, 331] on div "Leietakere 6" at bounding box center [121, 340] width 72 height 18
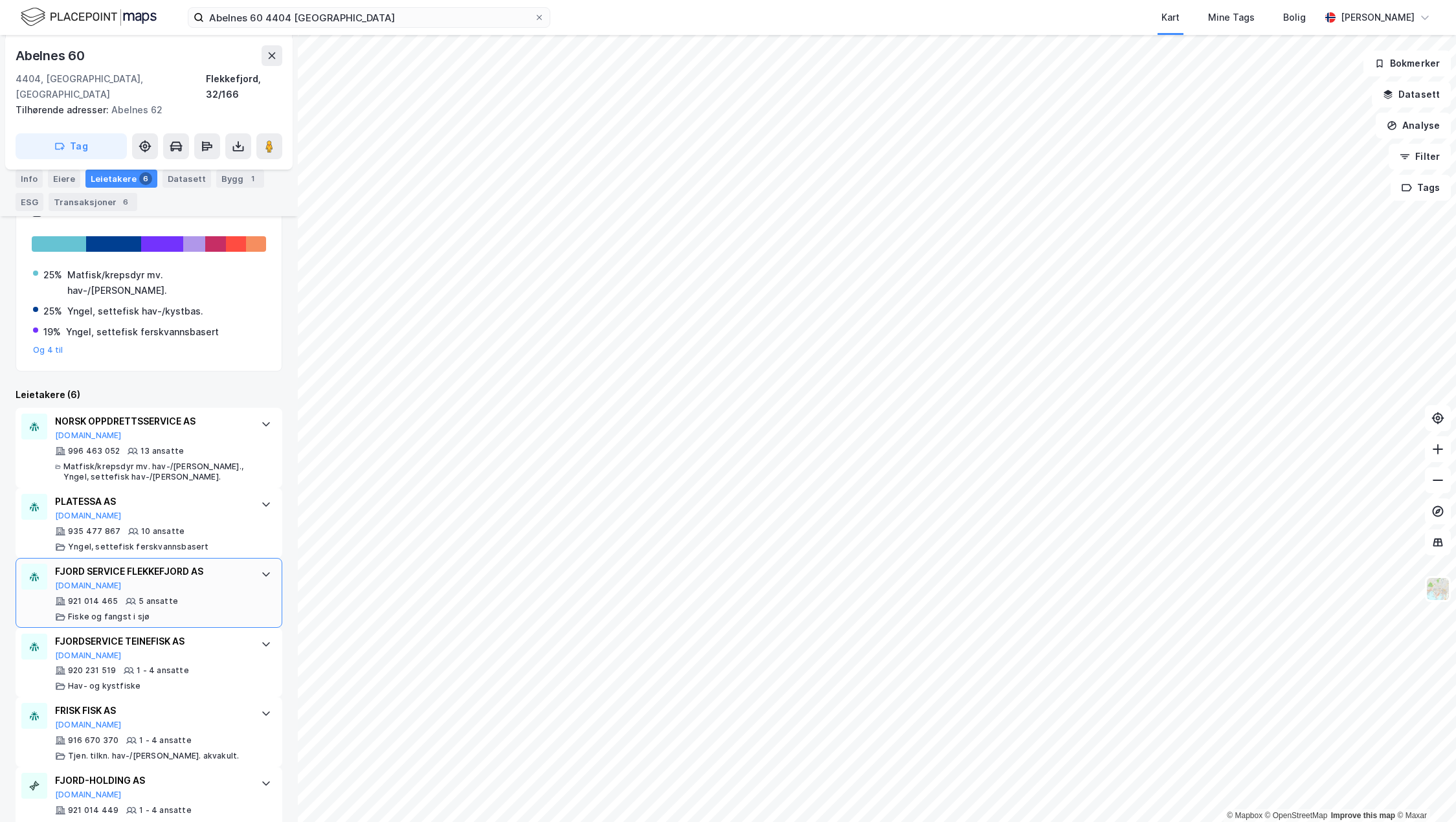
scroll to position [165, 0]
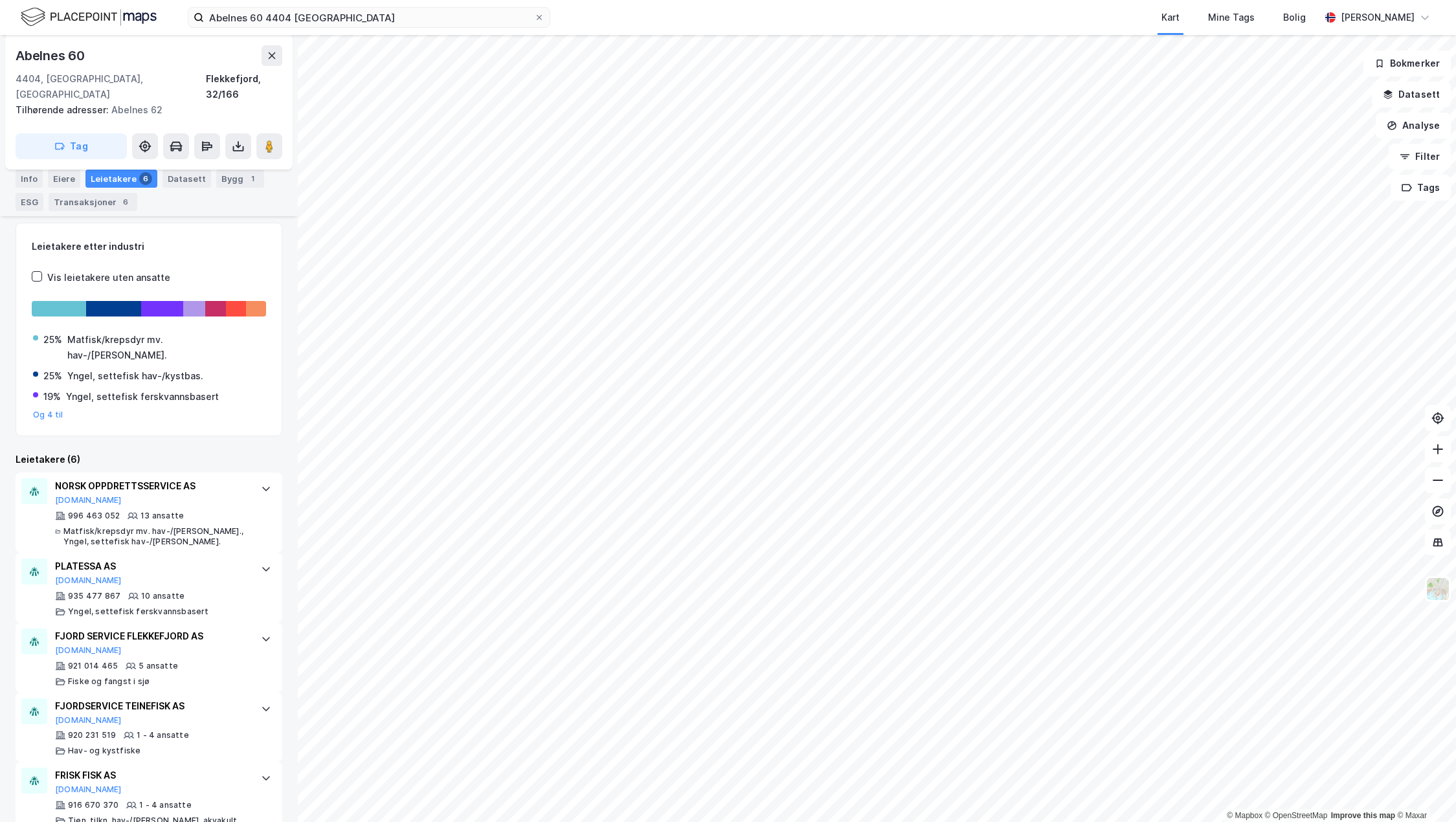
click at [897, 14] on div "Kart Mine Tags Bolig" at bounding box center [966, 17] width 708 height 35
